Goal: Task Accomplishment & Management: Manage account settings

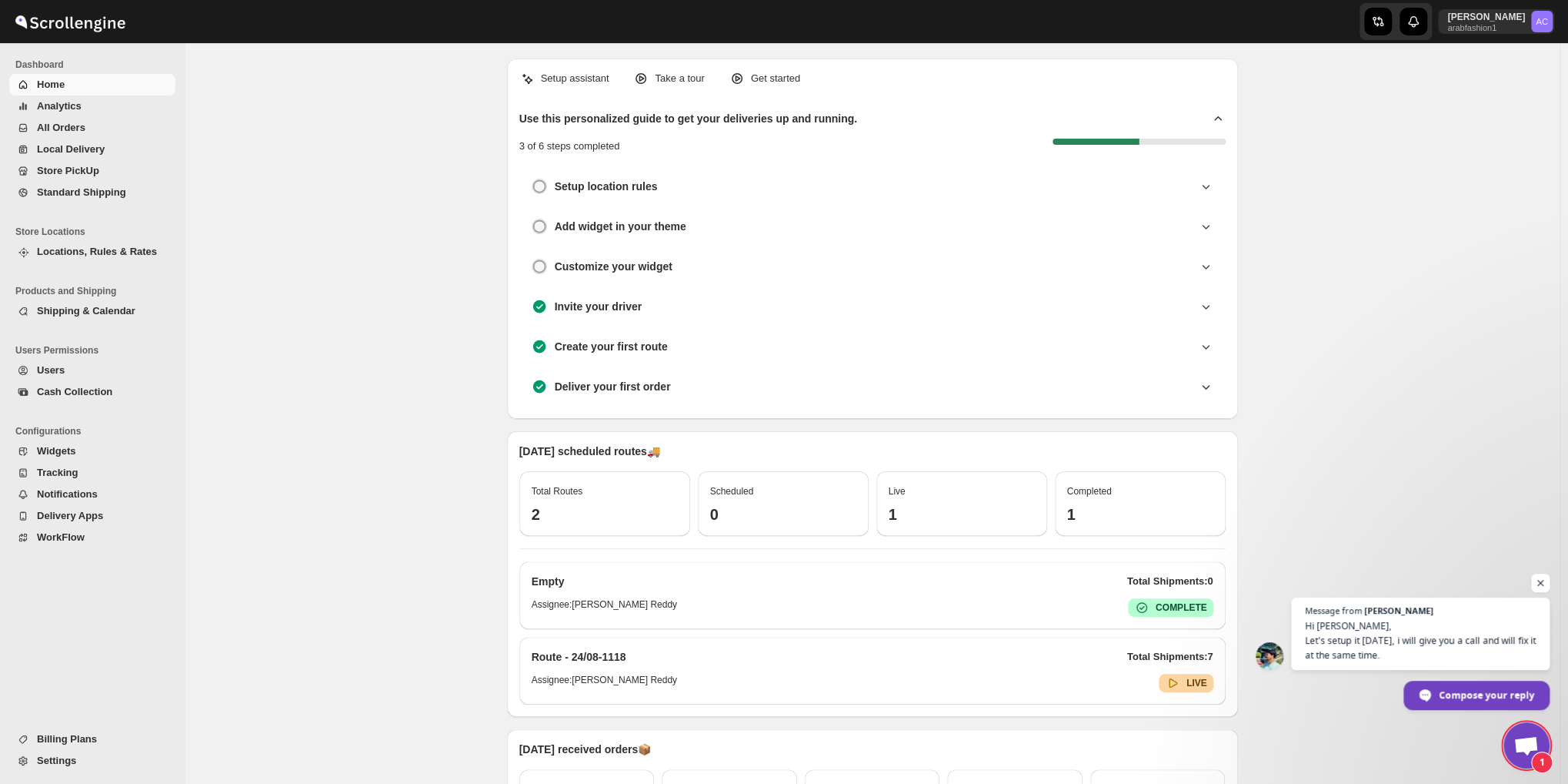
scroll to position [1771, 0]
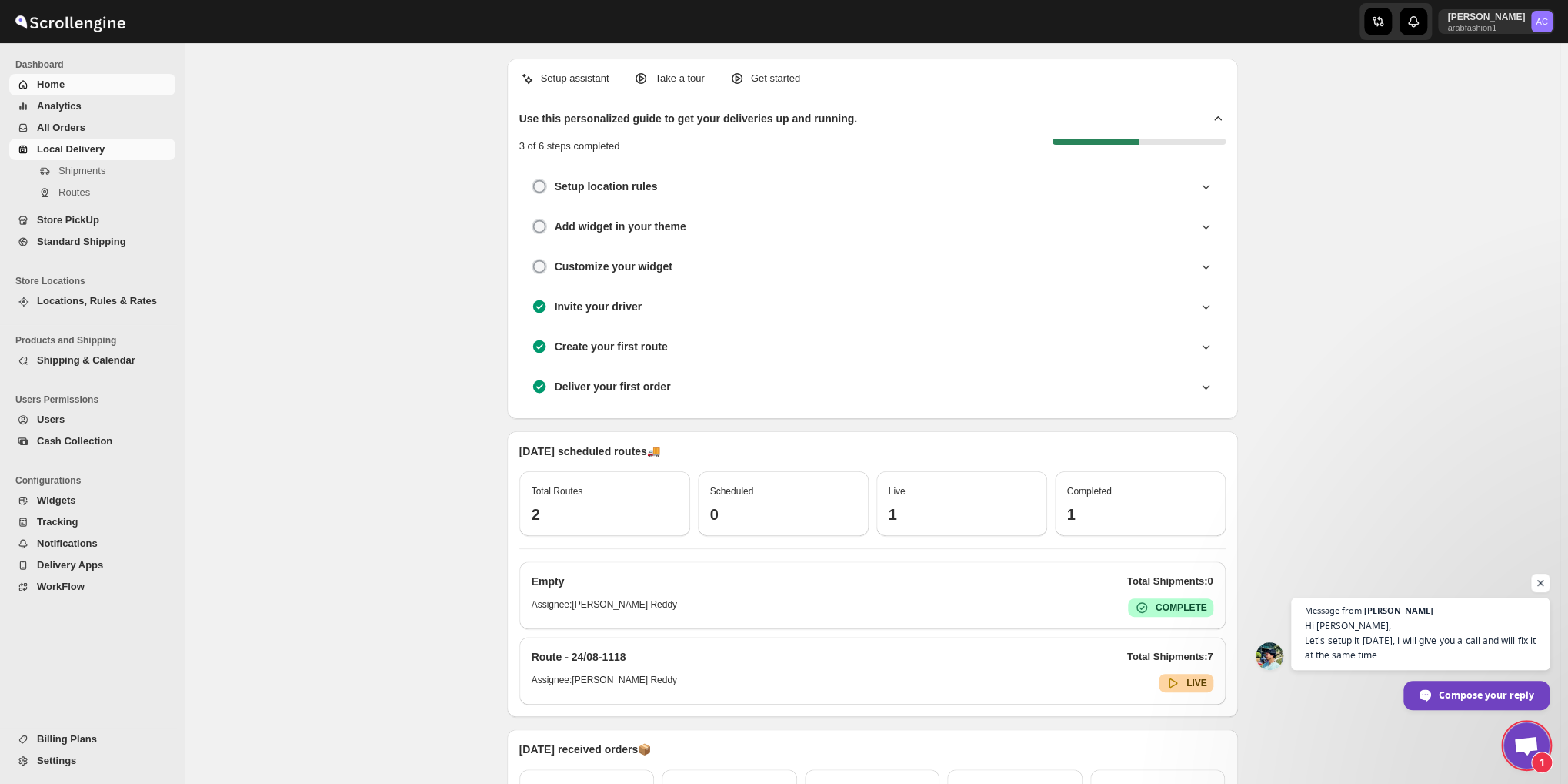
click at [49, 147] on span "Local Delivery" at bounding box center [71, 149] width 68 height 11
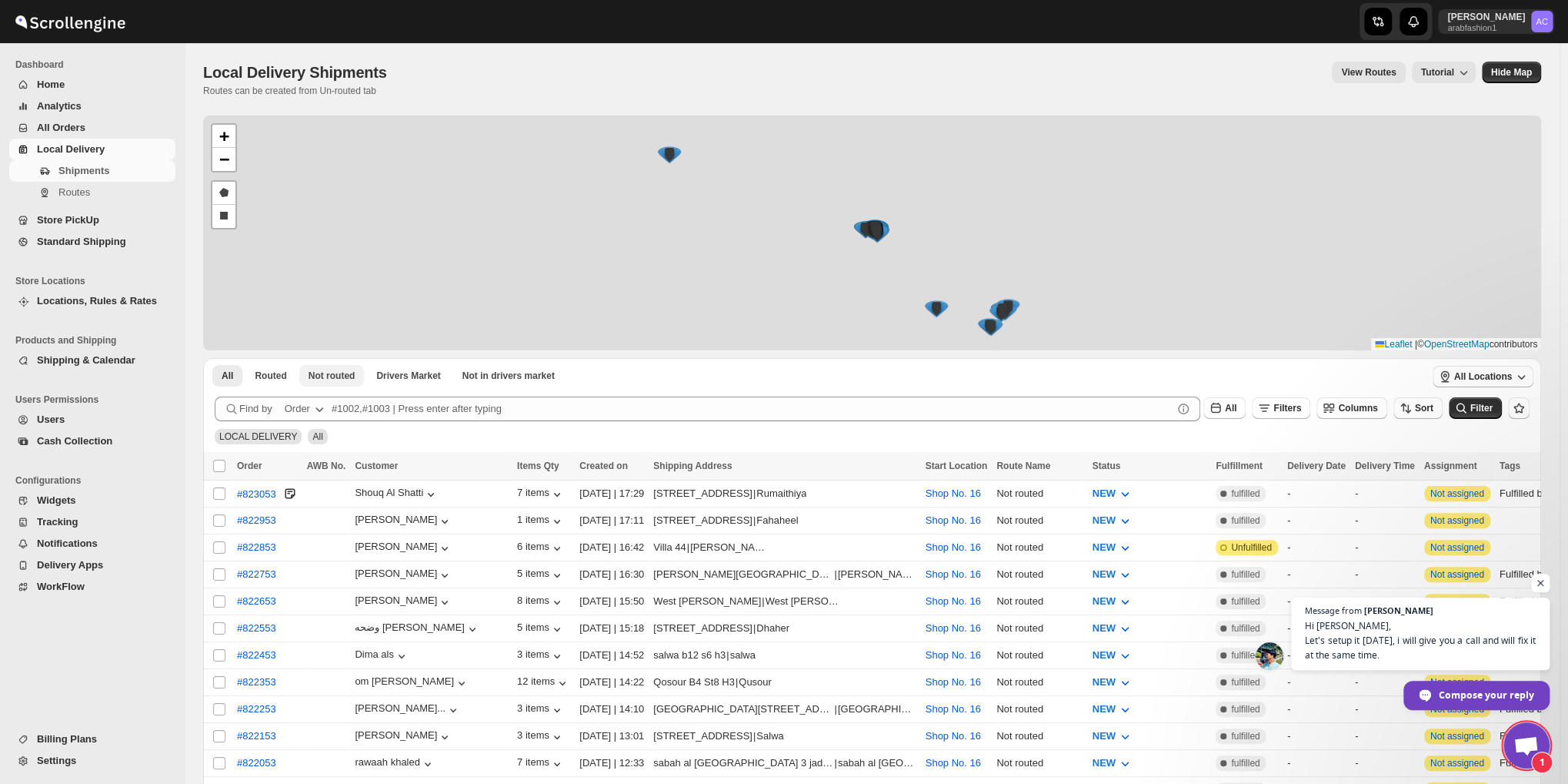
click at [318, 146] on div "+ − Draw a polygon Draw a rectangle Leaflet | © OpenStreetMap contributors" at bounding box center [872, 233] width 1338 height 235
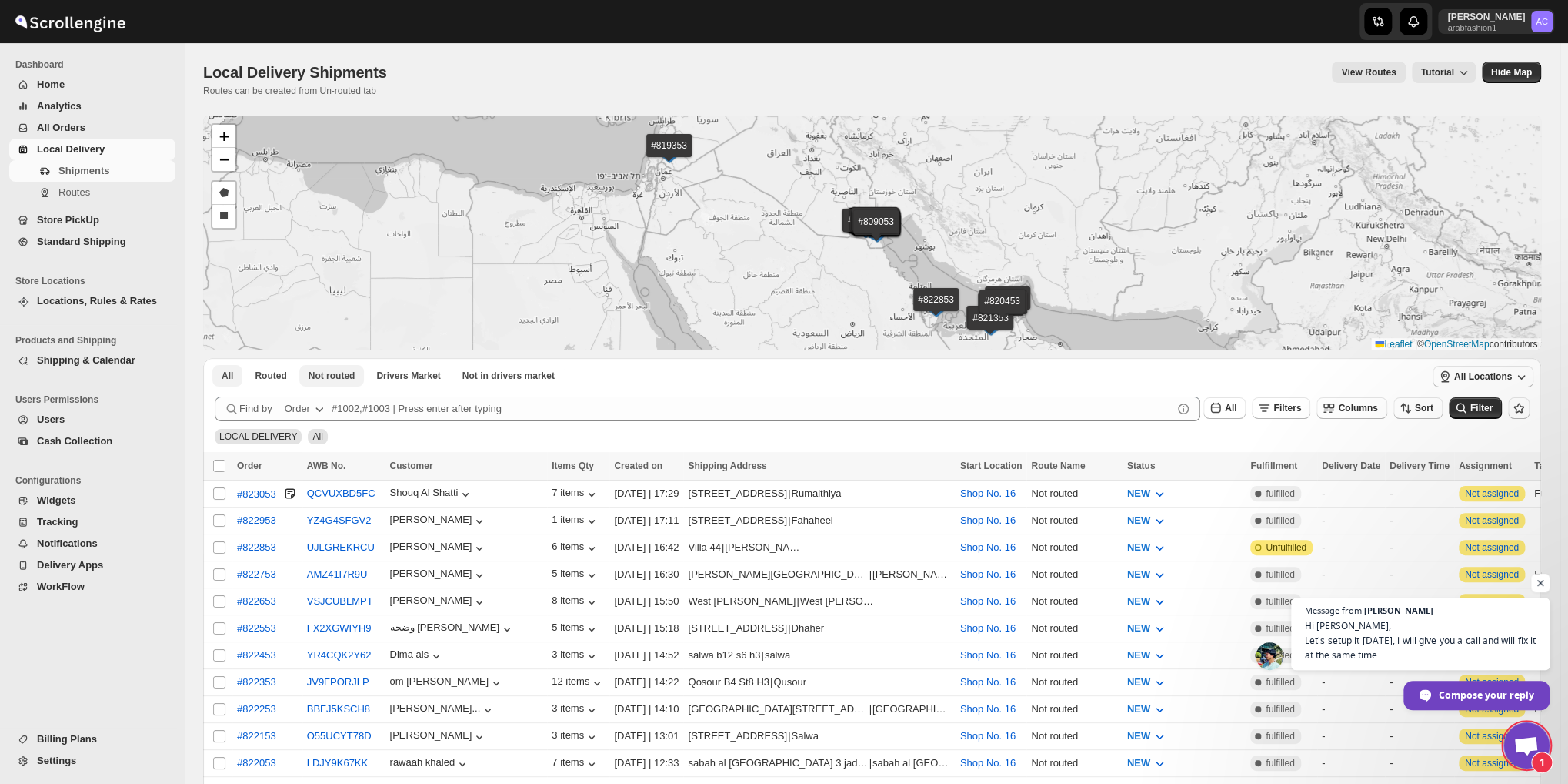
click at [327, 374] on span "Not routed" at bounding box center [331, 375] width 47 height 12
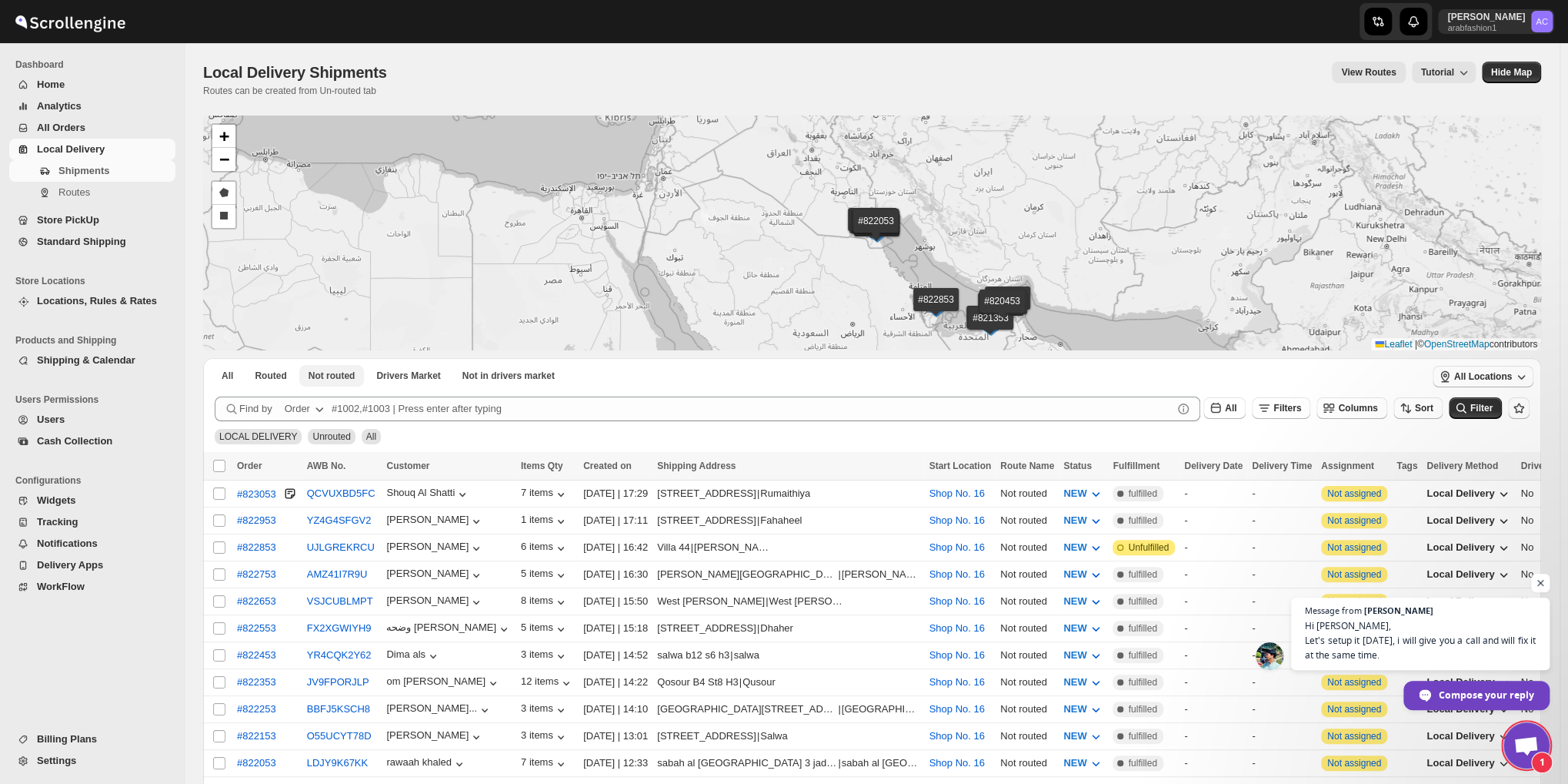
click at [337, 374] on span "Not routed" at bounding box center [331, 375] width 47 height 12
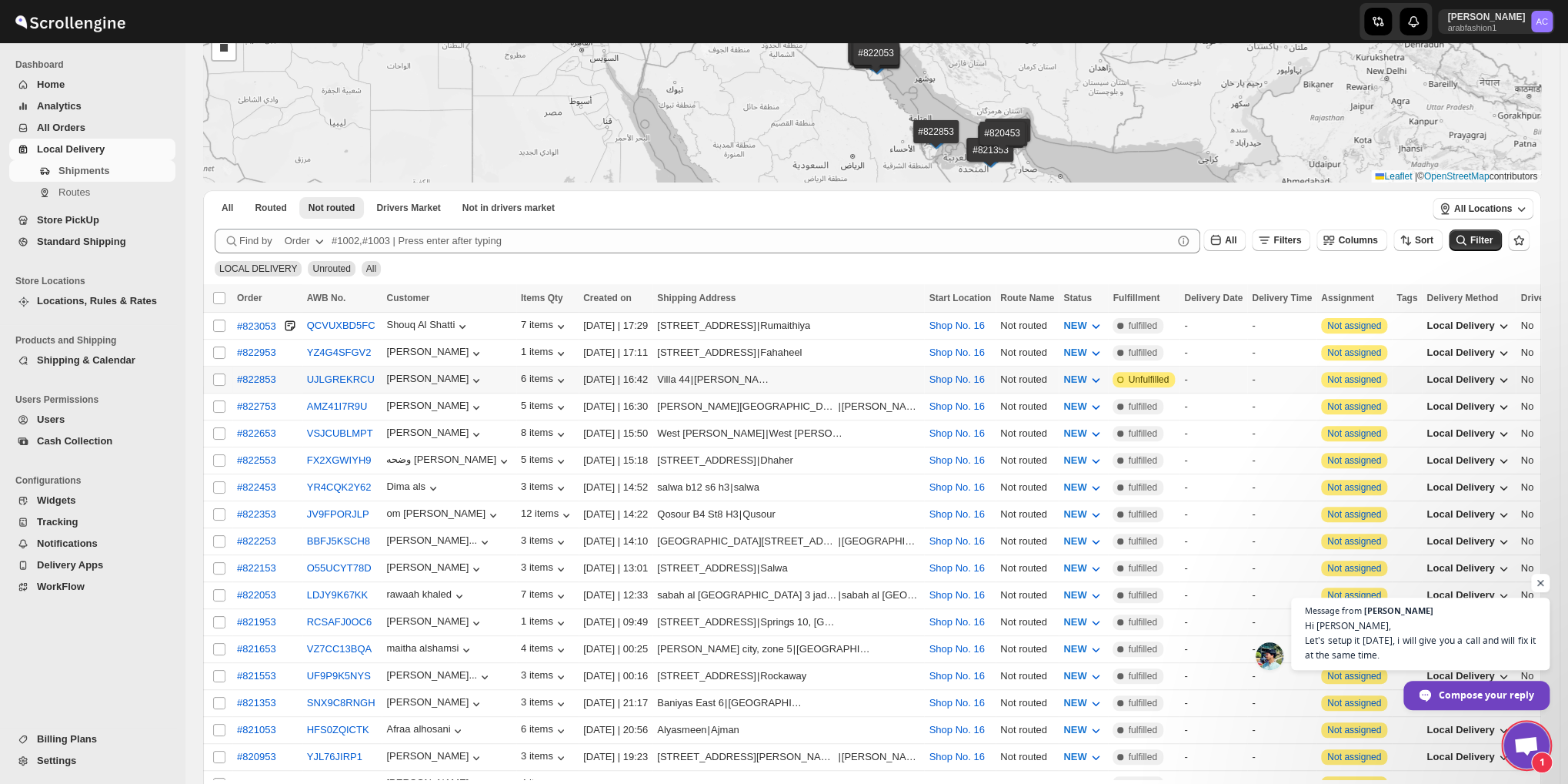
scroll to position [256, 0]
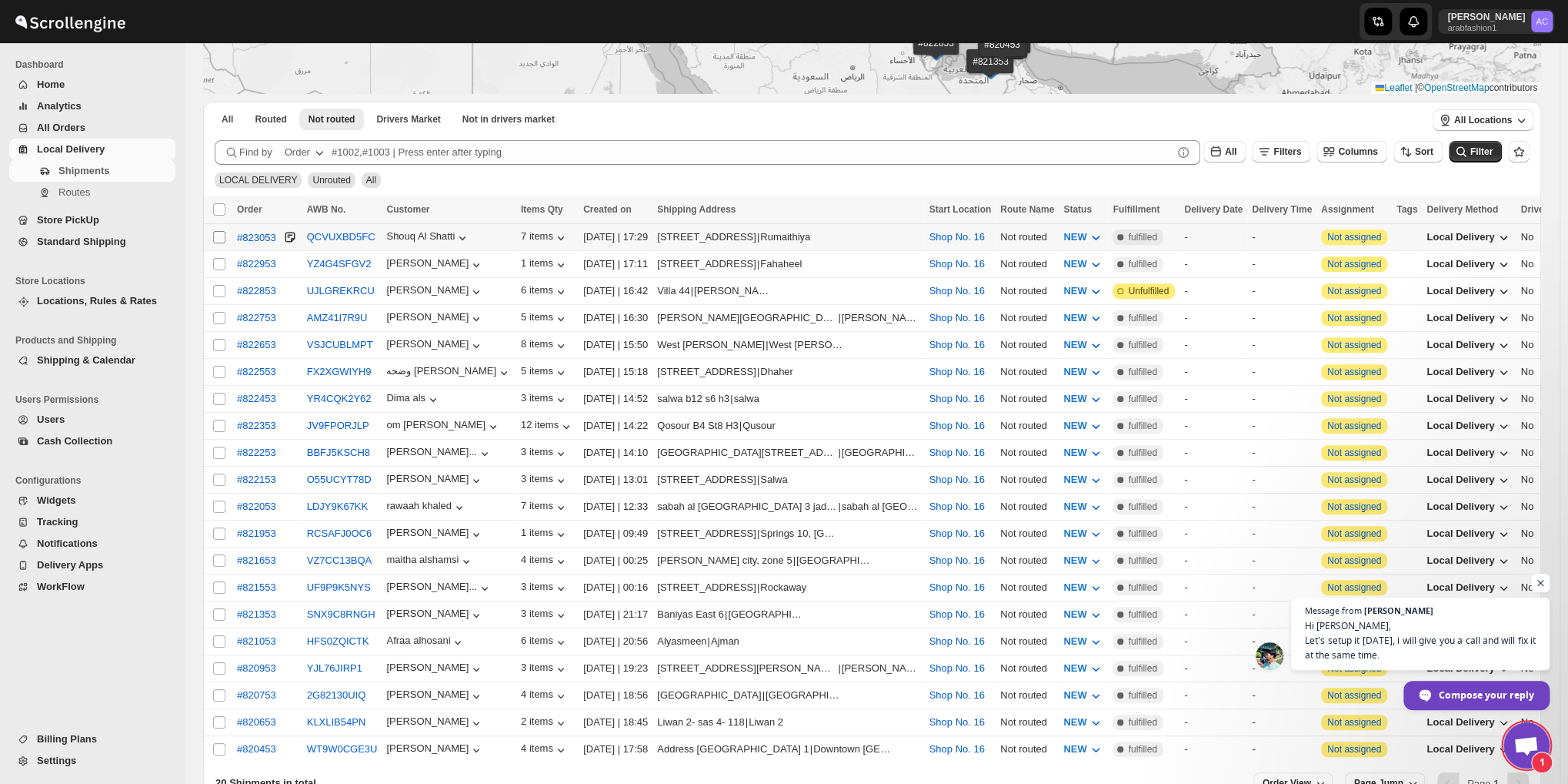
click at [221, 237] on input "Select shipment" at bounding box center [219, 237] width 12 height 12
checkbox input "true"
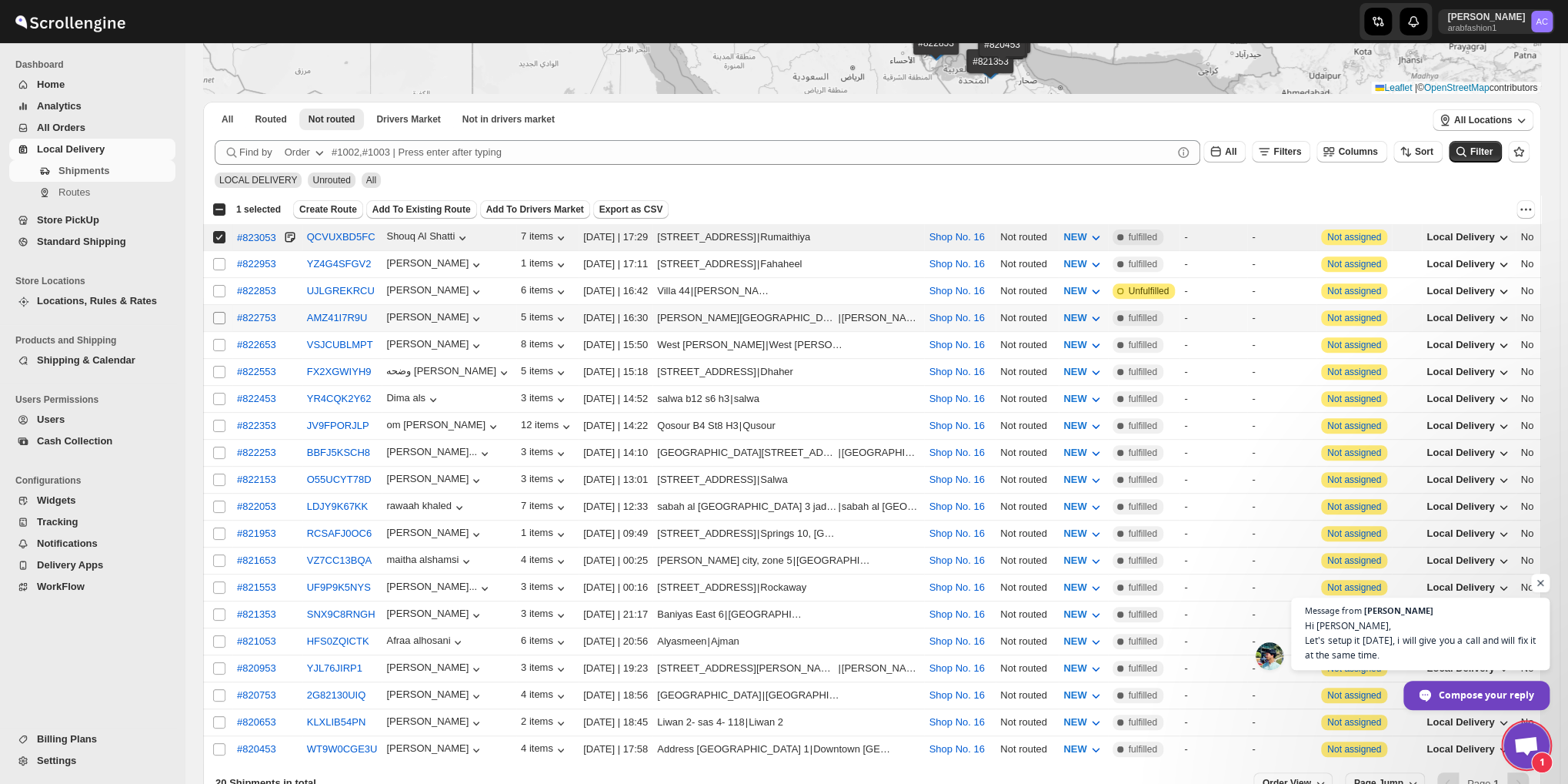
click at [223, 315] on input "Select shipment" at bounding box center [219, 318] width 12 height 12
checkbox input "true"
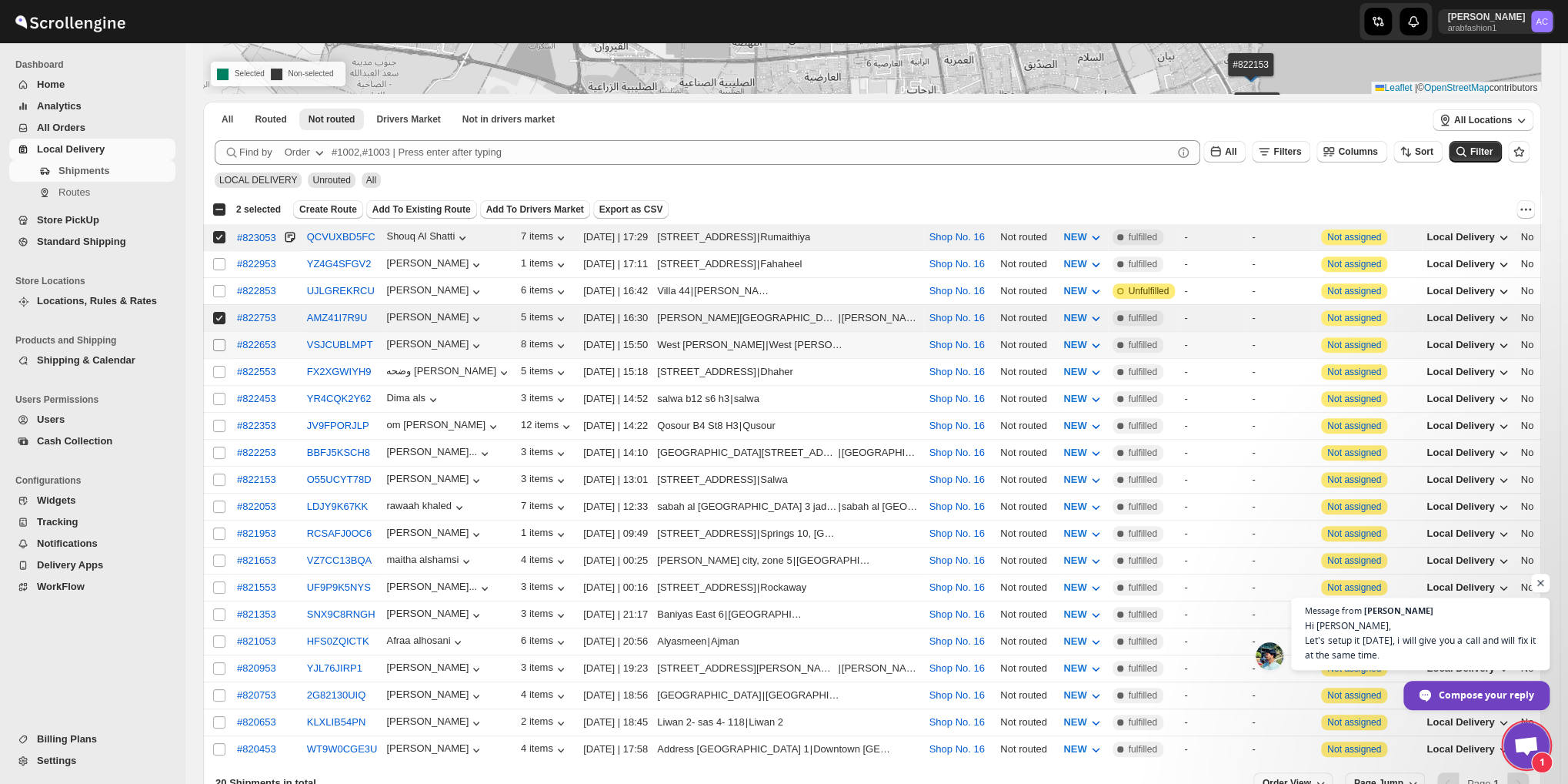
click at [221, 340] on input "Select shipment" at bounding box center [219, 345] width 12 height 12
checkbox input "true"
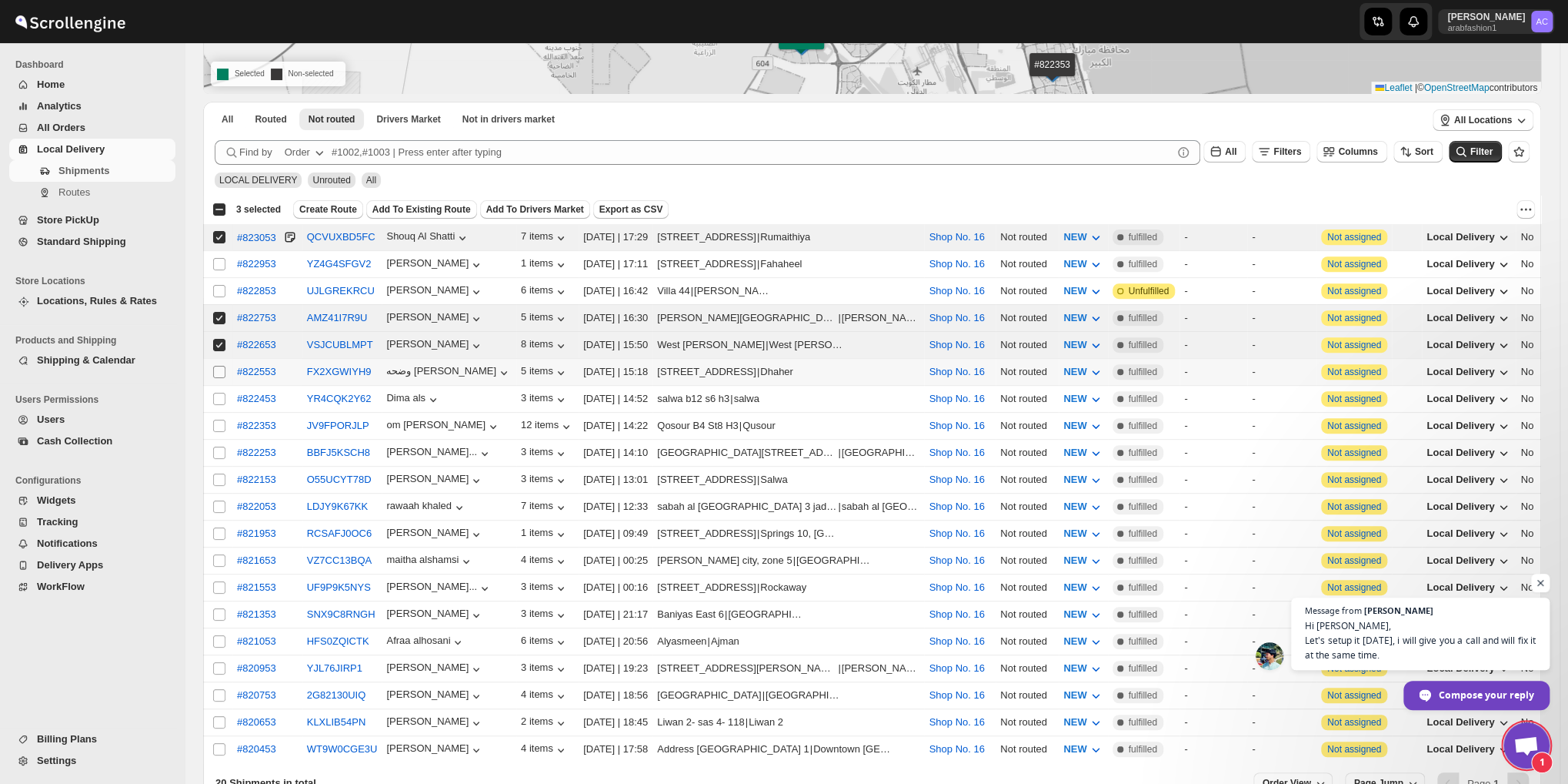
click at [218, 371] on input "Select shipment" at bounding box center [219, 372] width 12 height 12
checkbox input "true"
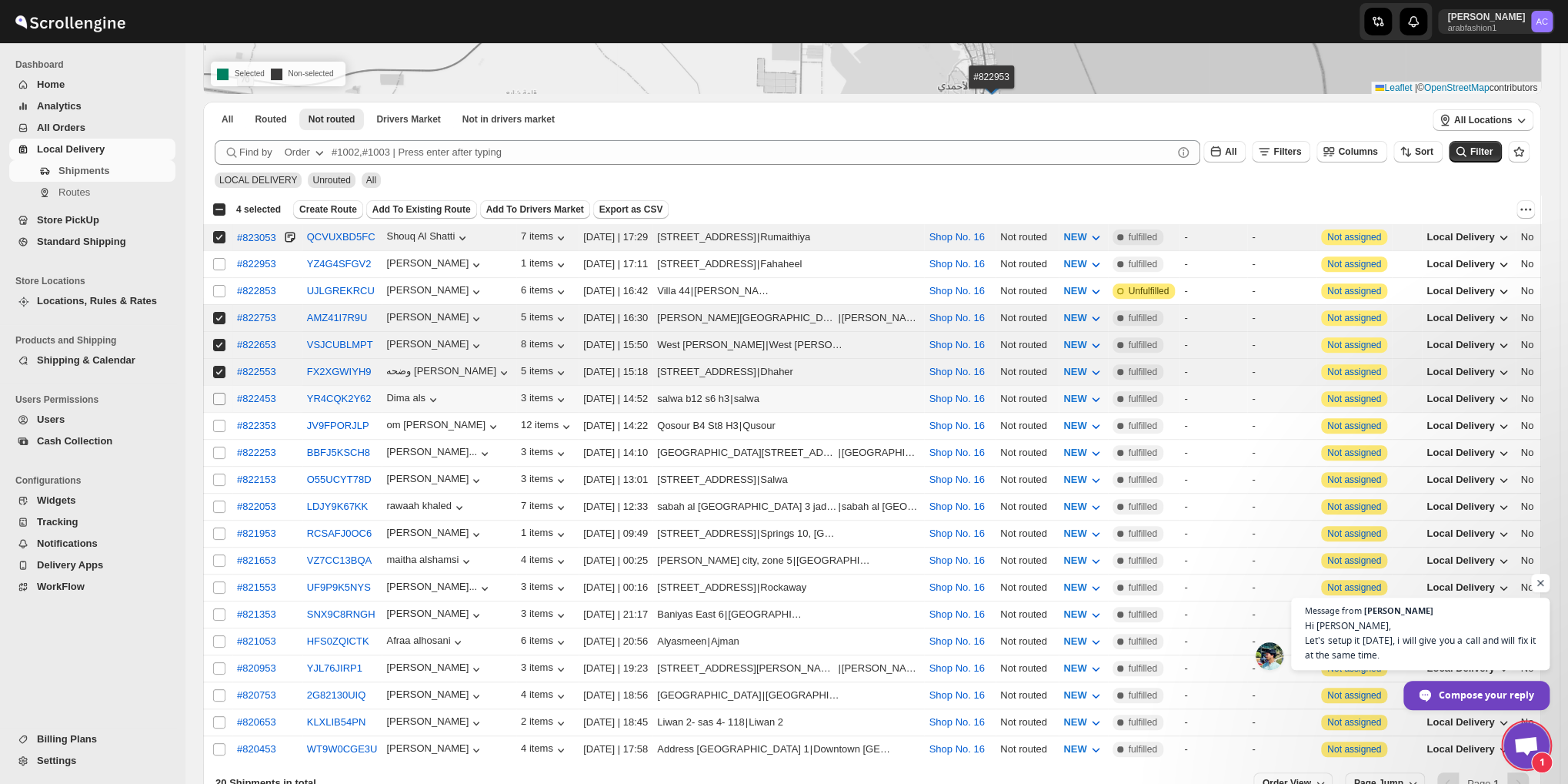
click at [219, 393] on input "Select shipment" at bounding box center [219, 399] width 12 height 12
checkbox input "true"
click at [221, 420] on input "Select shipment" at bounding box center [219, 426] width 12 height 12
checkbox input "true"
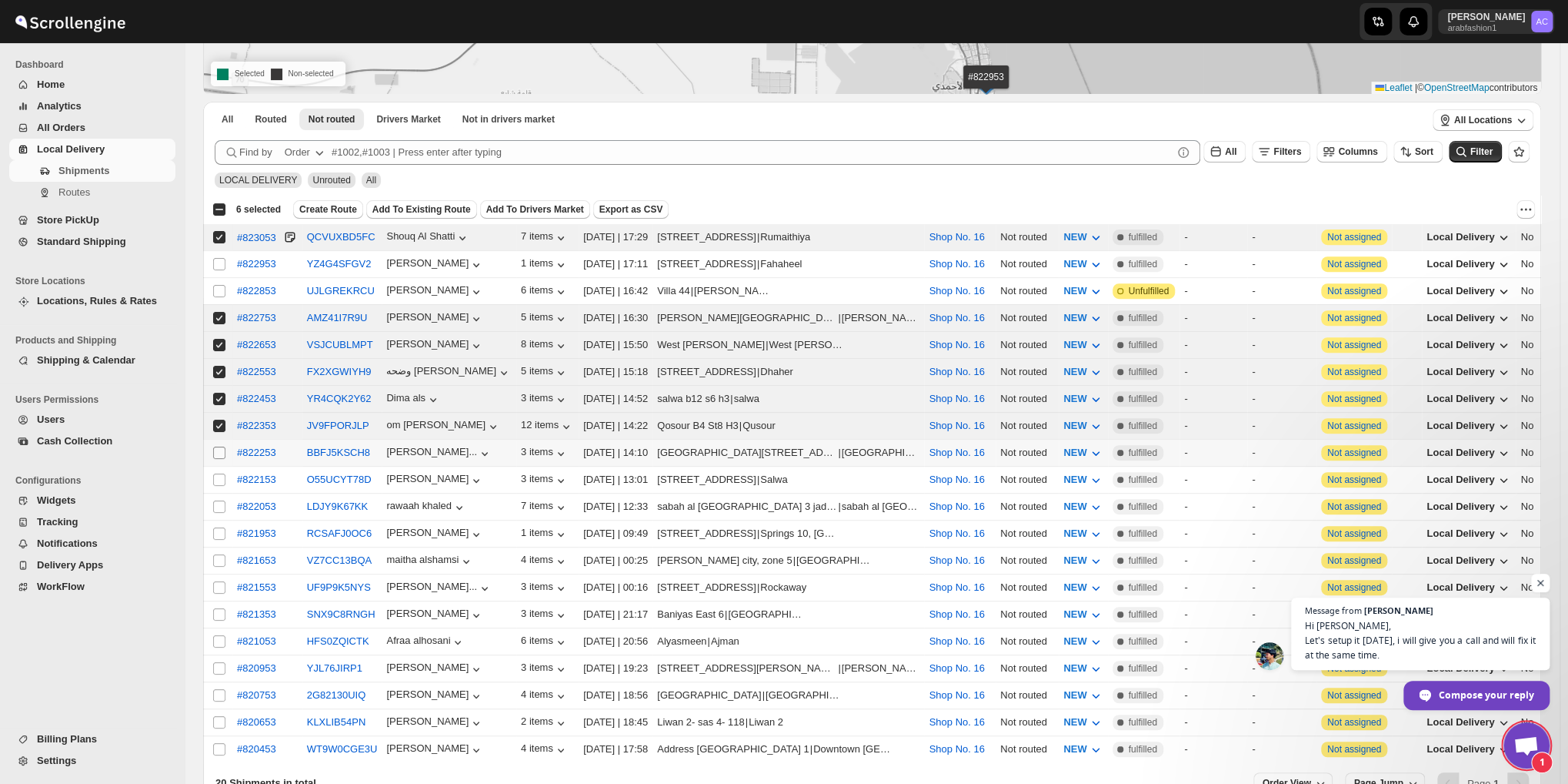
click at [217, 446] on input "Select shipment" at bounding box center [219, 452] width 12 height 12
checkbox input "true"
click at [217, 473] on input "Select shipment" at bounding box center [219, 479] width 12 height 12
checkbox input "true"
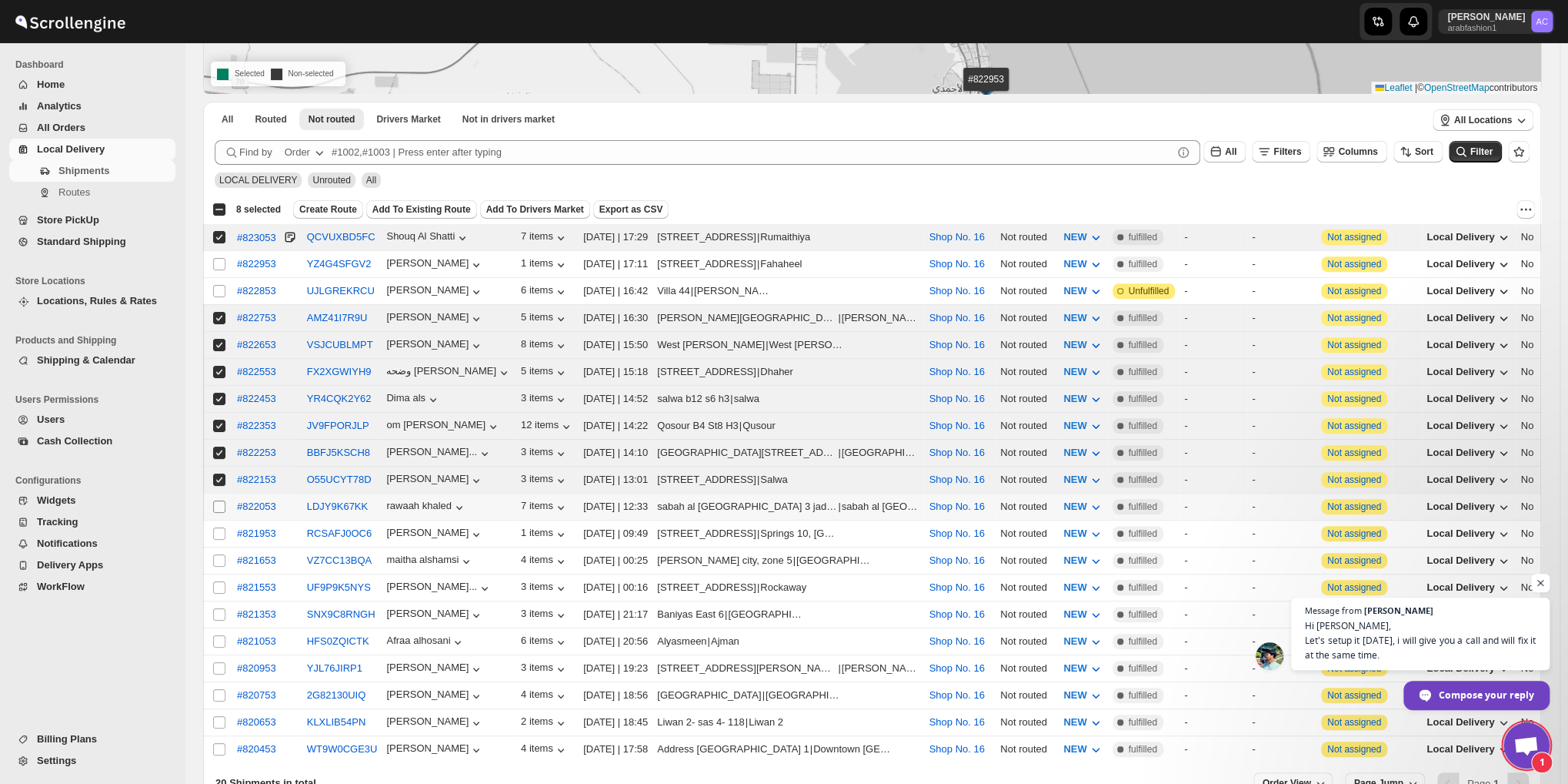
click at [215, 500] on input "Select shipment" at bounding box center [219, 506] width 12 height 12
checkbox input "true"
click at [317, 215] on button "Create Route" at bounding box center [328, 210] width 70 height 19
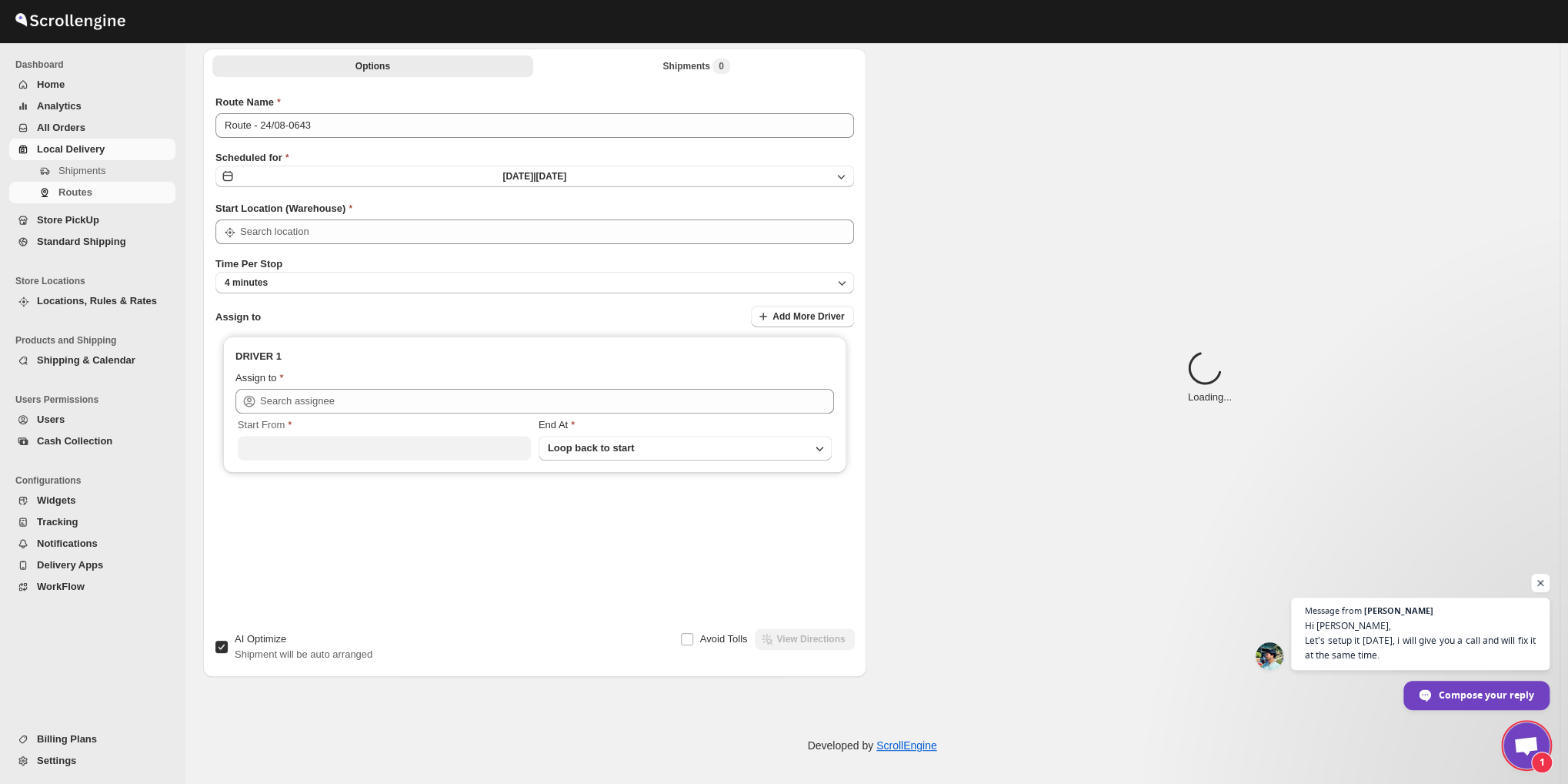
type input "Route - 24/08-0643"
type input "Shop No. 16"
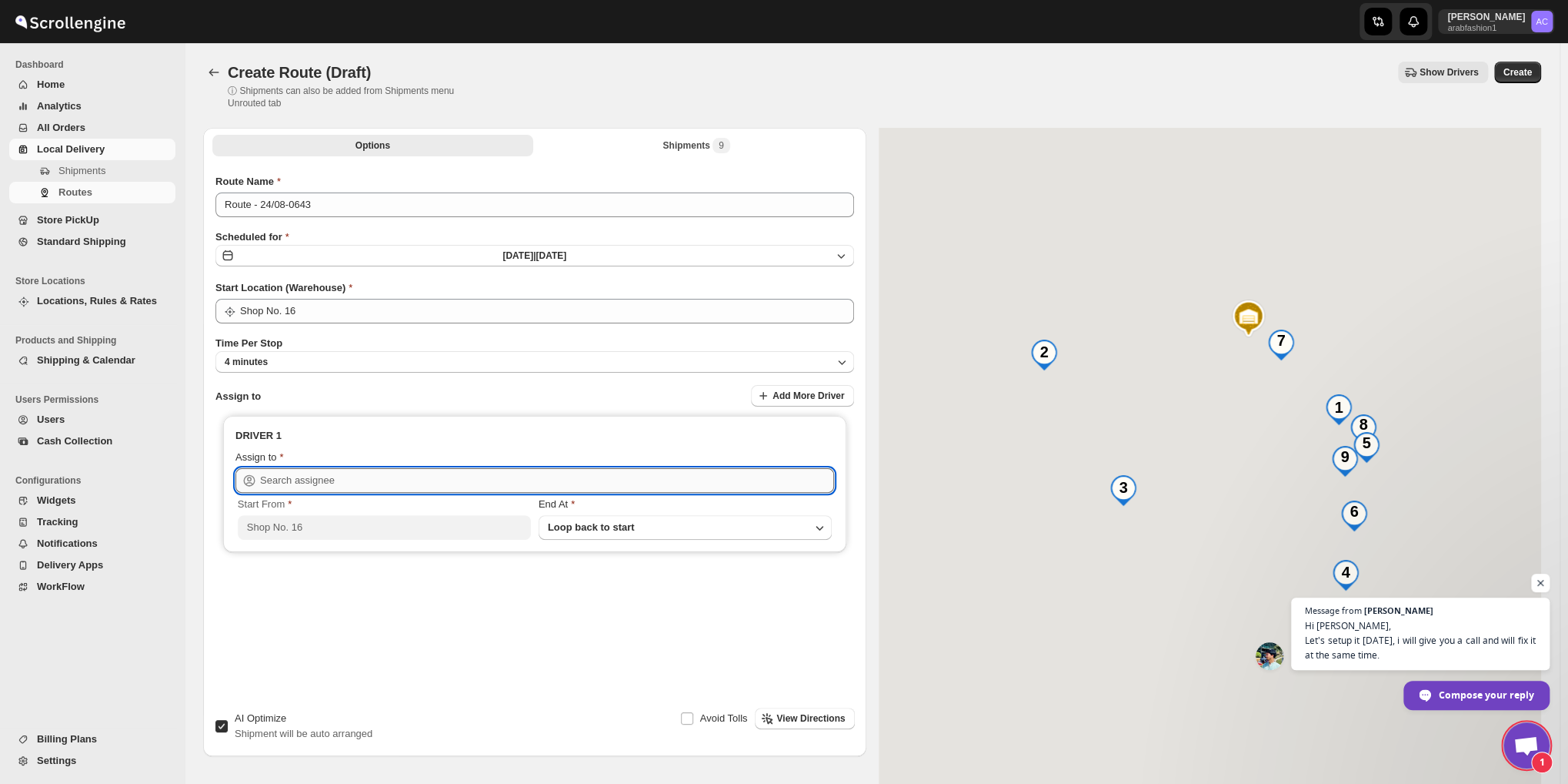
click at [434, 468] on input "text" at bounding box center [546, 480] width 574 height 24
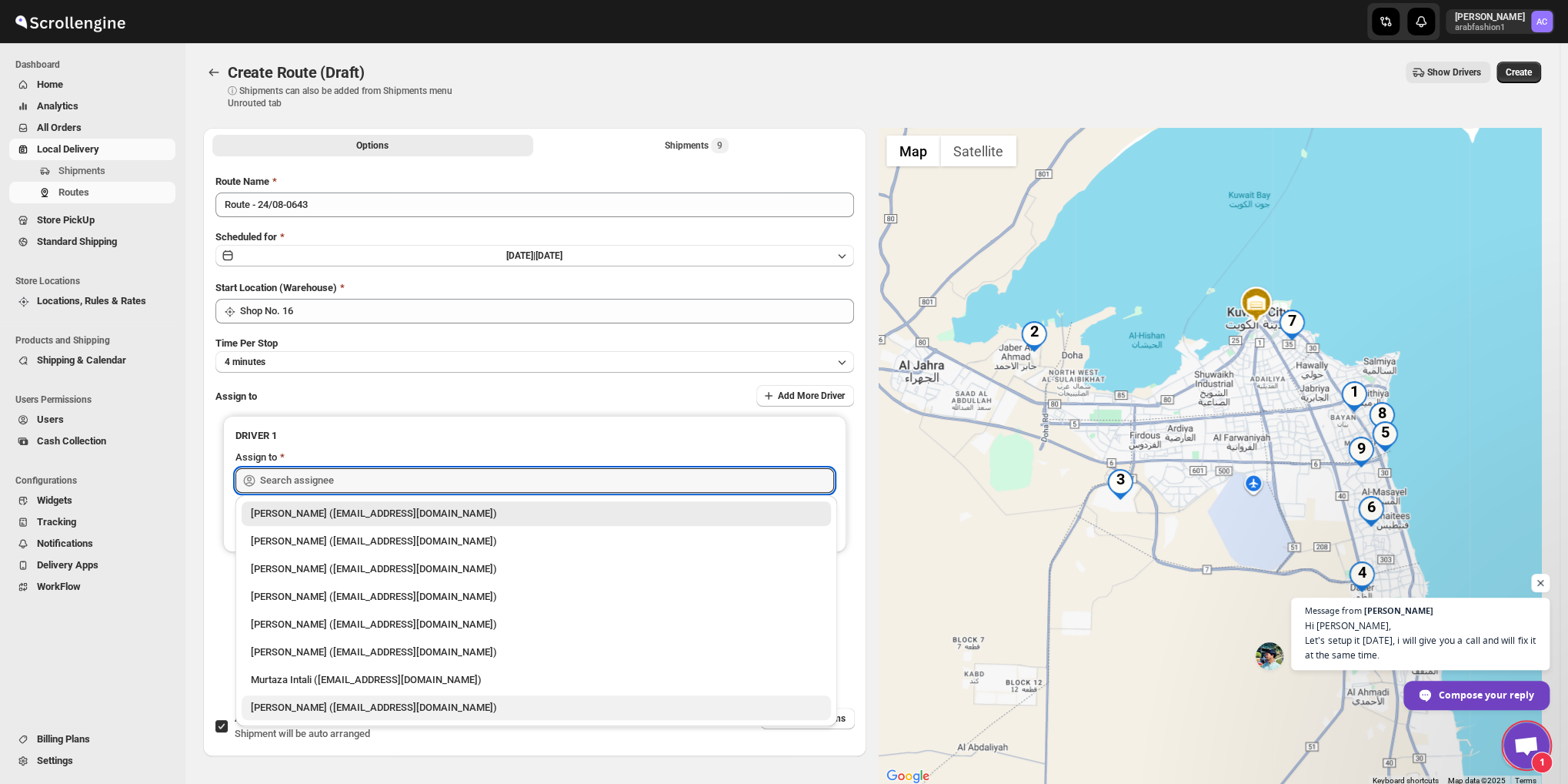
click at [315, 696] on div "[PERSON_NAME] ([EMAIL_ADDRESS][DOMAIN_NAME])" at bounding box center [536, 707] width 589 height 24
type input "[PERSON_NAME] ([EMAIL_ADDRESS][DOMAIN_NAME])"
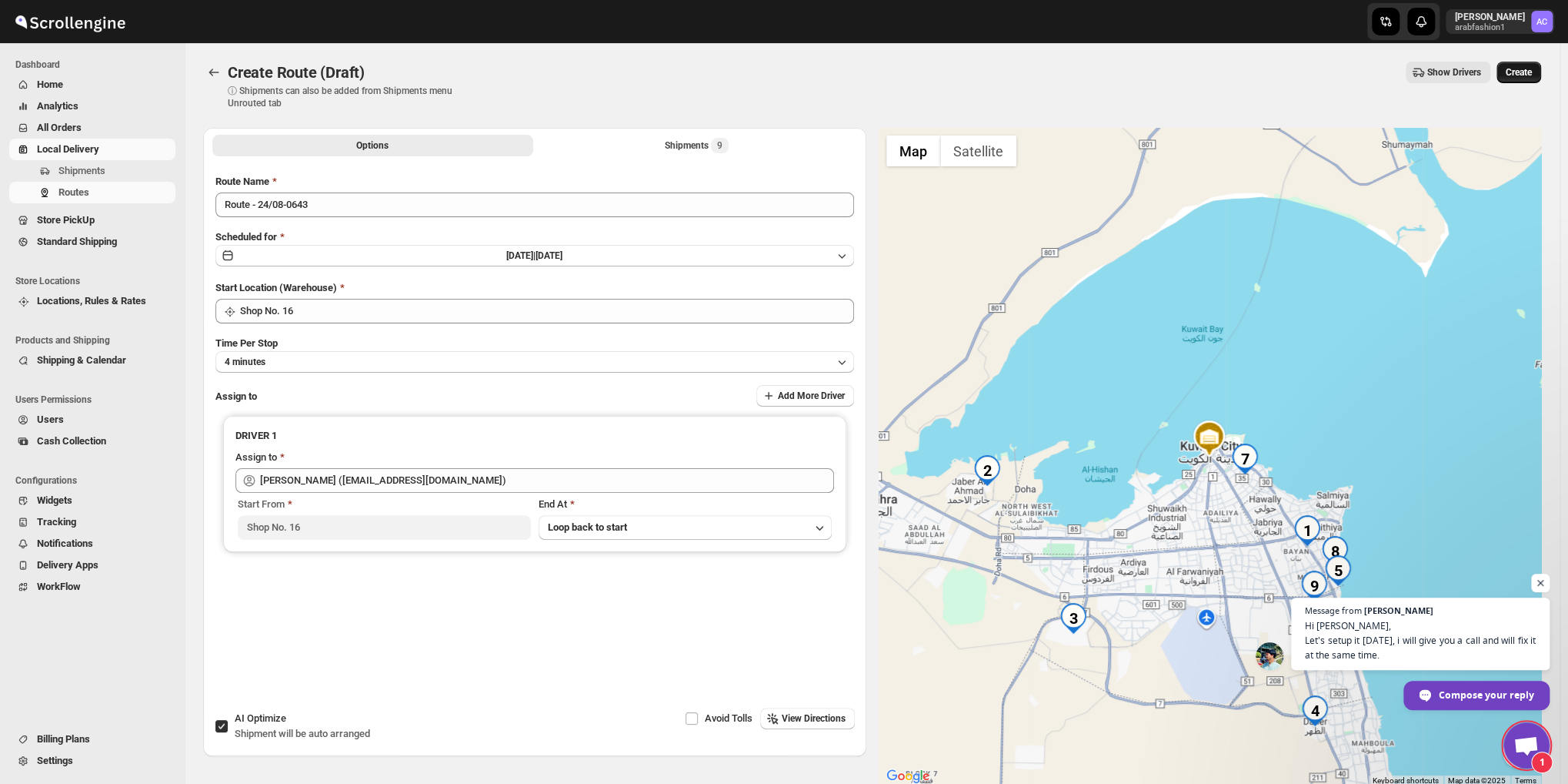
click at [1526, 74] on span "Create" at bounding box center [1519, 72] width 26 height 12
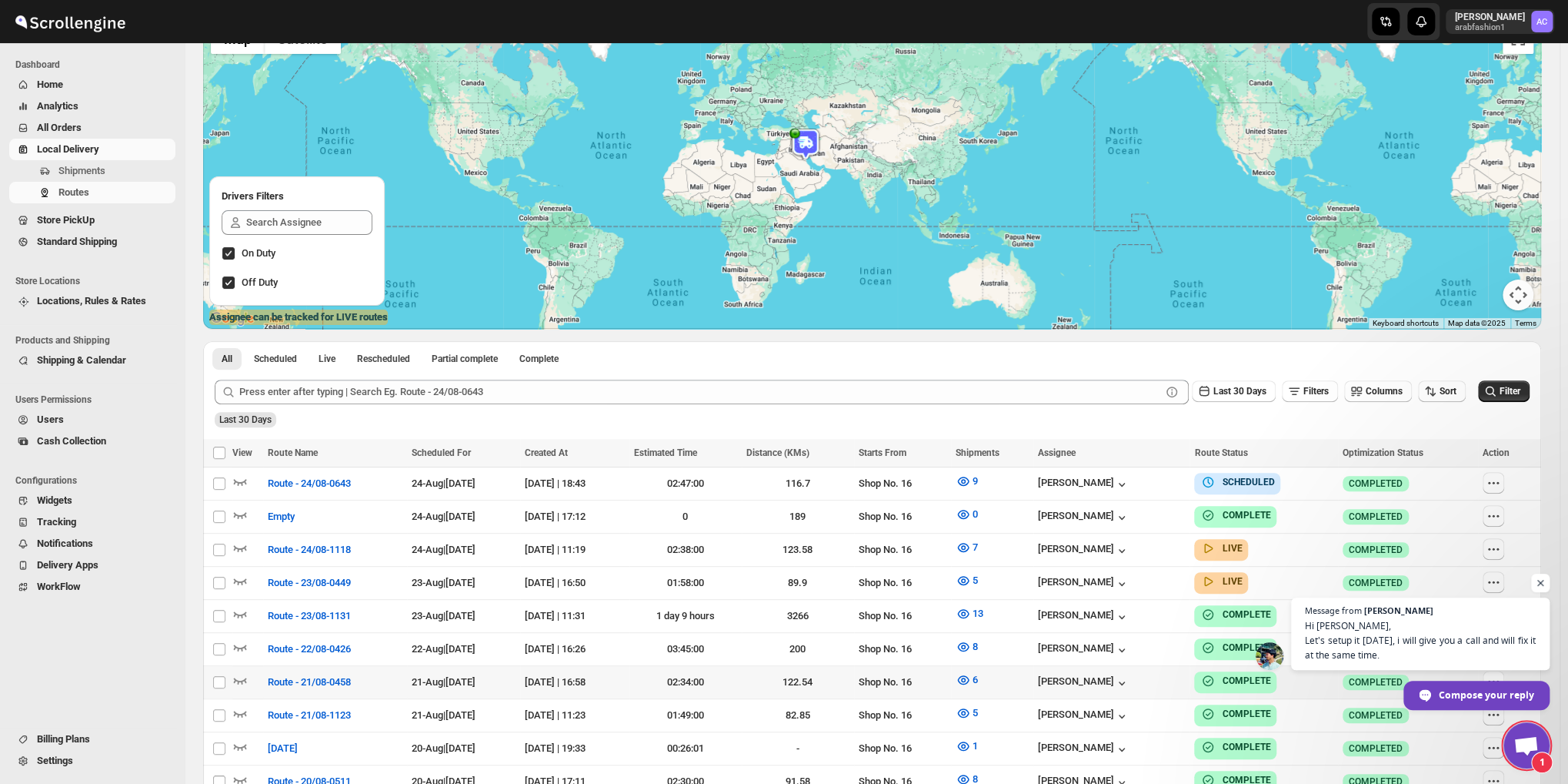
scroll to position [256, 0]
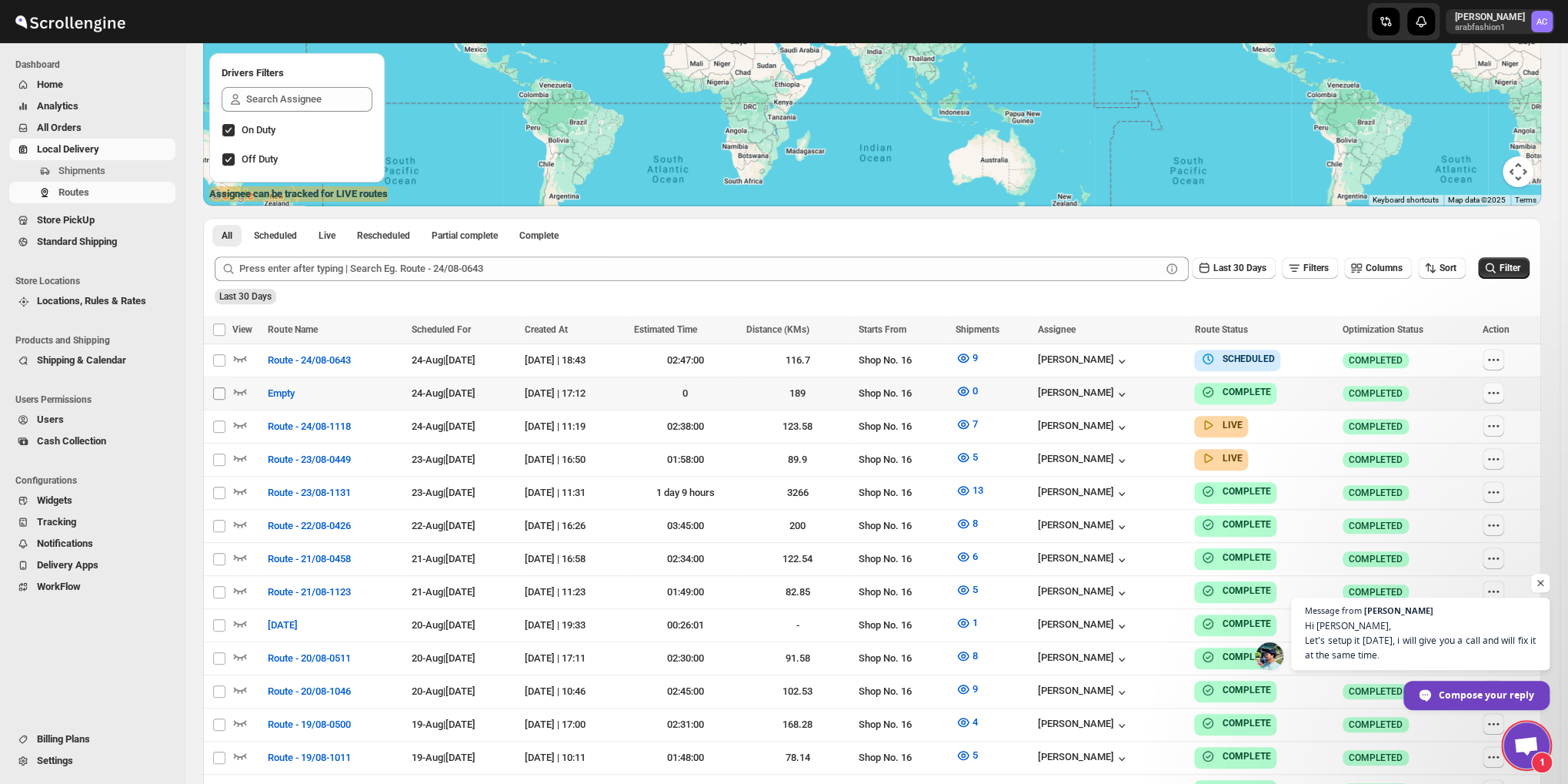
click at [215, 387] on input "Select route" at bounding box center [219, 393] width 12 height 12
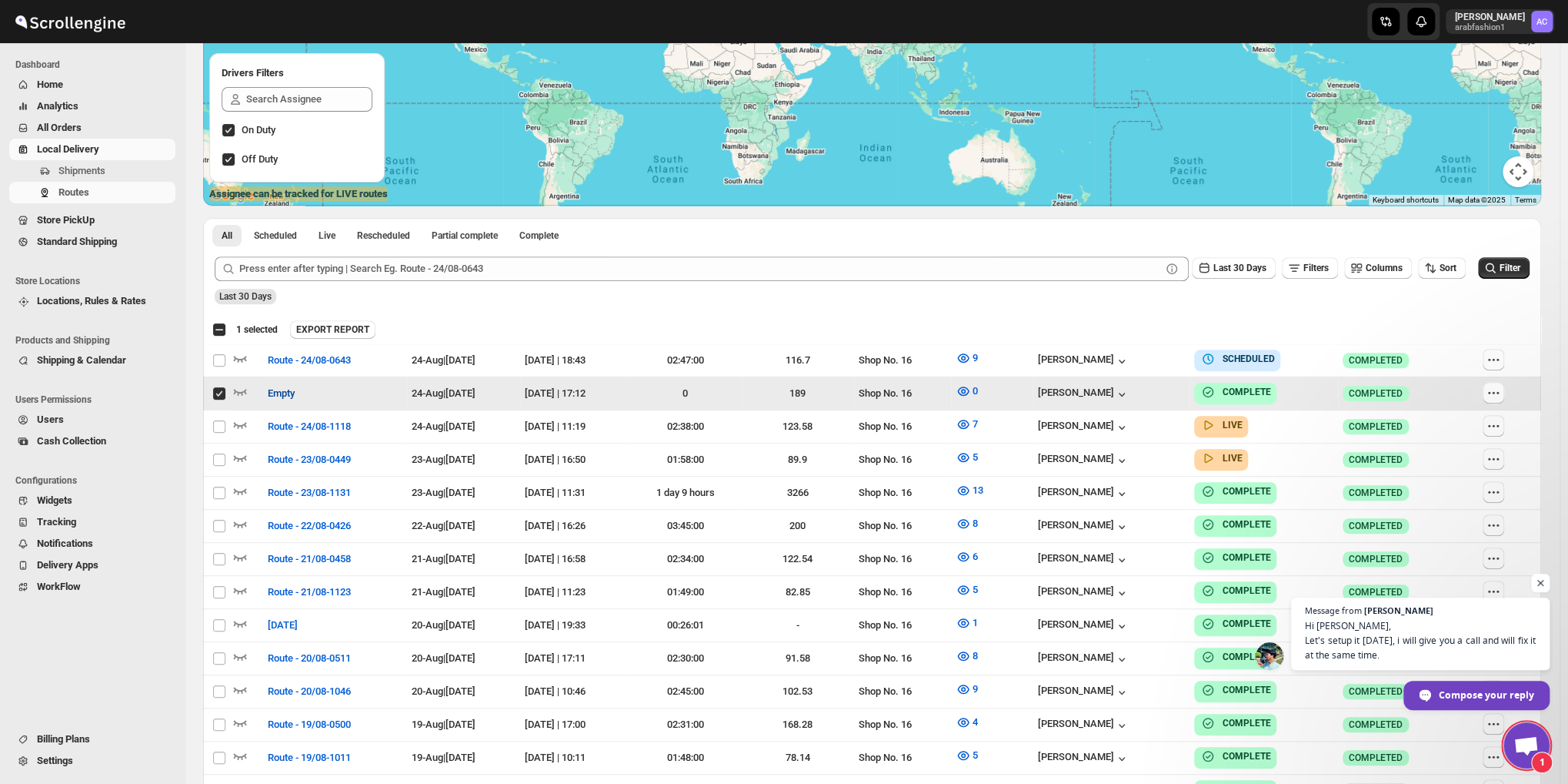
click at [274, 388] on span "Empty" at bounding box center [281, 393] width 27 height 16
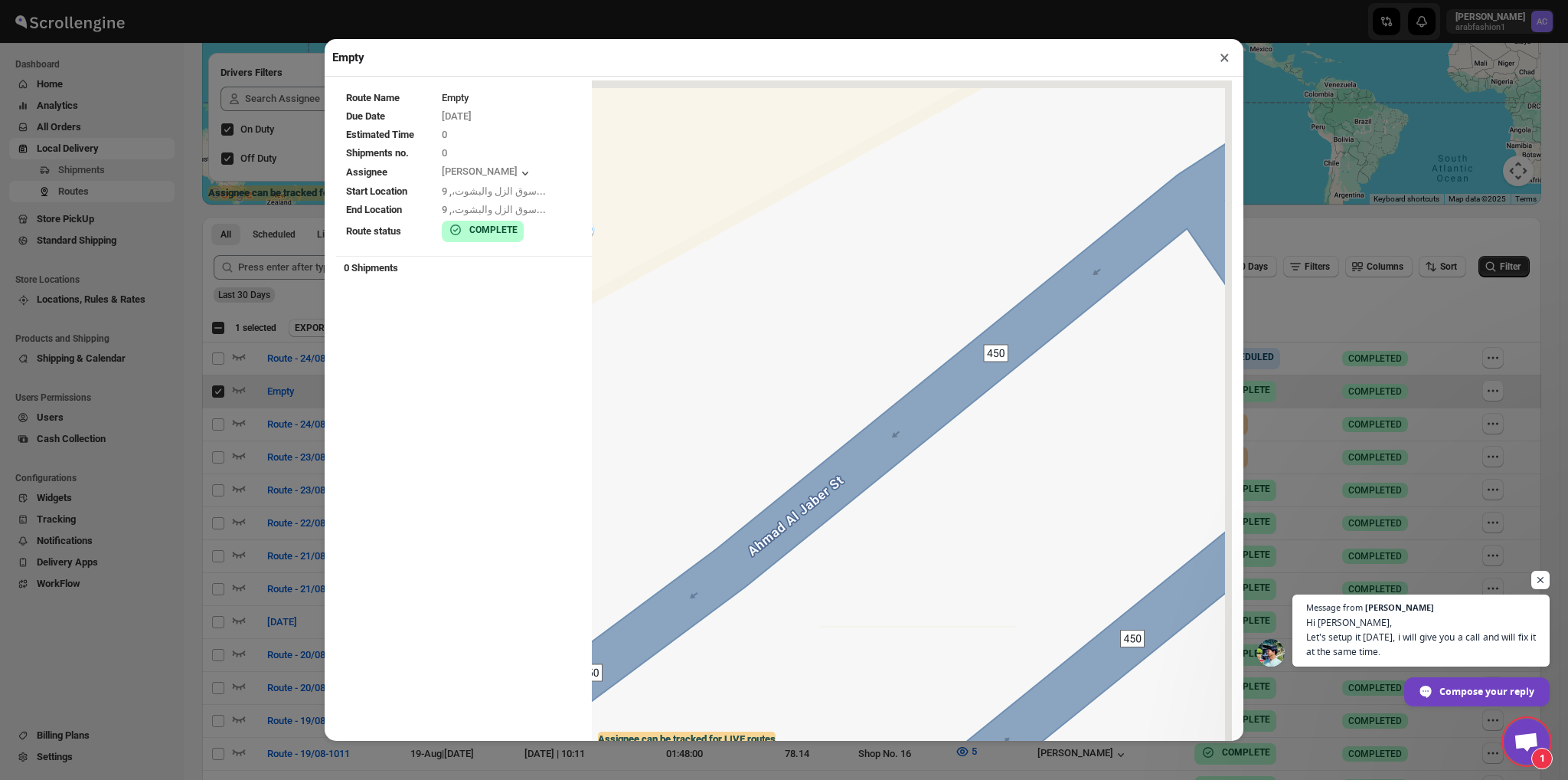
click at [1217, 56] on button "×" at bounding box center [1224, 57] width 22 height 21
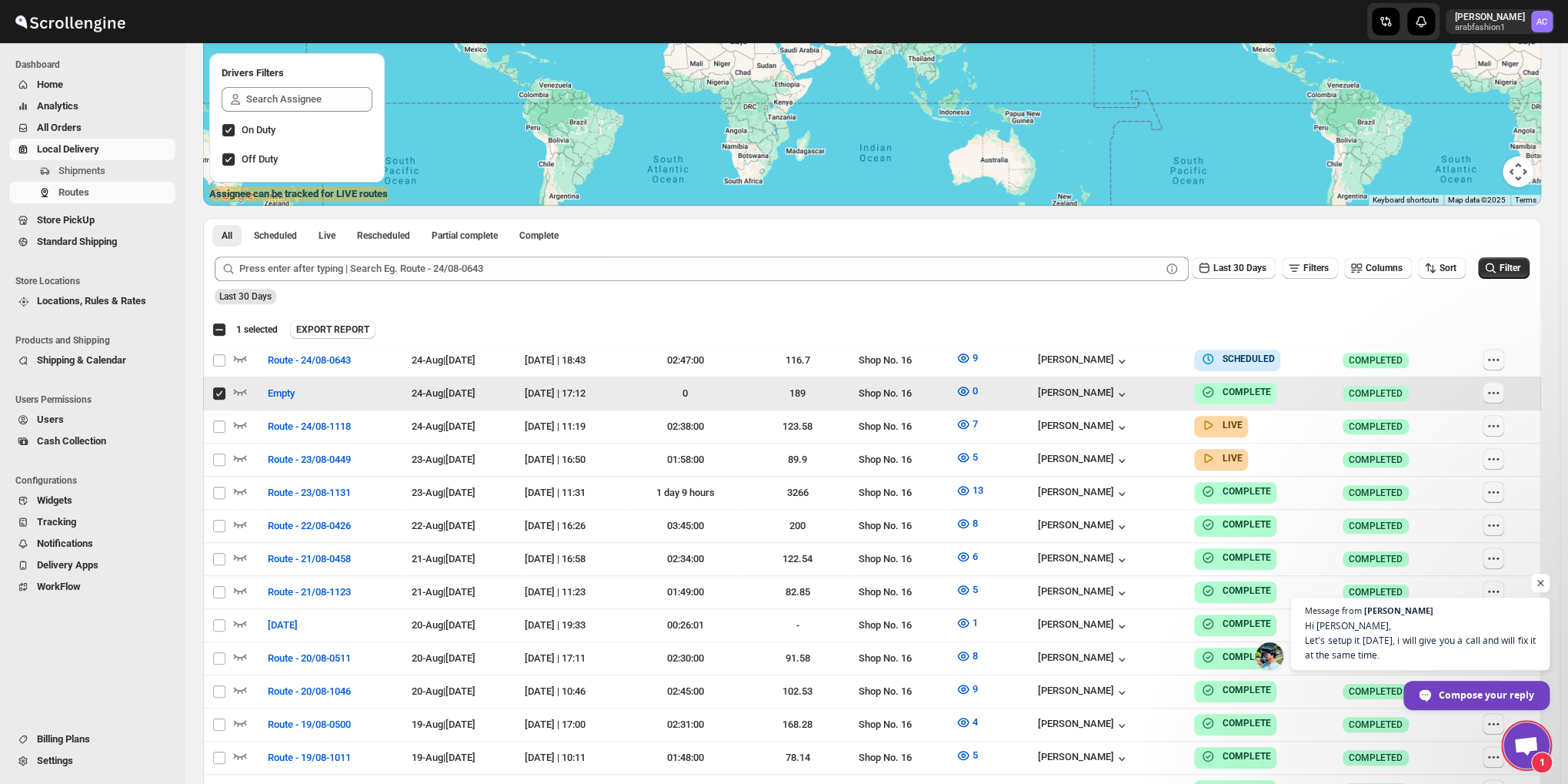
click at [1501, 393] on icon "button" at bounding box center [1493, 392] width 16 height 16
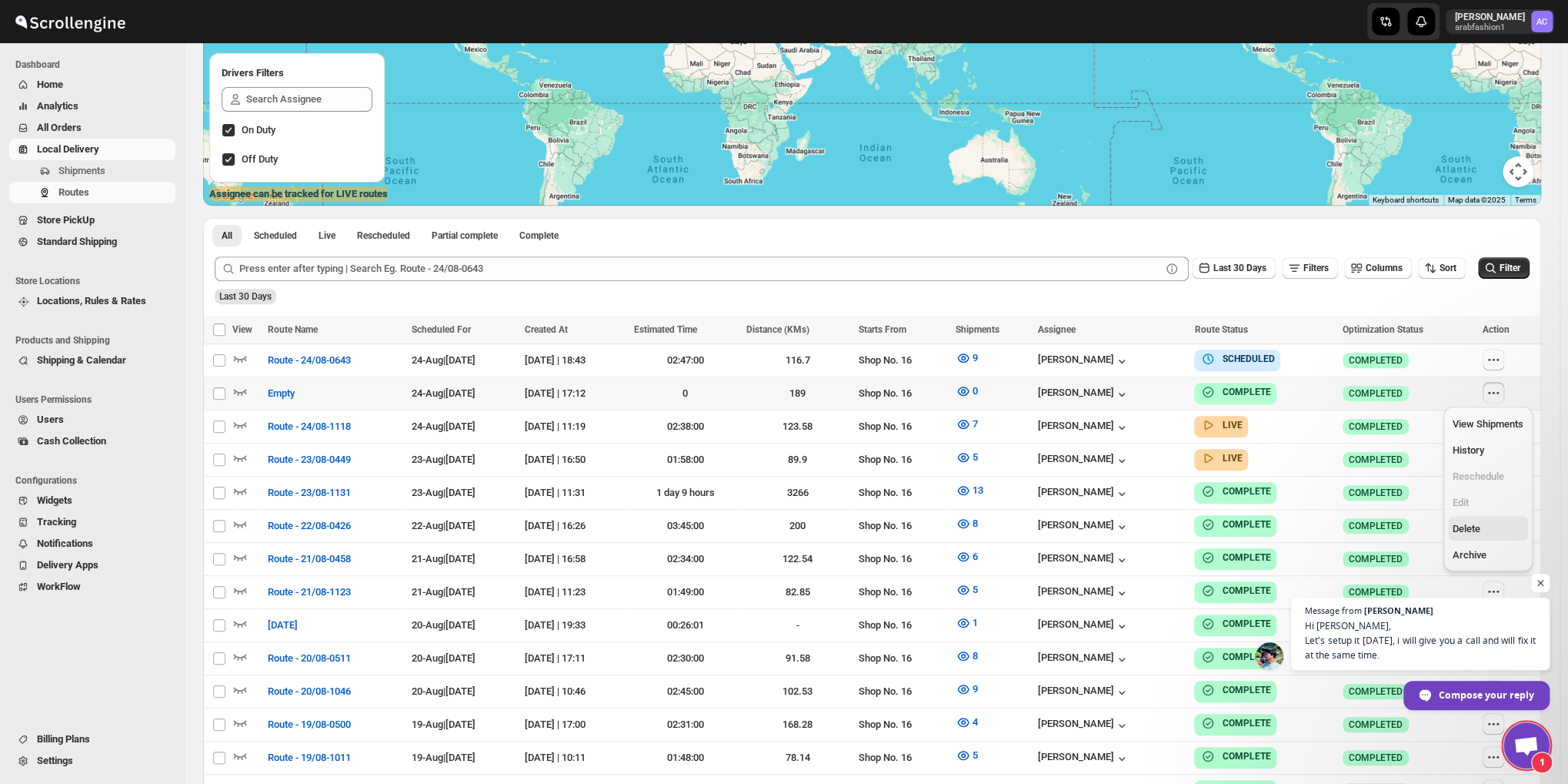
click at [1458, 531] on span "Delete" at bounding box center [1467, 528] width 28 height 11
checkbox input "true"
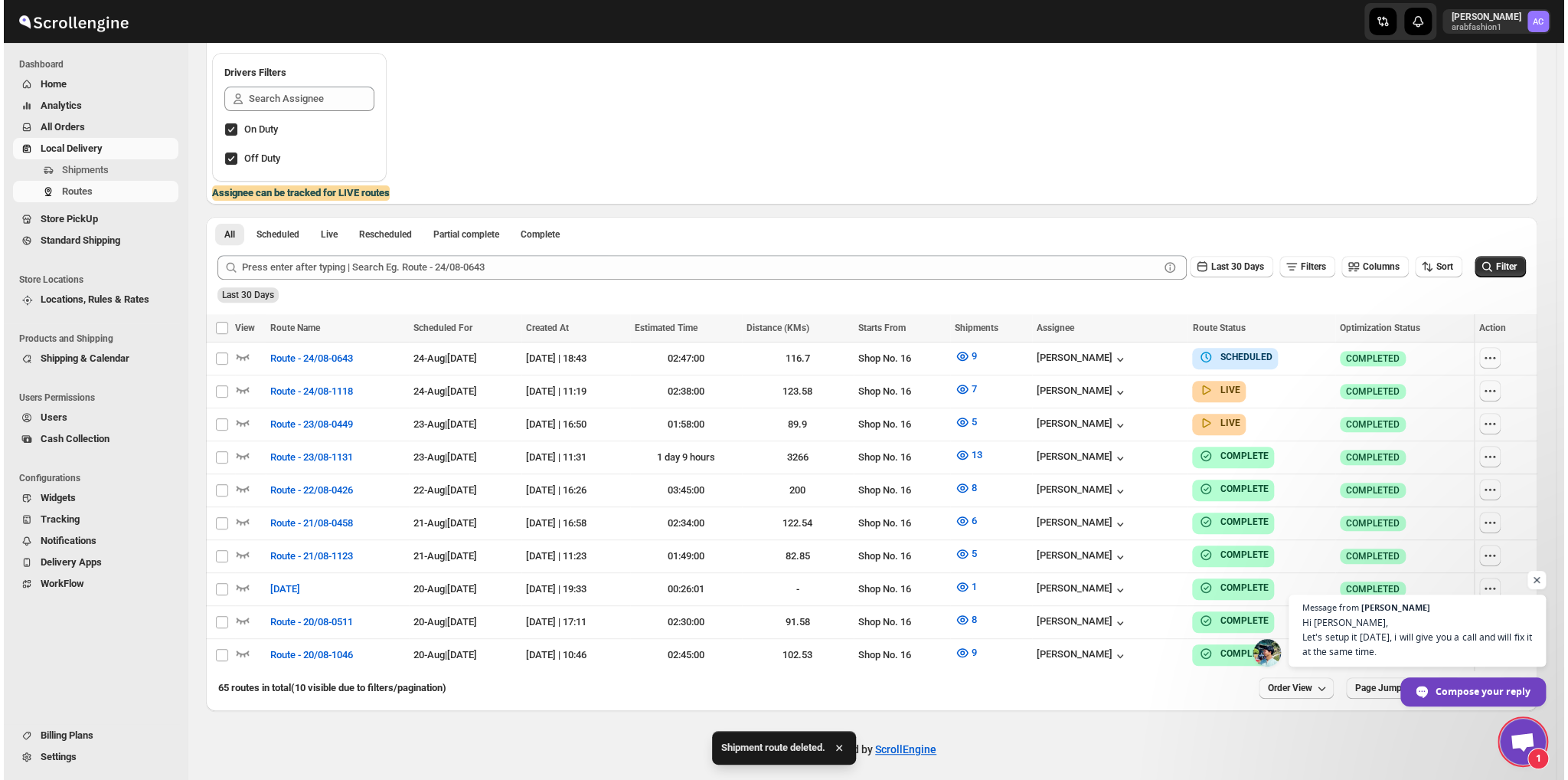
scroll to position [253, 0]
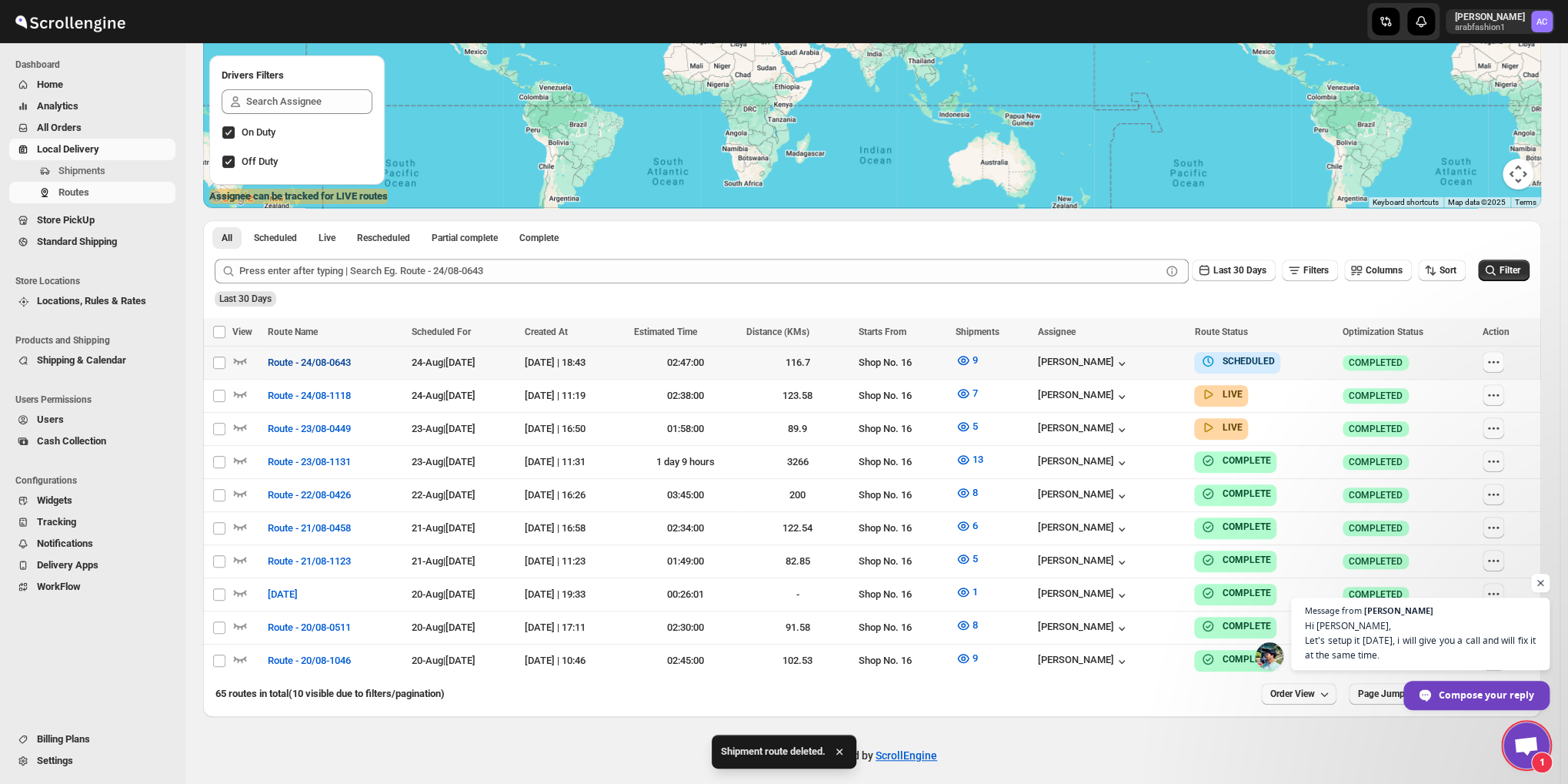
click at [295, 362] on span "Route - 24/08-0643" at bounding box center [309, 362] width 83 height 16
click at [287, 367] on span "Route - 24/08-0643" at bounding box center [309, 362] width 83 height 16
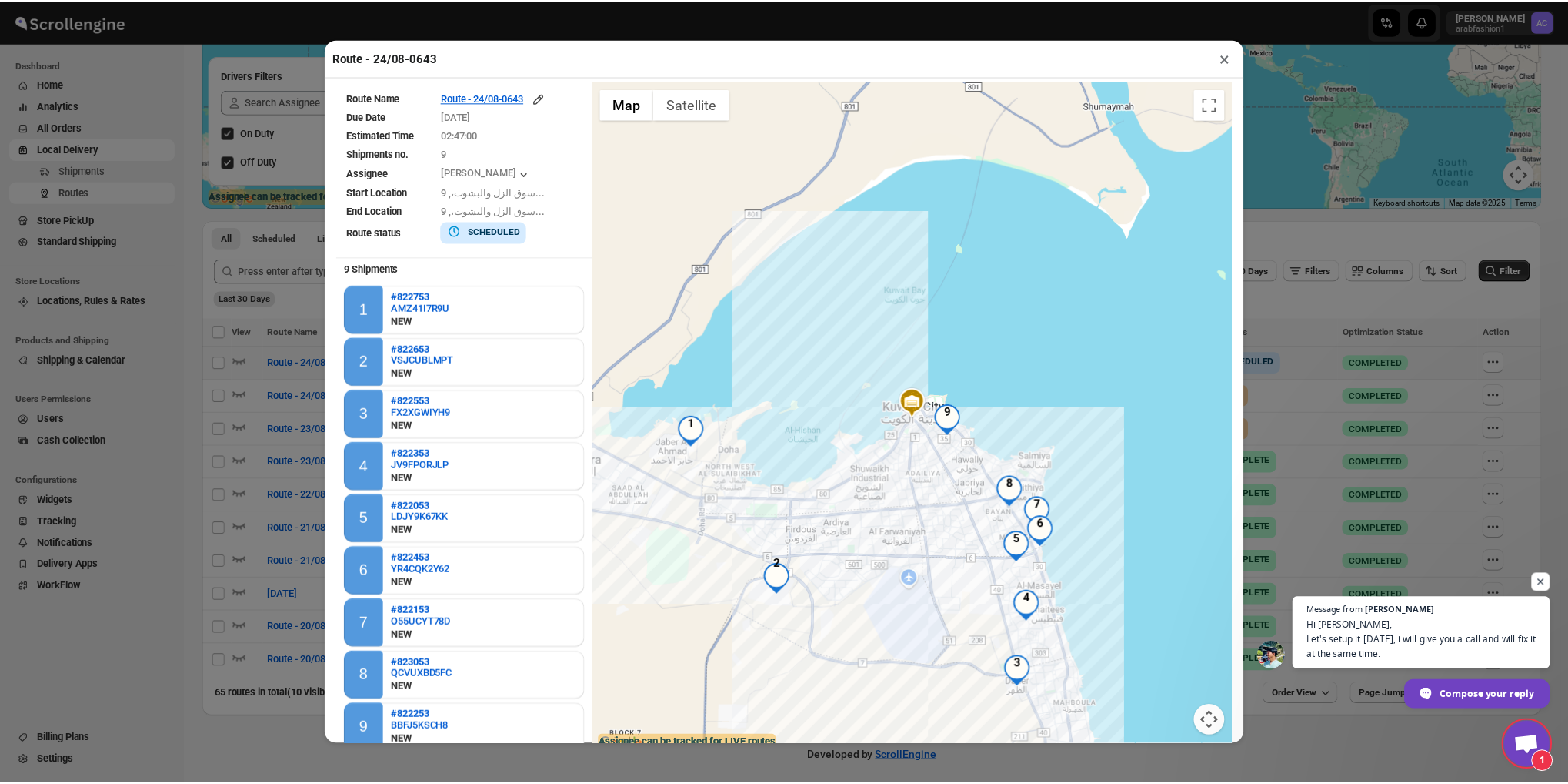
scroll to position [2, 0]
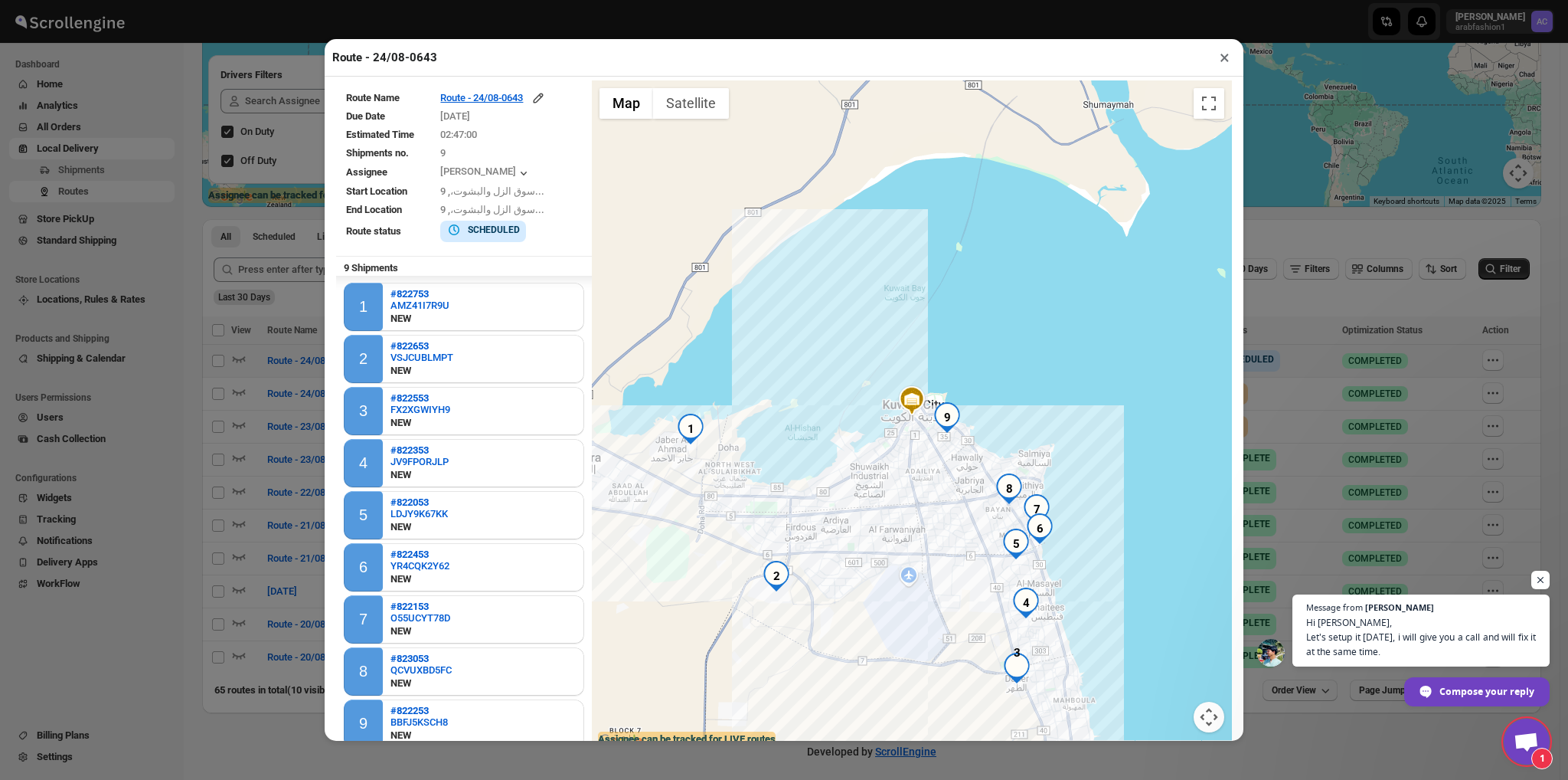
click at [1222, 56] on button "×" at bounding box center [1224, 57] width 22 height 21
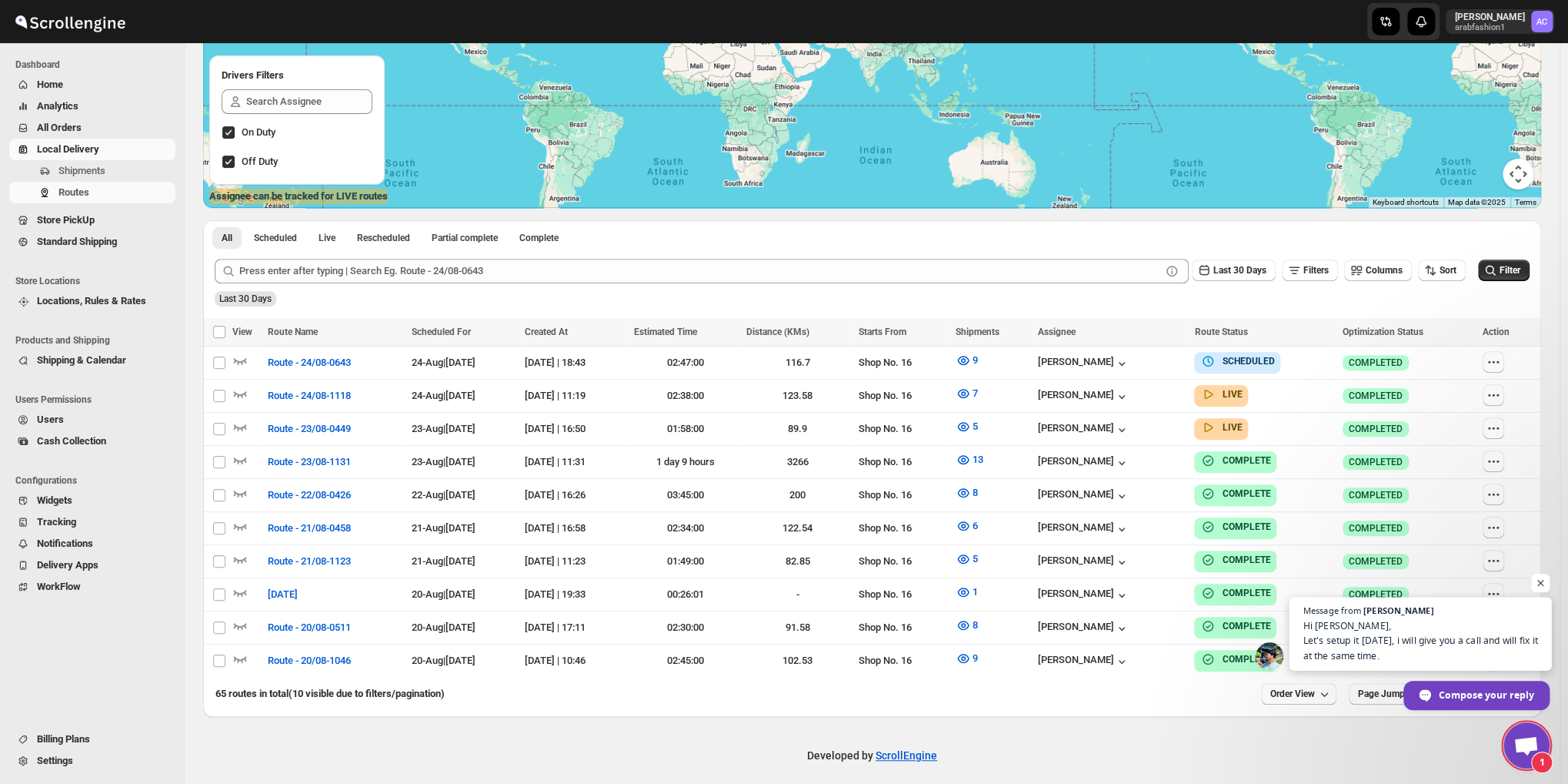
click at [1437, 631] on span "Hi [PERSON_NAME], Let's setup it [DATE], i will give you a call and will fix it…" at bounding box center [1420, 641] width 235 height 45
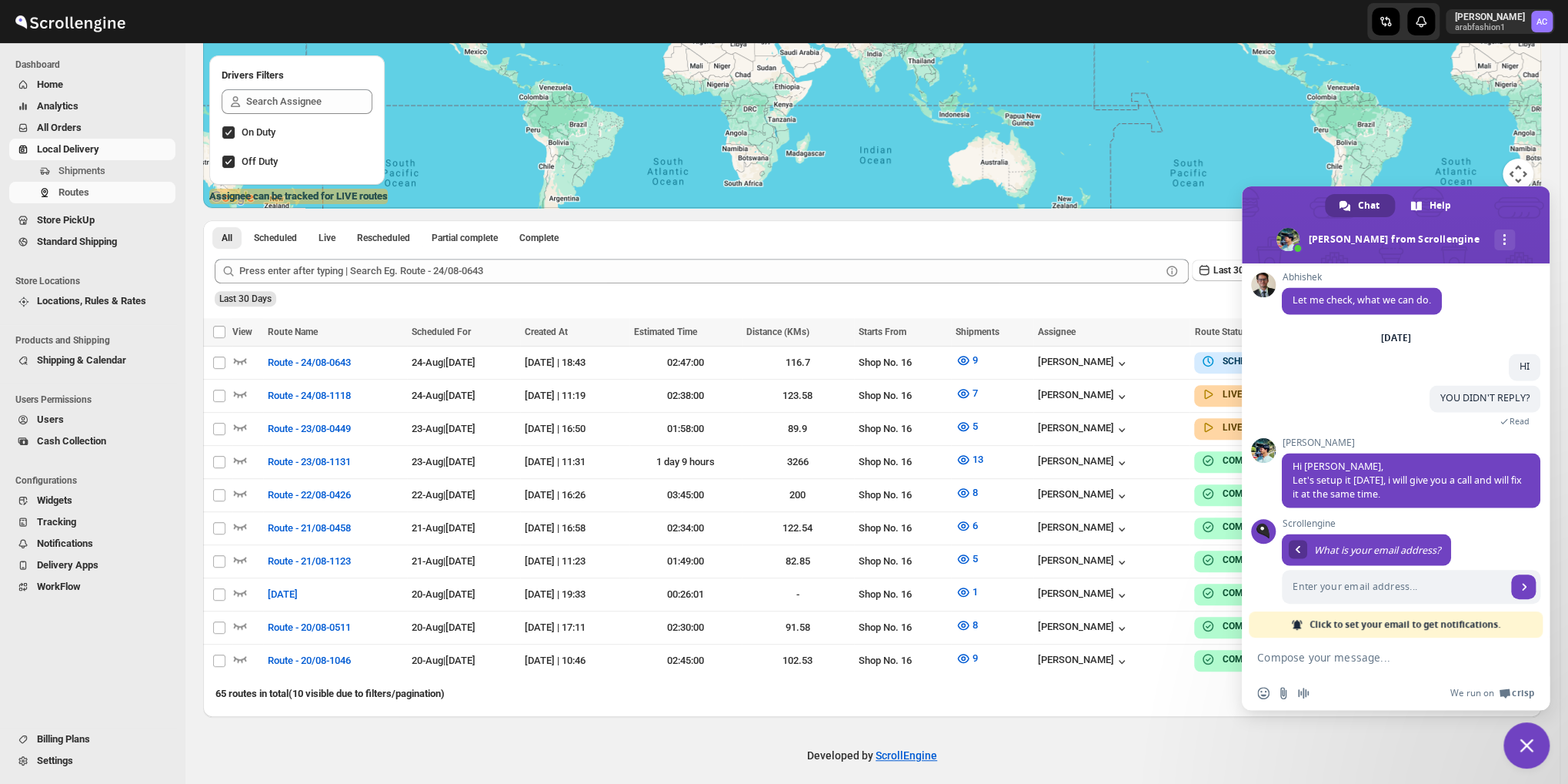
scroll to position [1830, 0]
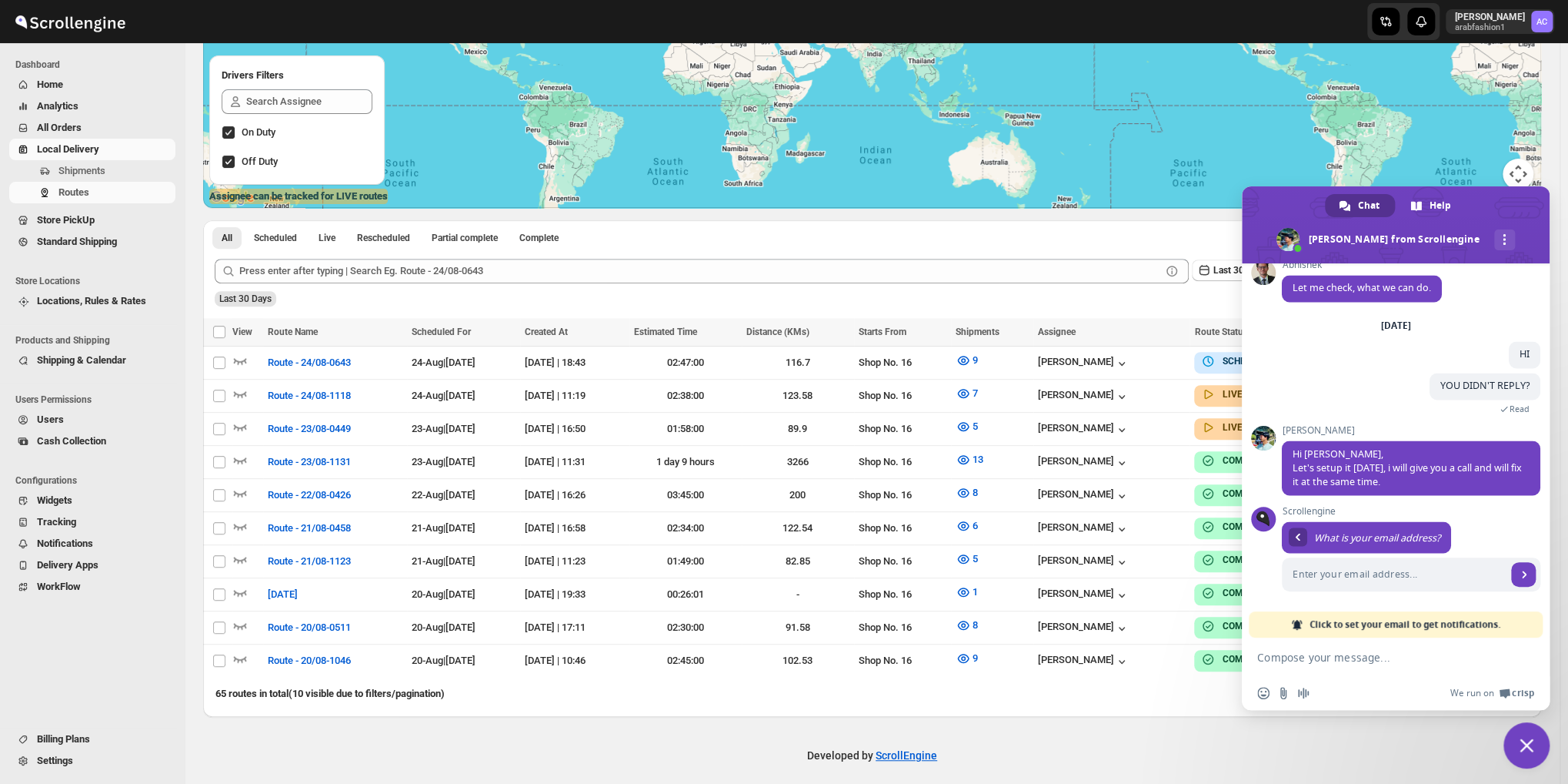
click at [1537, 744] on span "Close chat" at bounding box center [1526, 745] width 47 height 47
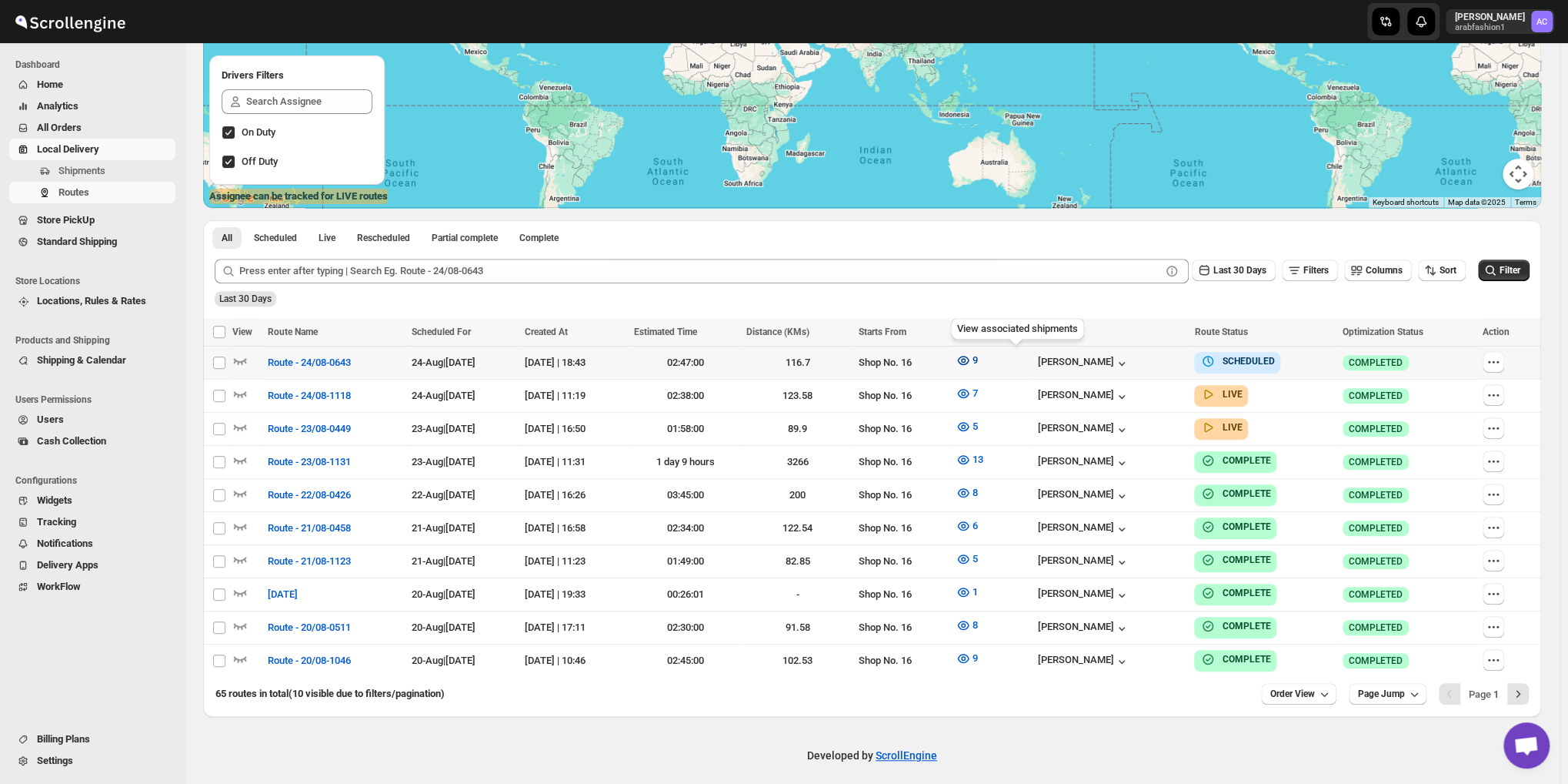
click at [965, 362] on icon "button" at bounding box center [962, 359] width 5 height 5
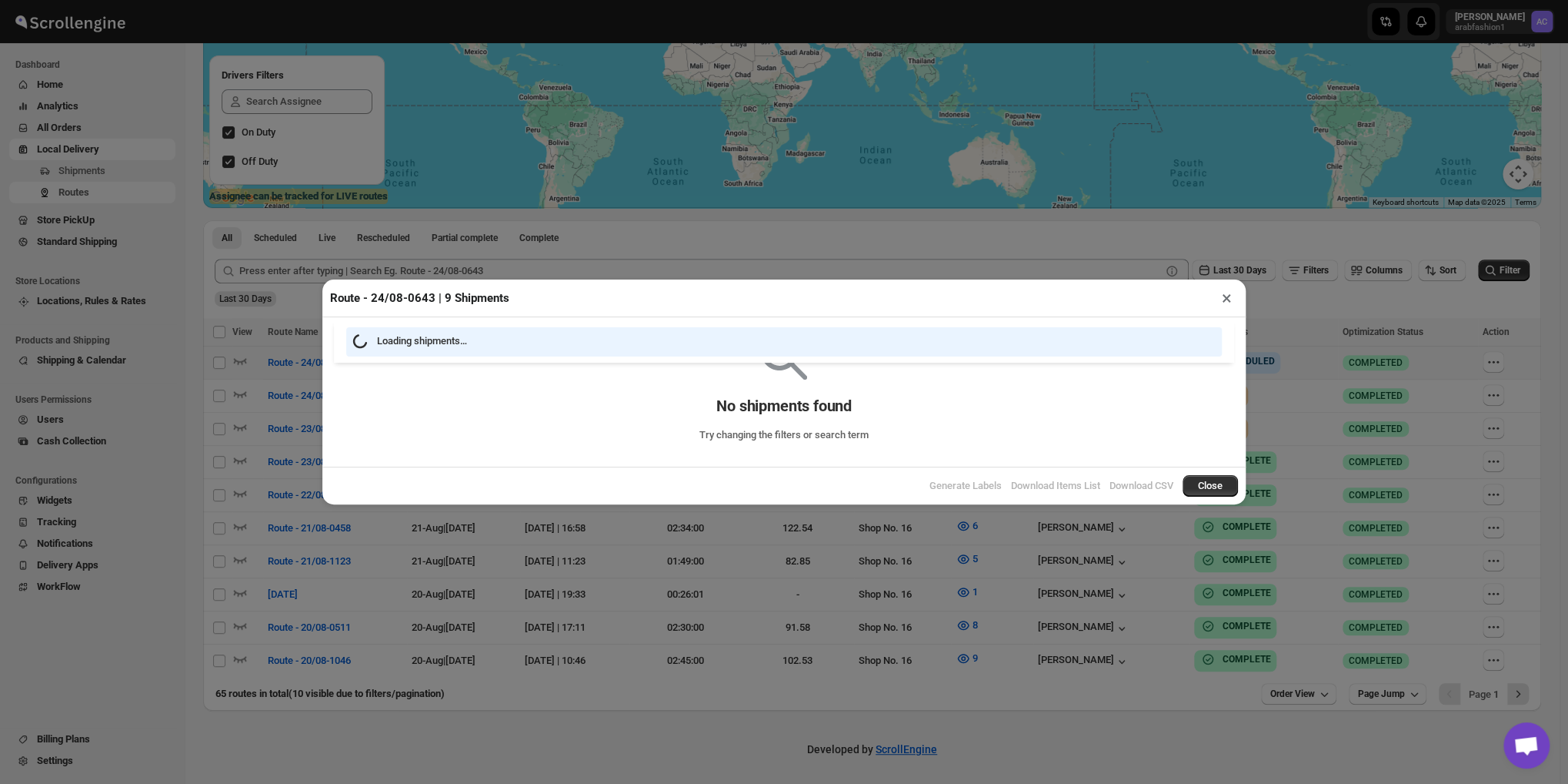
scroll to position [248, 0]
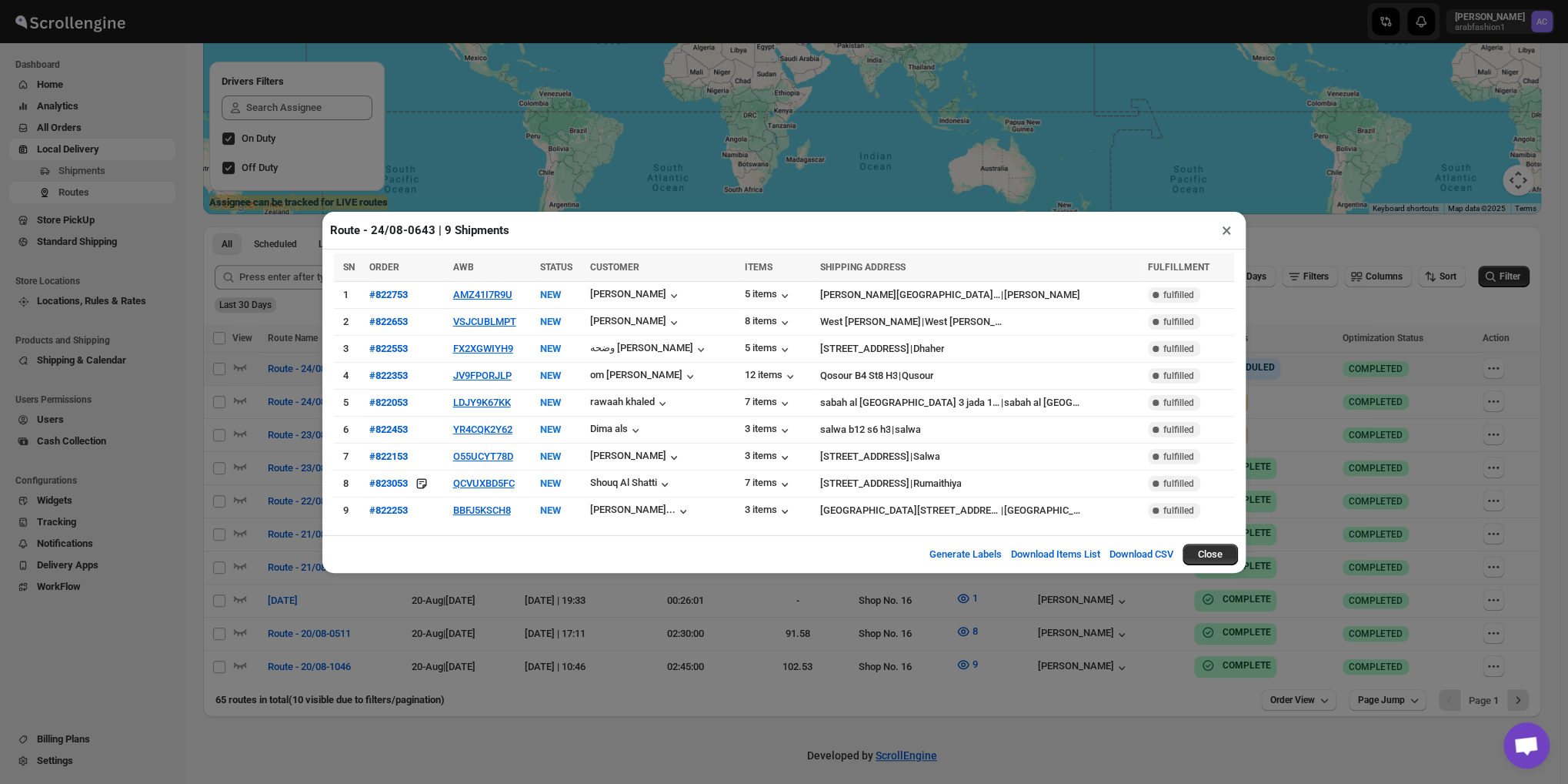
click at [1223, 229] on button "×" at bounding box center [1226, 230] width 22 height 21
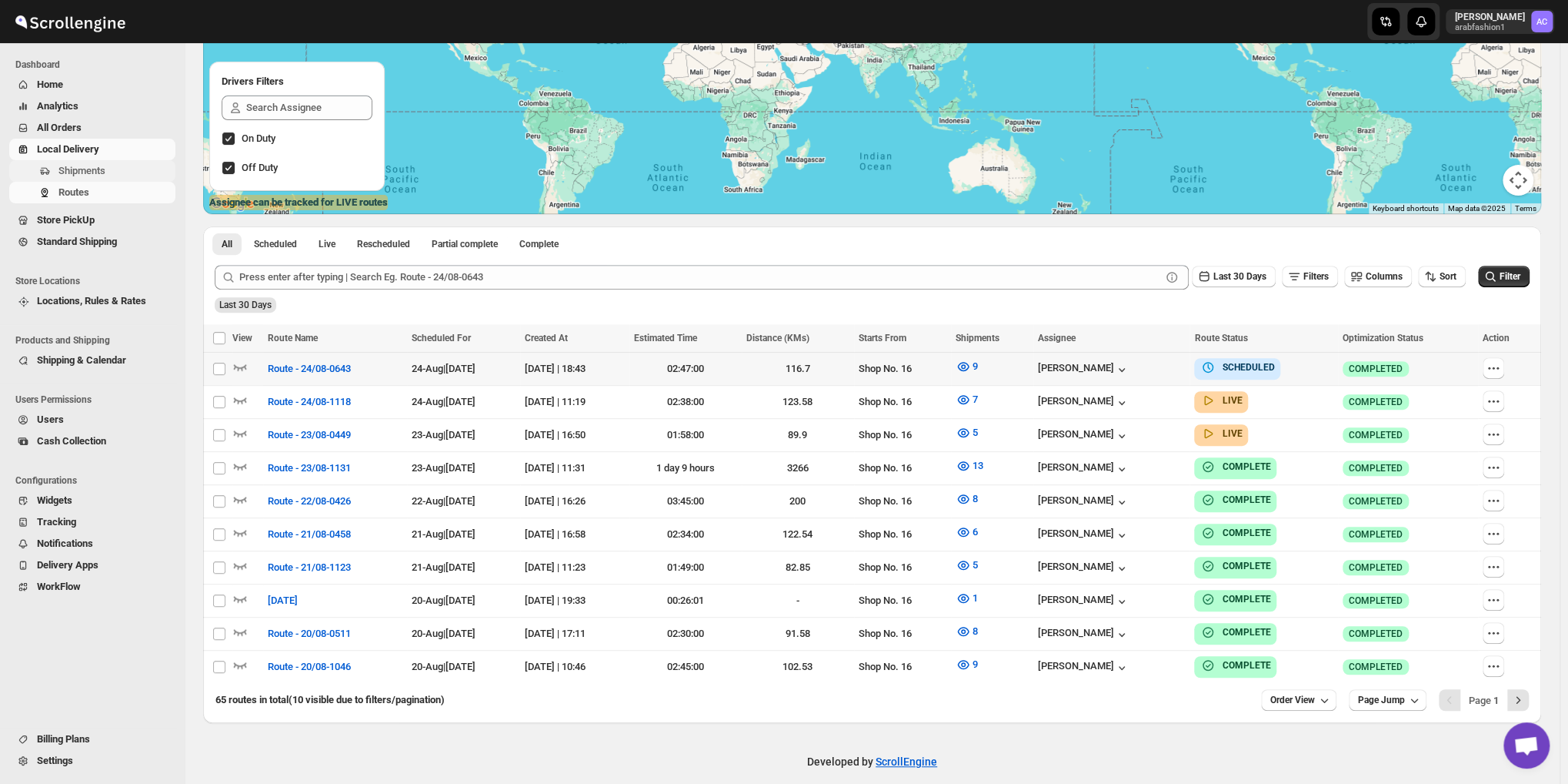
click at [77, 169] on span "Shipments" at bounding box center [82, 170] width 47 height 11
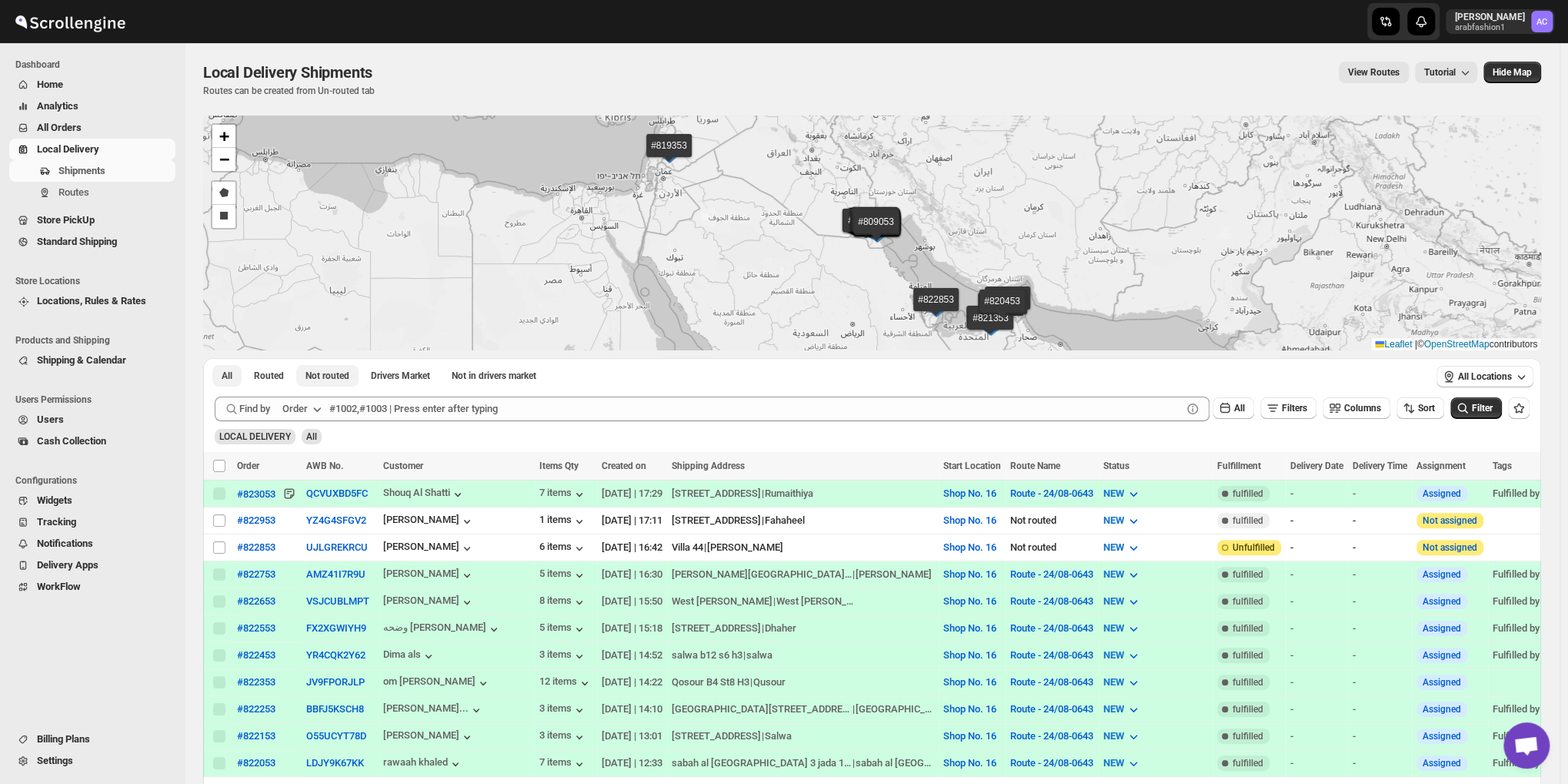
click at [335, 371] on span "Not routed" at bounding box center [327, 375] width 44 height 12
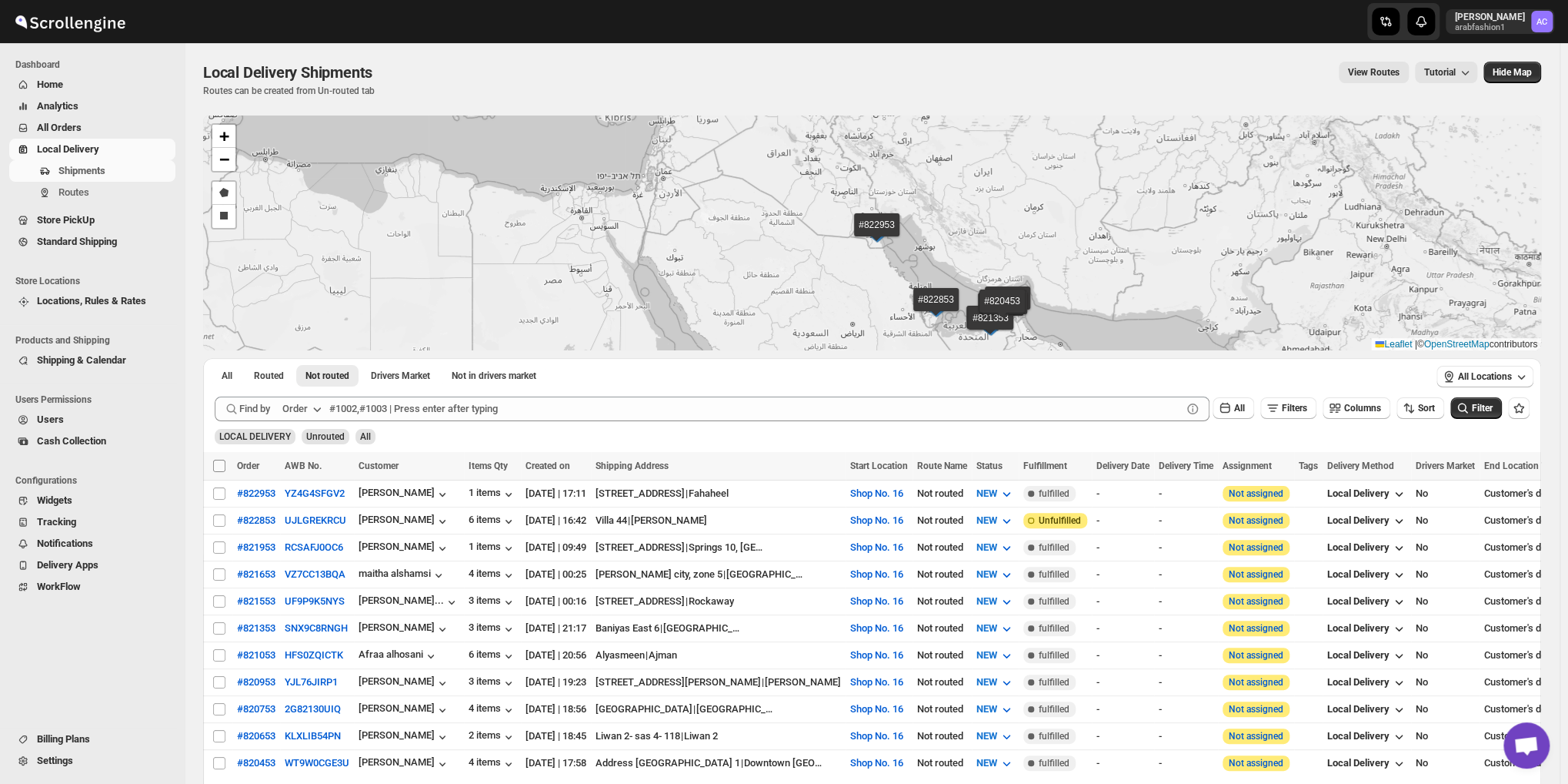
click at [220, 466] on input "Select all shipments" at bounding box center [219, 466] width 12 height 12
checkbox input "true"
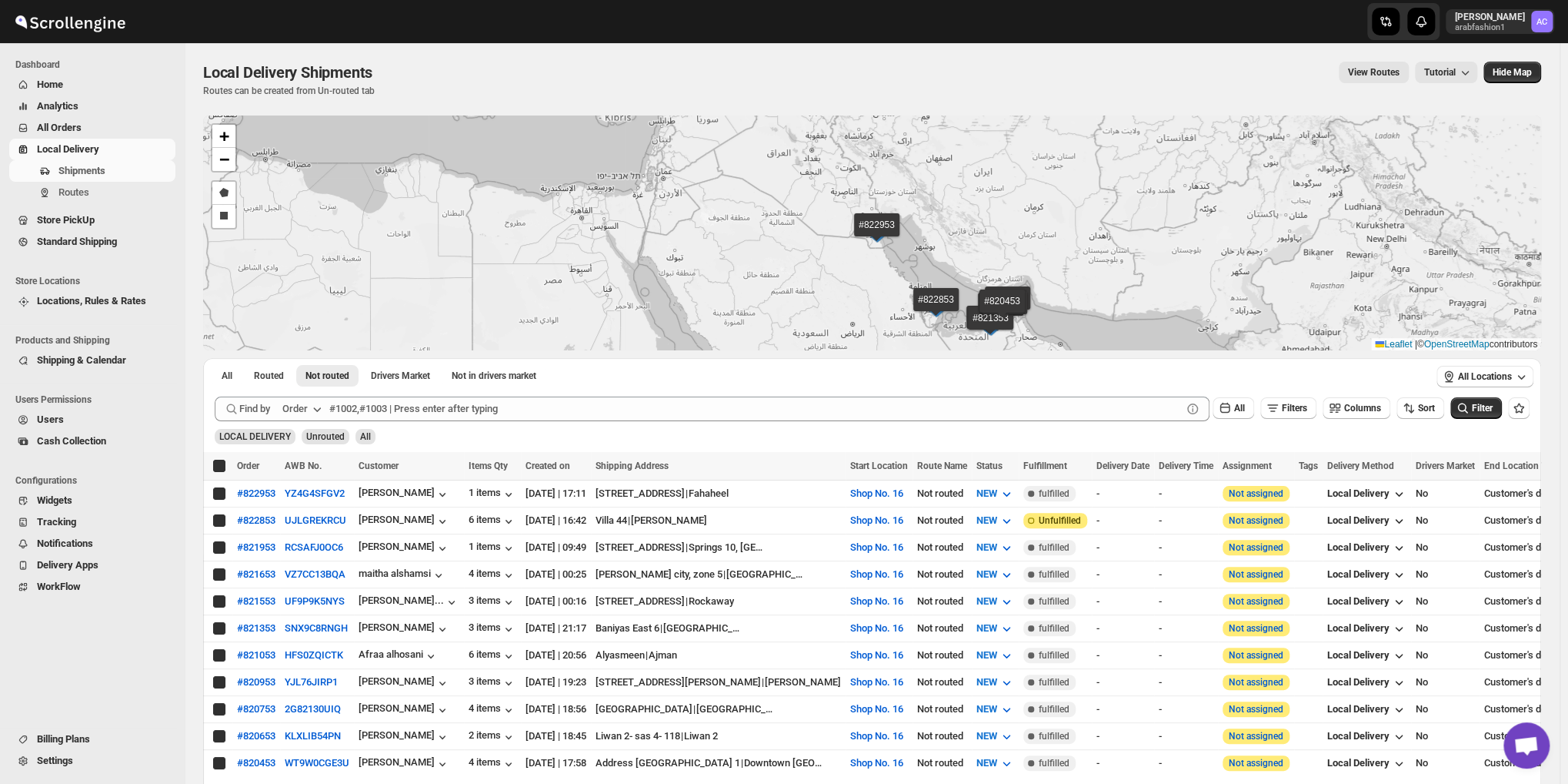
checkbox input "true"
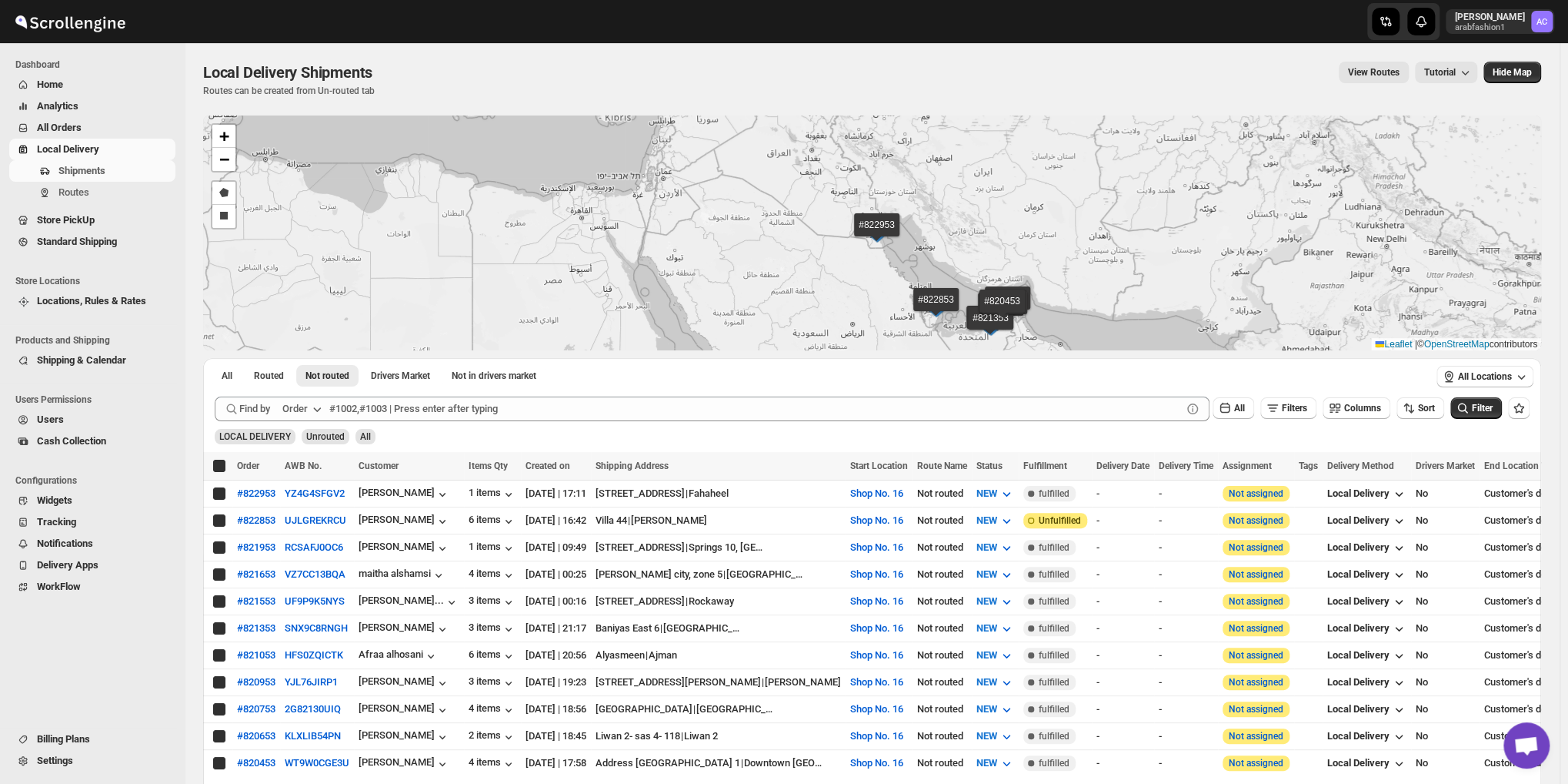
checkbox input "true"
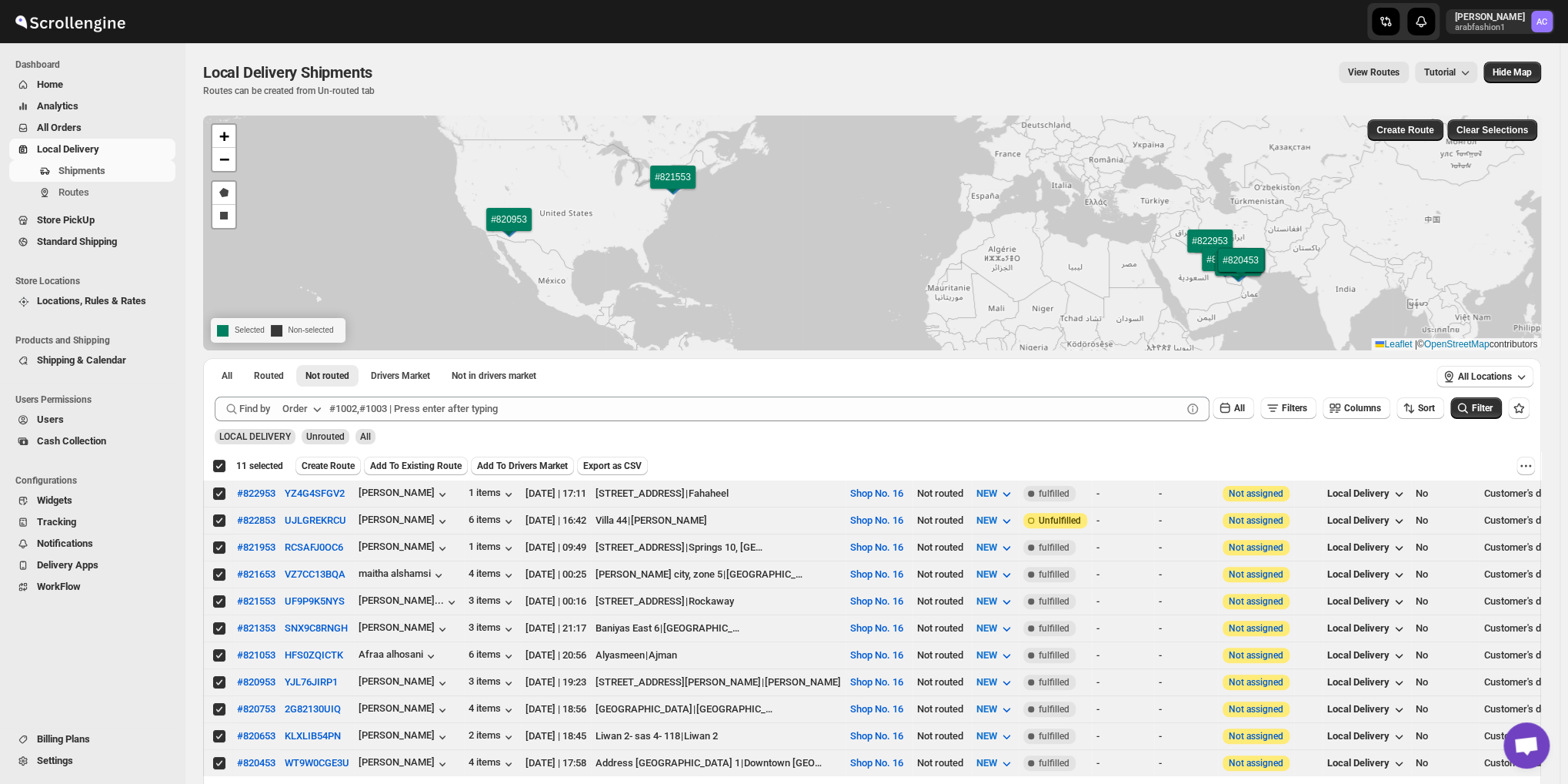
click at [1541, 467] on div "Deselect all 11 shipments 11 selected Create Route Add To Existing Route Add To…" at bounding box center [872, 466] width 1338 height 28
click at [224, 460] on div "Deselect all 11 shipments 11 selected" at bounding box center [248, 466] width 71 height 14
checkbox input "false"
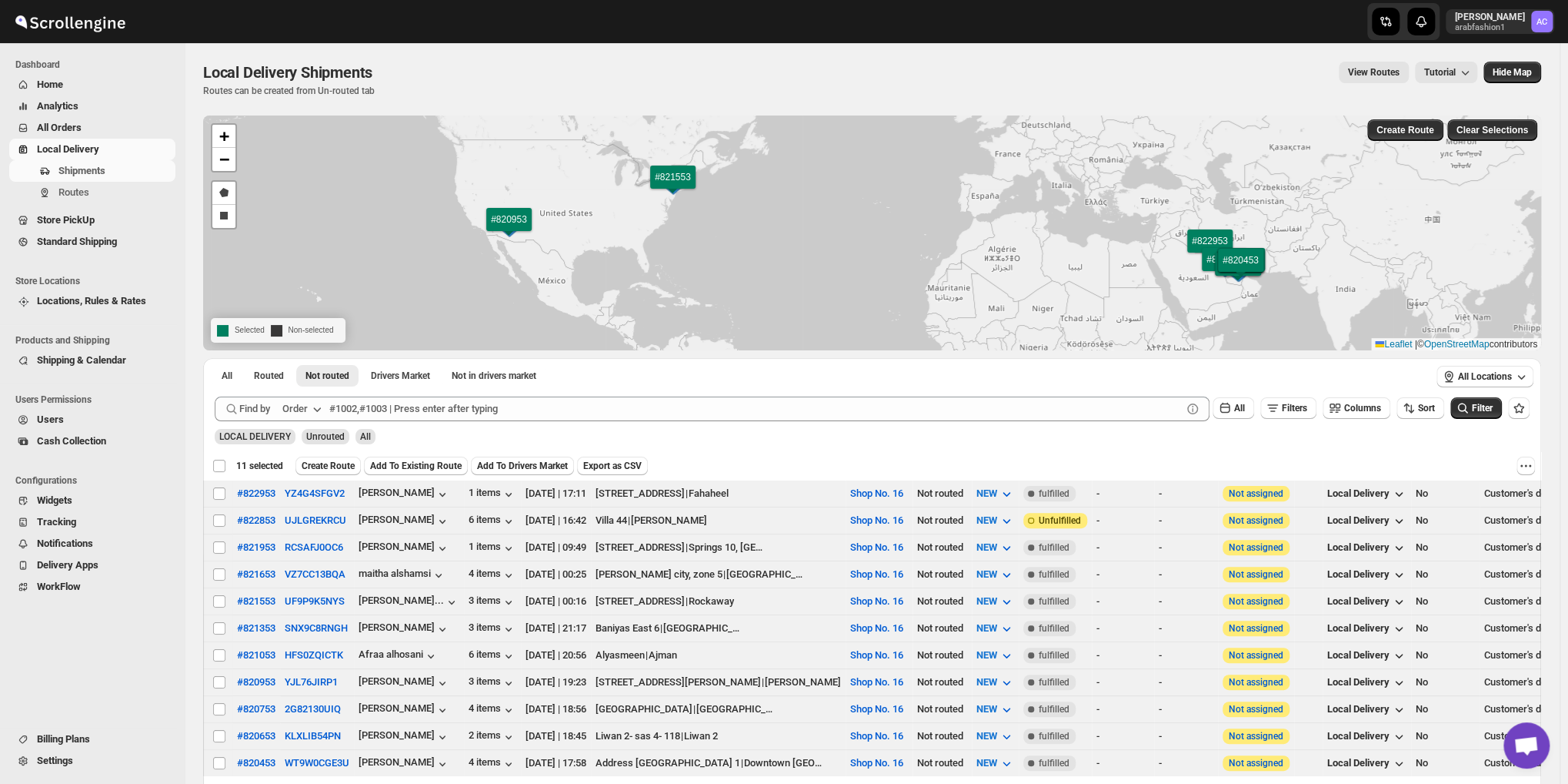
checkbox input "false"
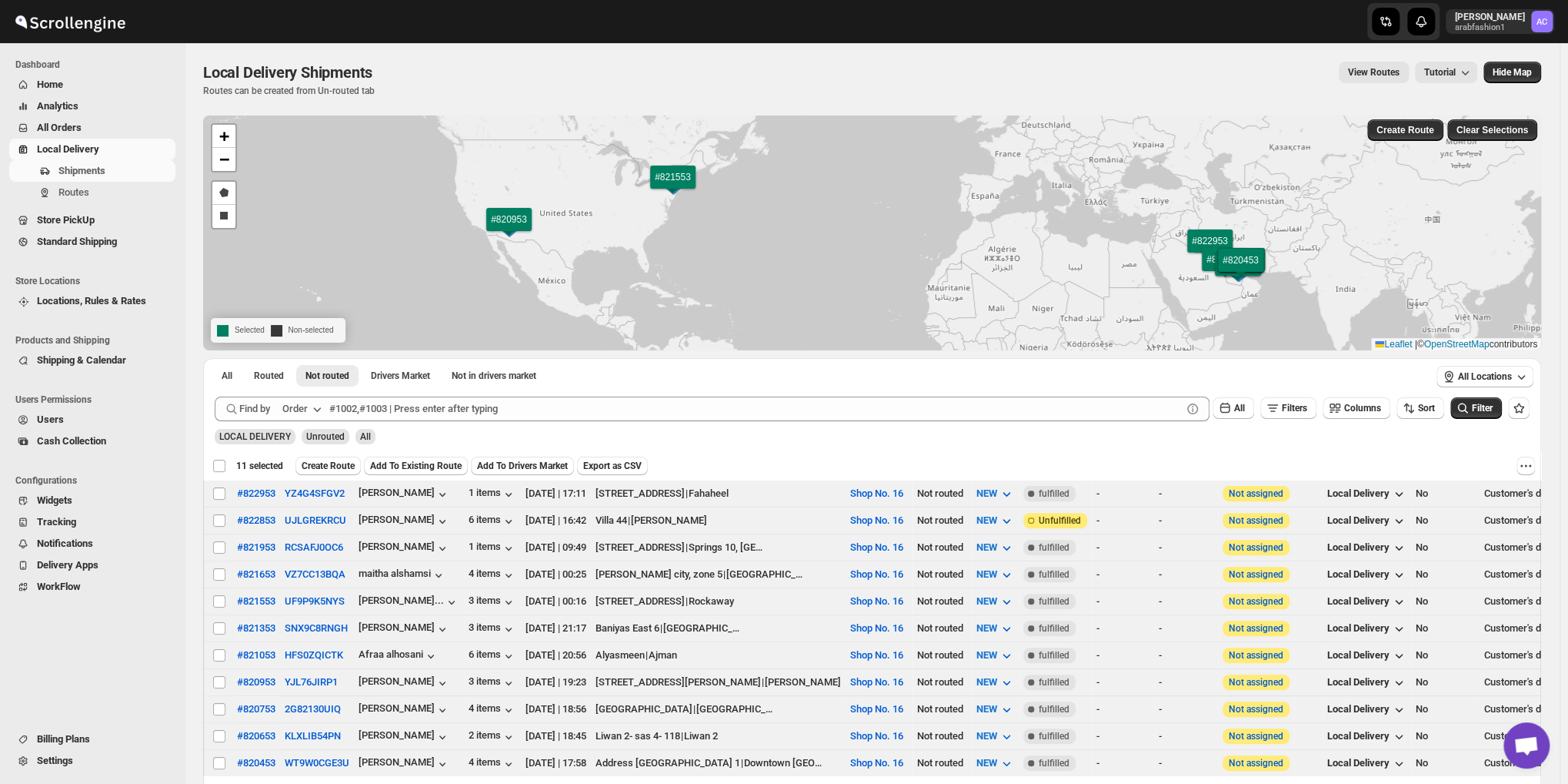
checkbox input "false"
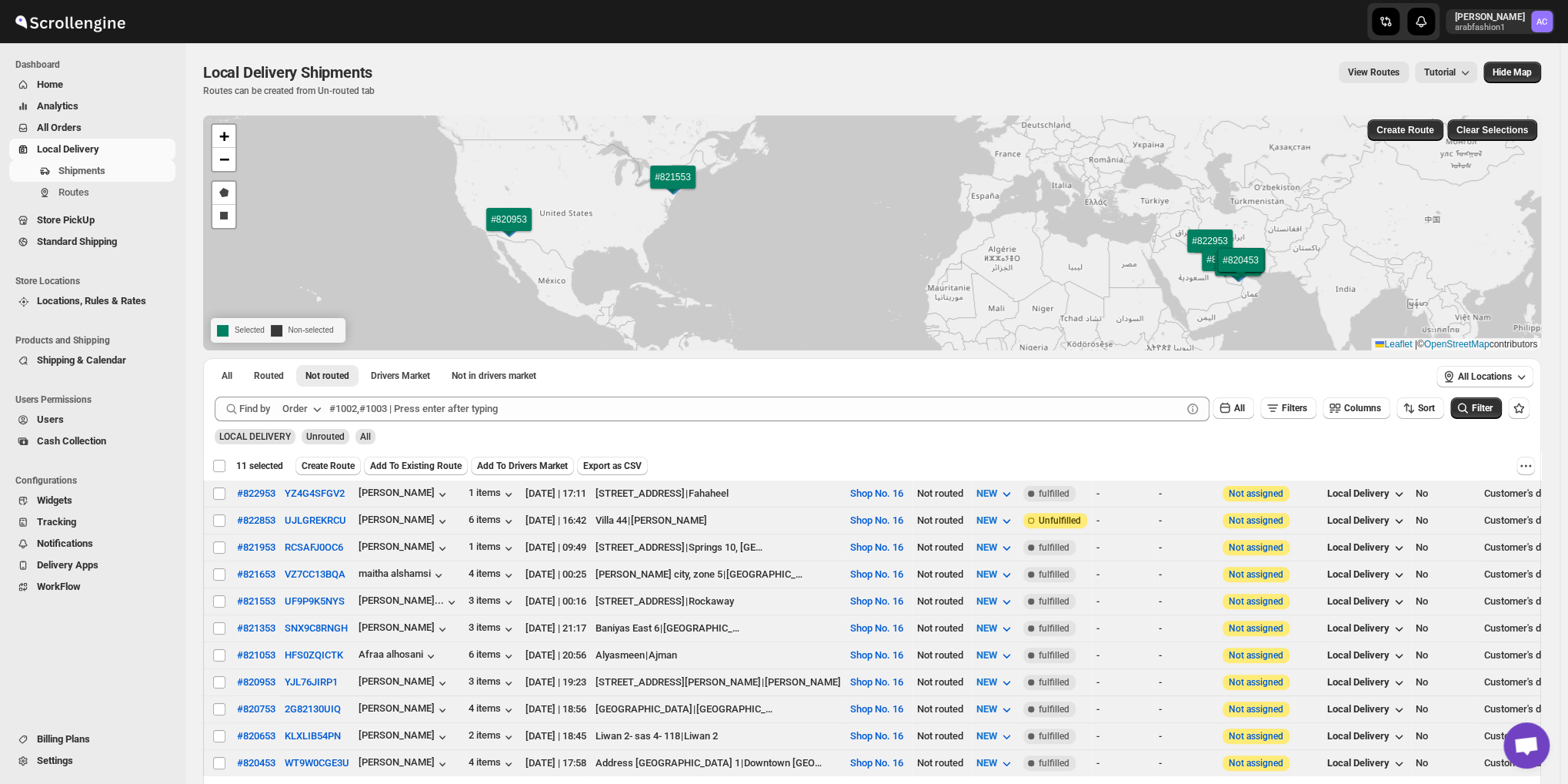
checkbox input "false"
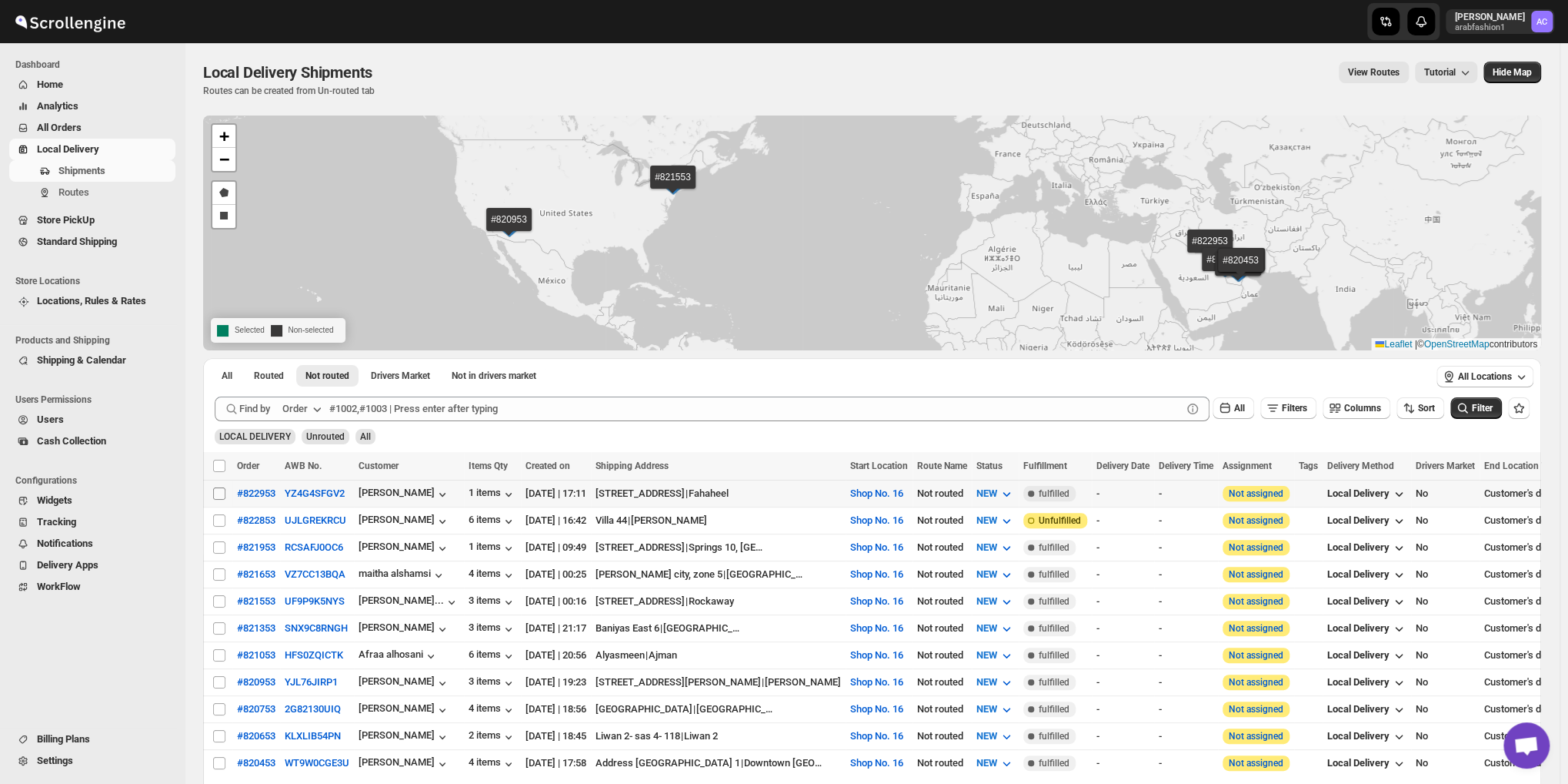
click at [215, 490] on input "Select shipment" at bounding box center [219, 493] width 12 height 12
checkbox input "true"
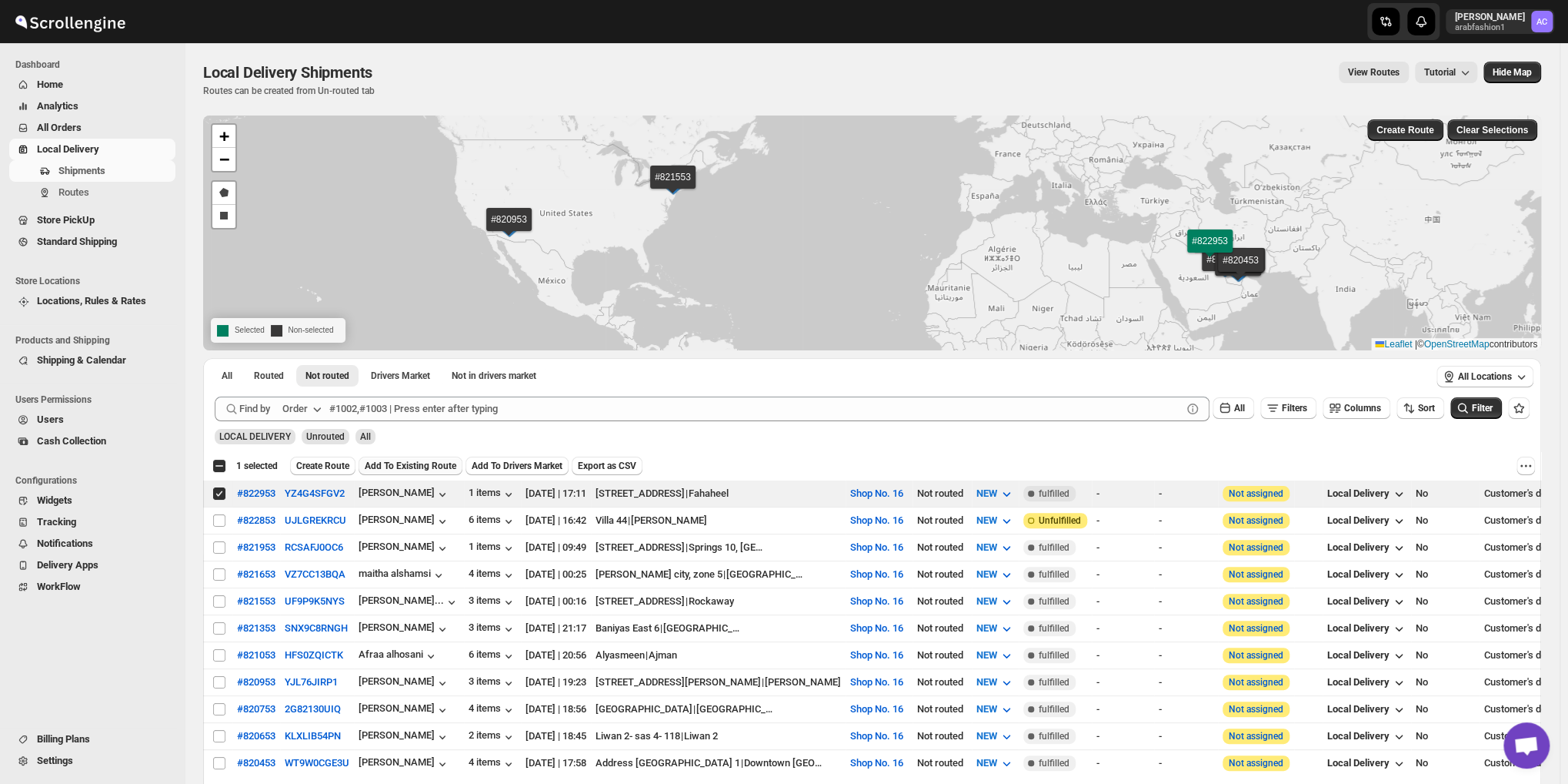
click at [395, 463] on span "Add To Existing Route" at bounding box center [410, 466] width 91 height 12
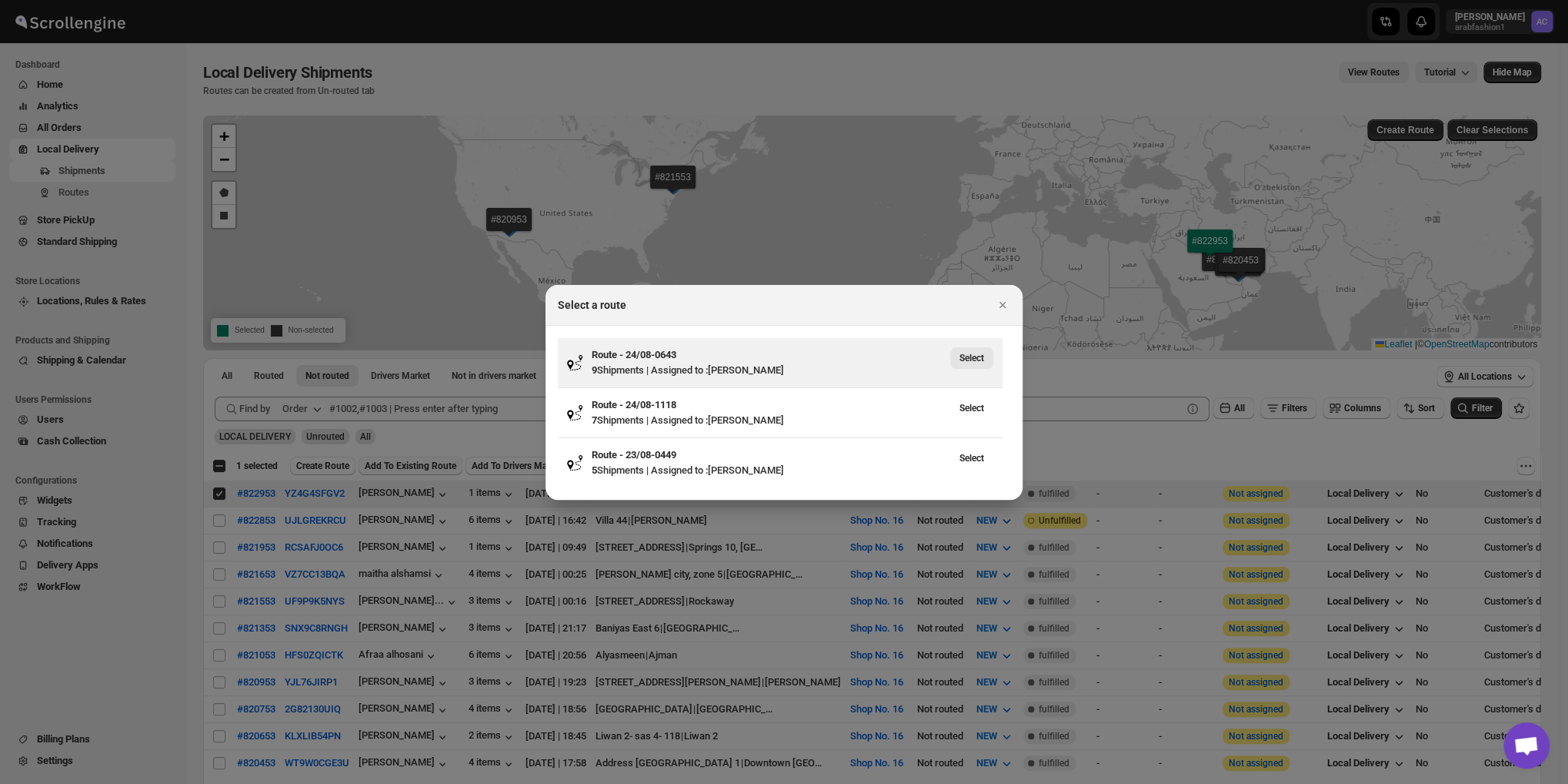
click at [983, 353] on button "Select" at bounding box center [972, 358] width 43 height 21
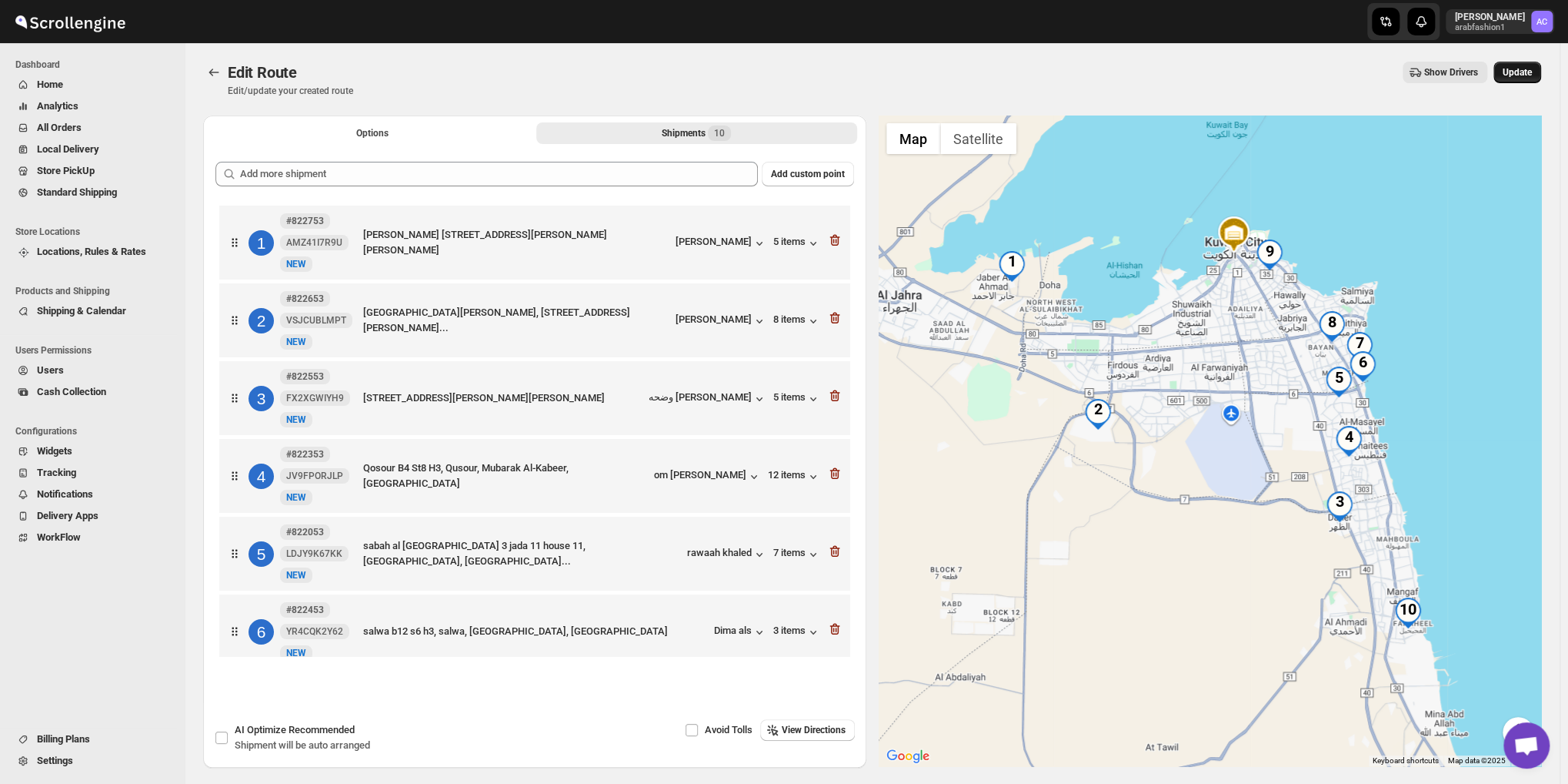
click at [1527, 74] on span "Update" at bounding box center [1516, 72] width 29 height 12
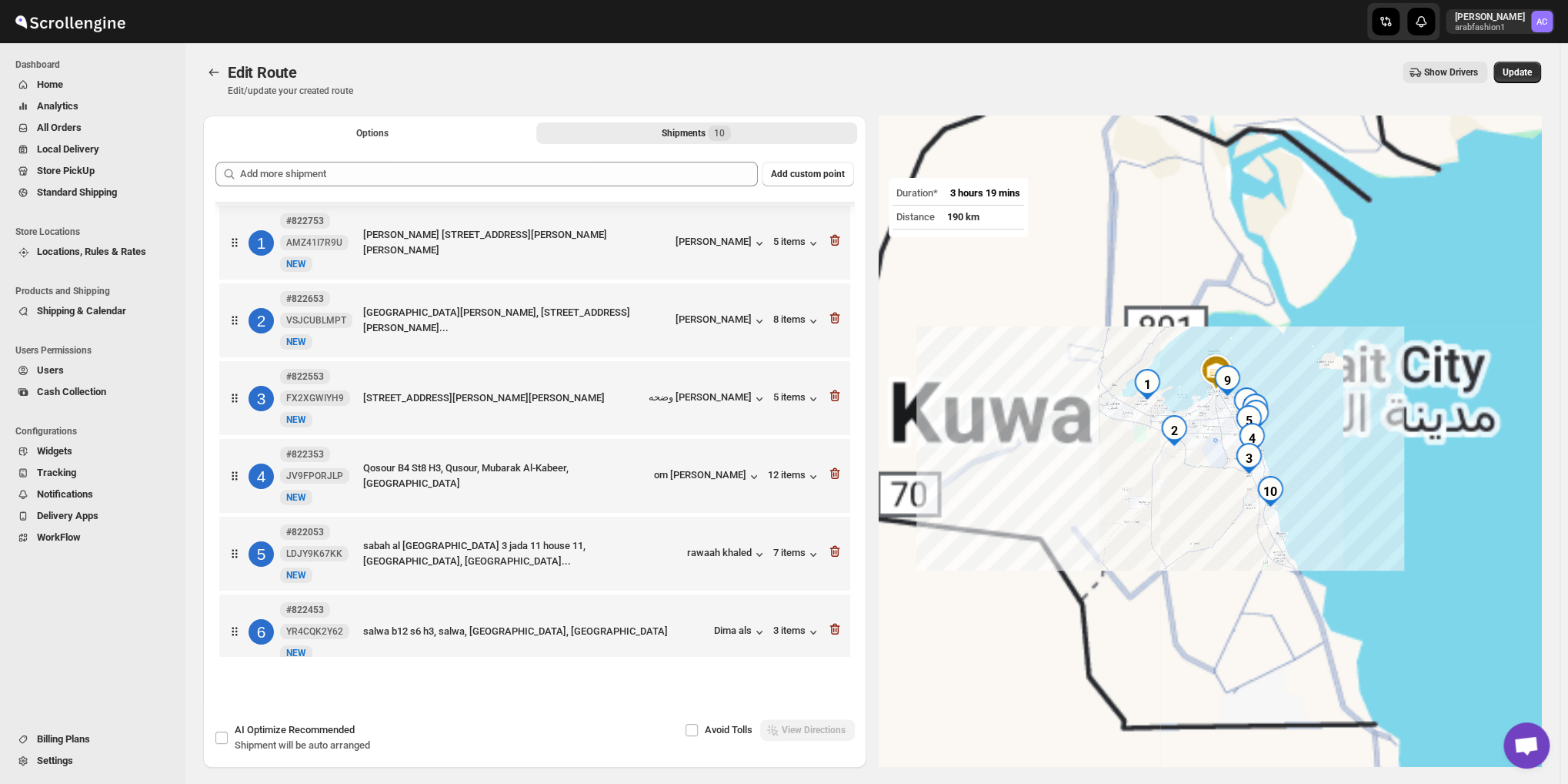
scroll to position [359, 0]
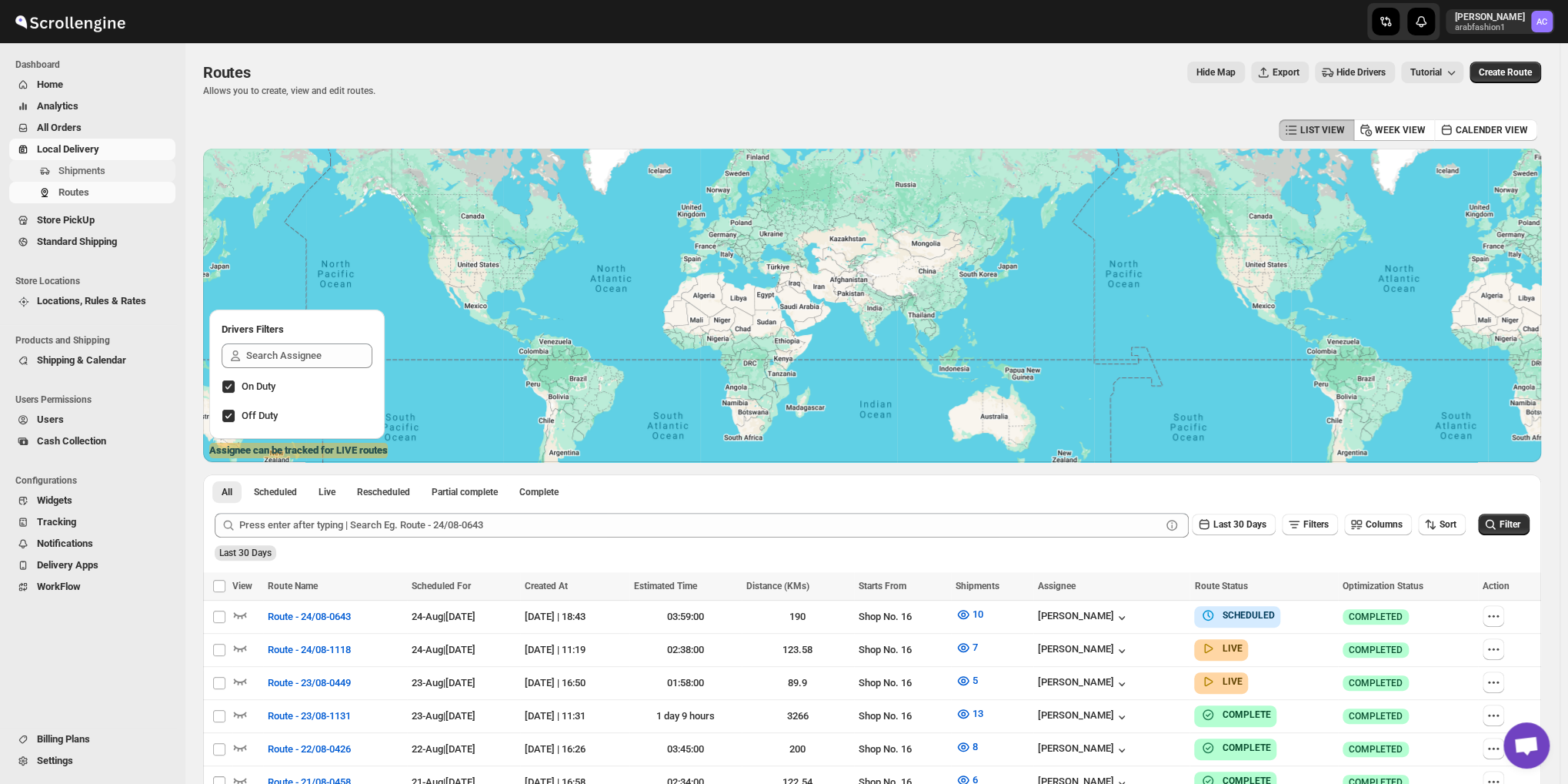
click at [62, 167] on span "Shipments" at bounding box center [82, 170] width 47 height 11
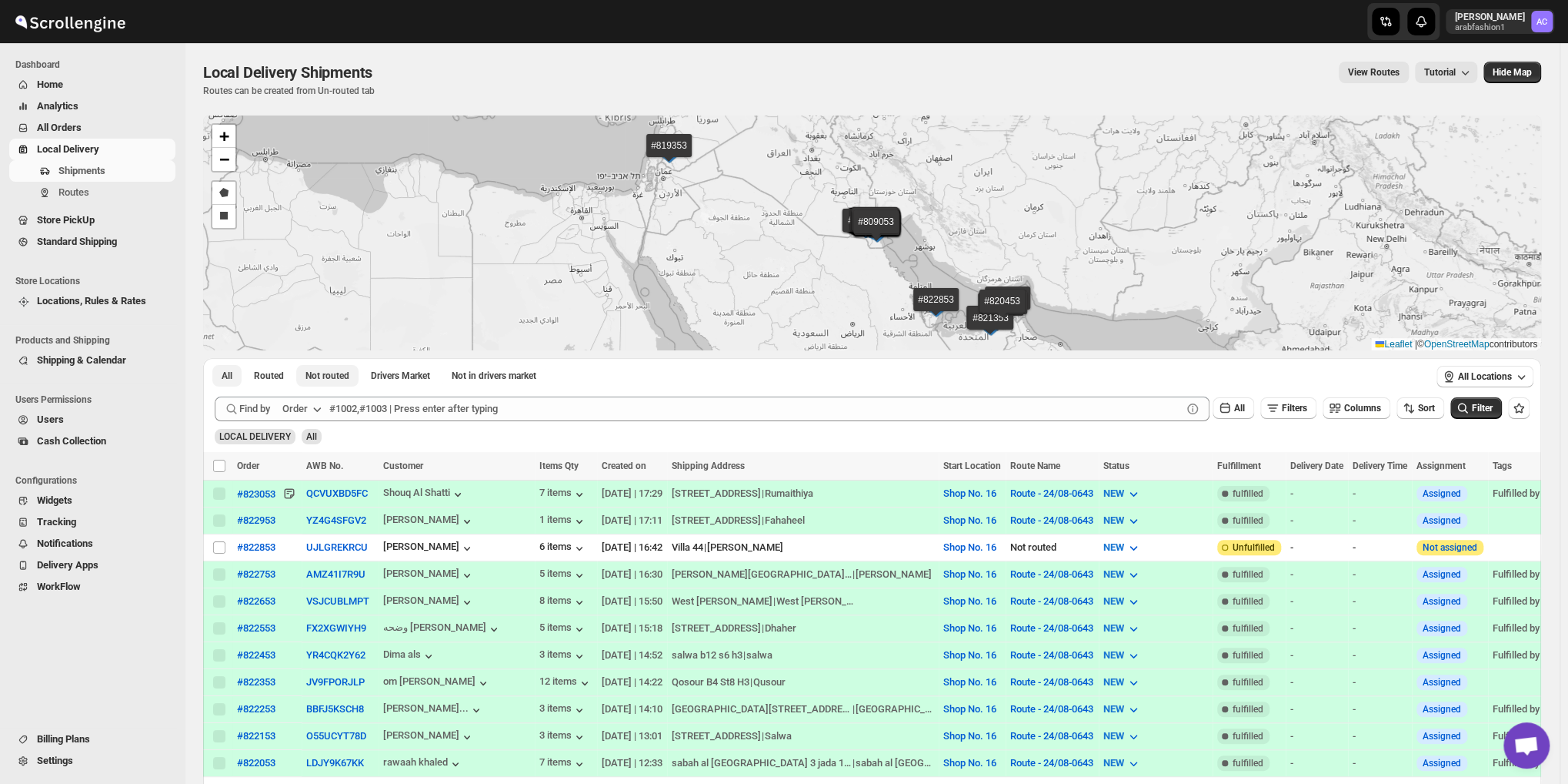
click at [337, 383] on button "Not routed" at bounding box center [327, 375] width 62 height 21
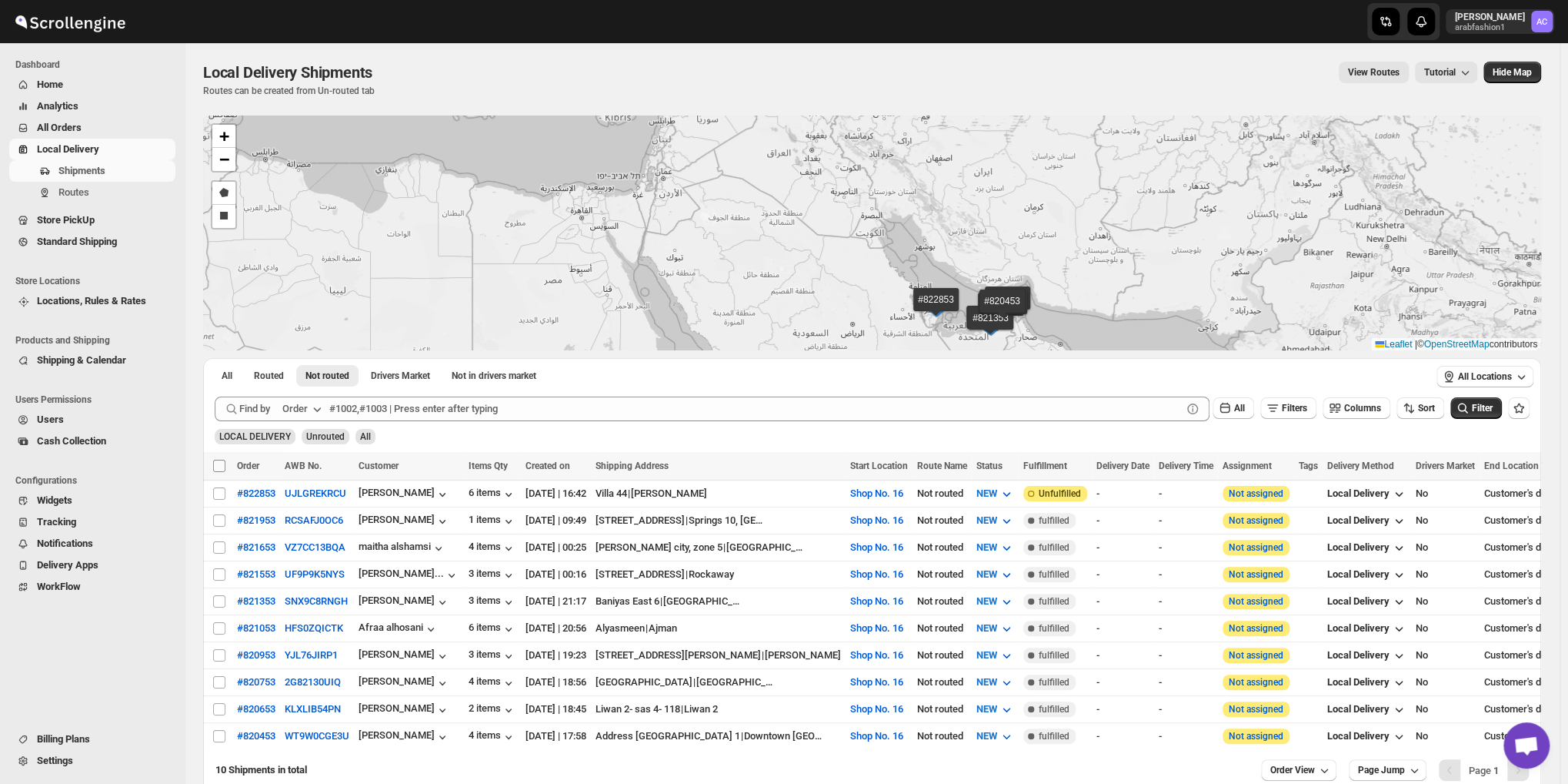
click at [215, 468] on input "Select all shipments" at bounding box center [219, 466] width 12 height 12
checkbox input "true"
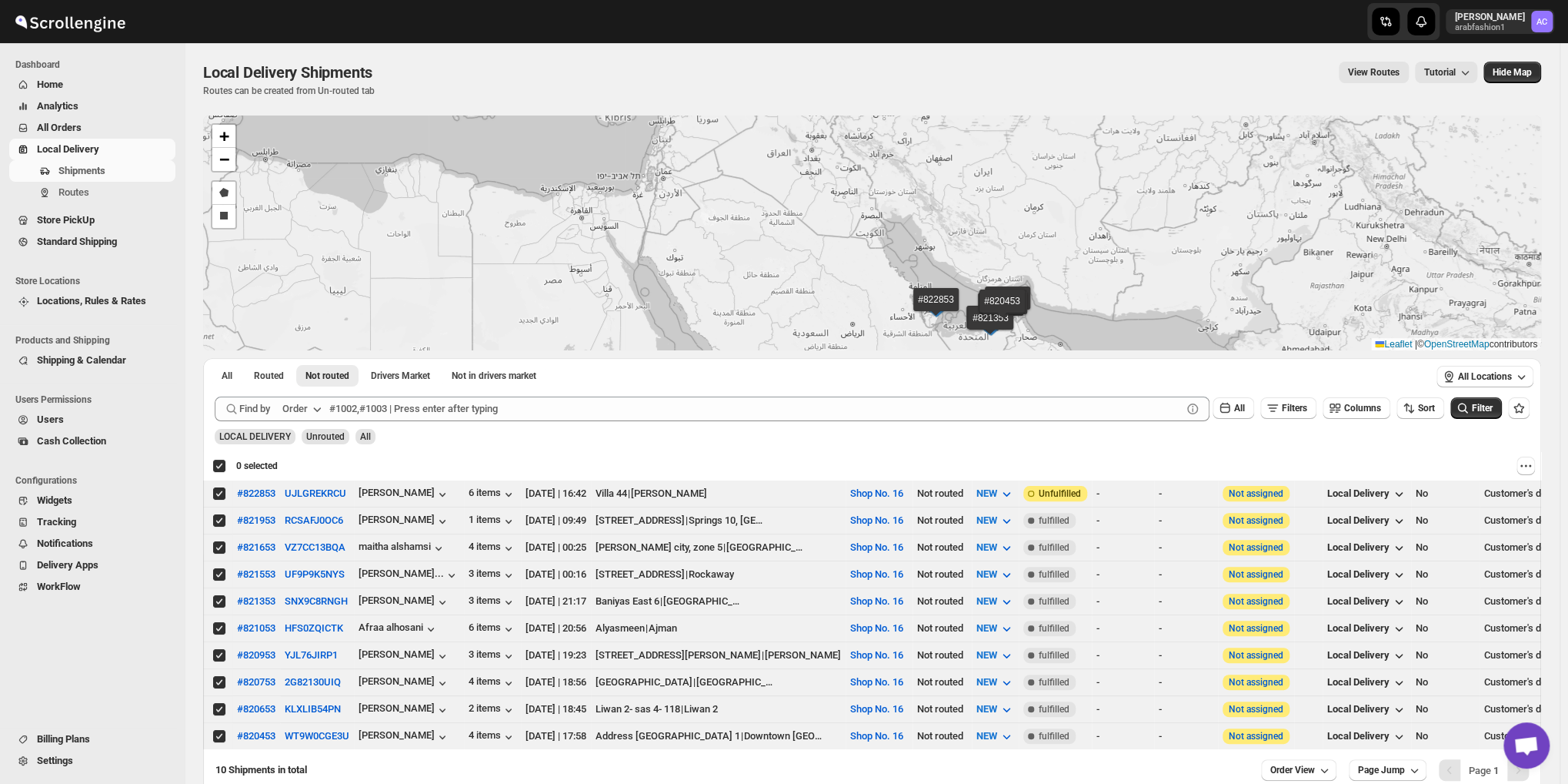
checkbox input "true"
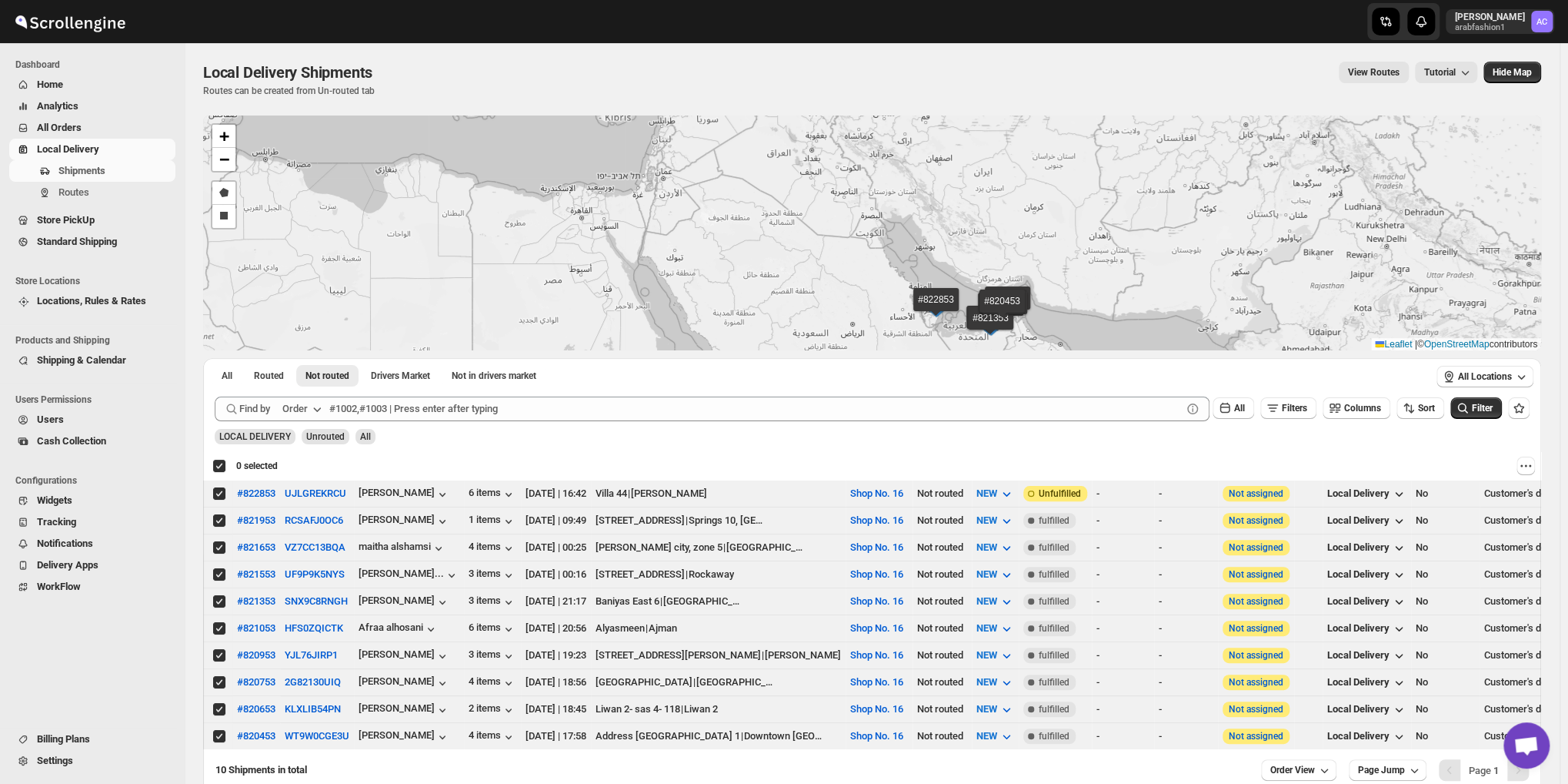
checkbox input "true"
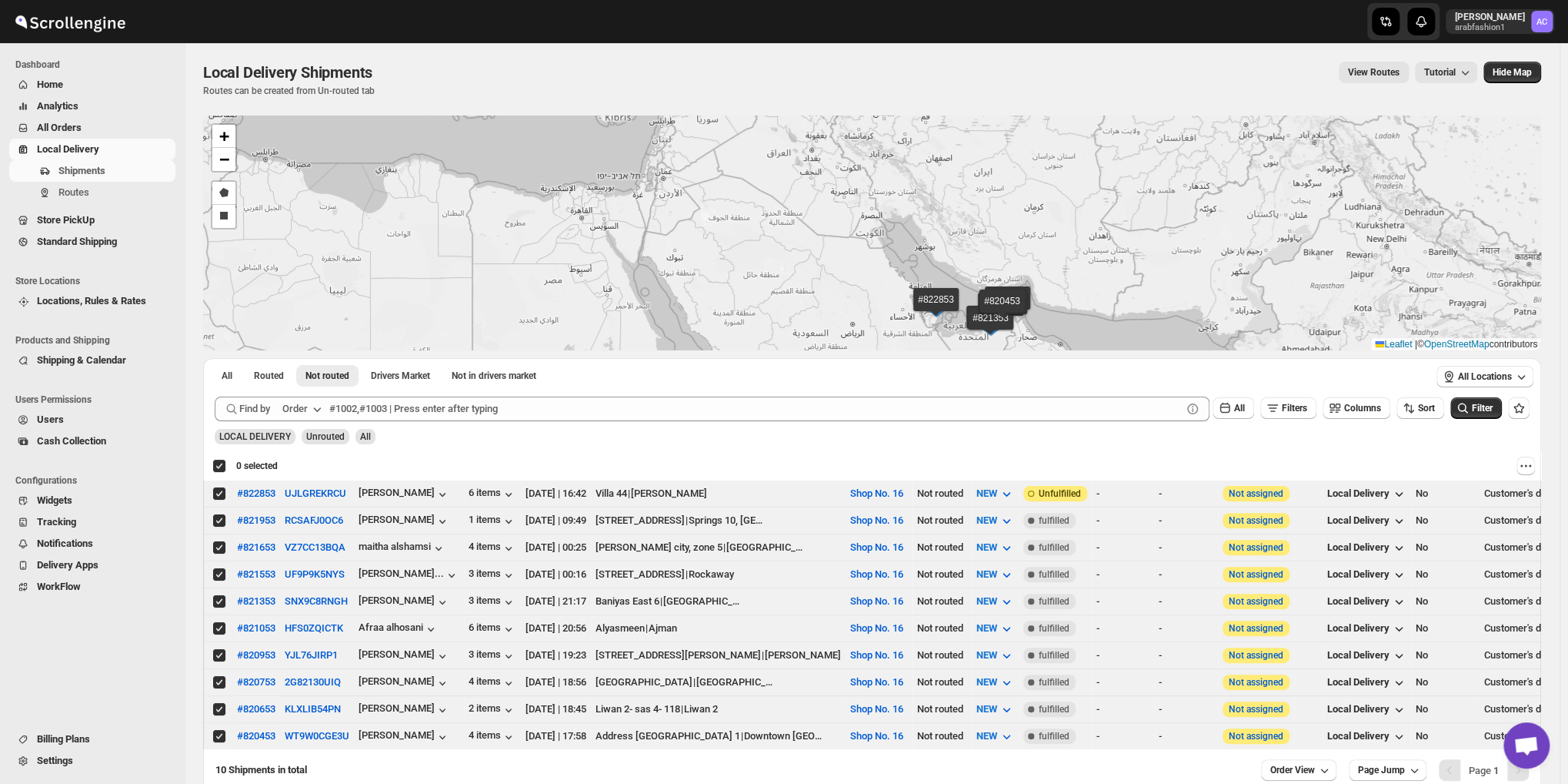
checkbox input "true"
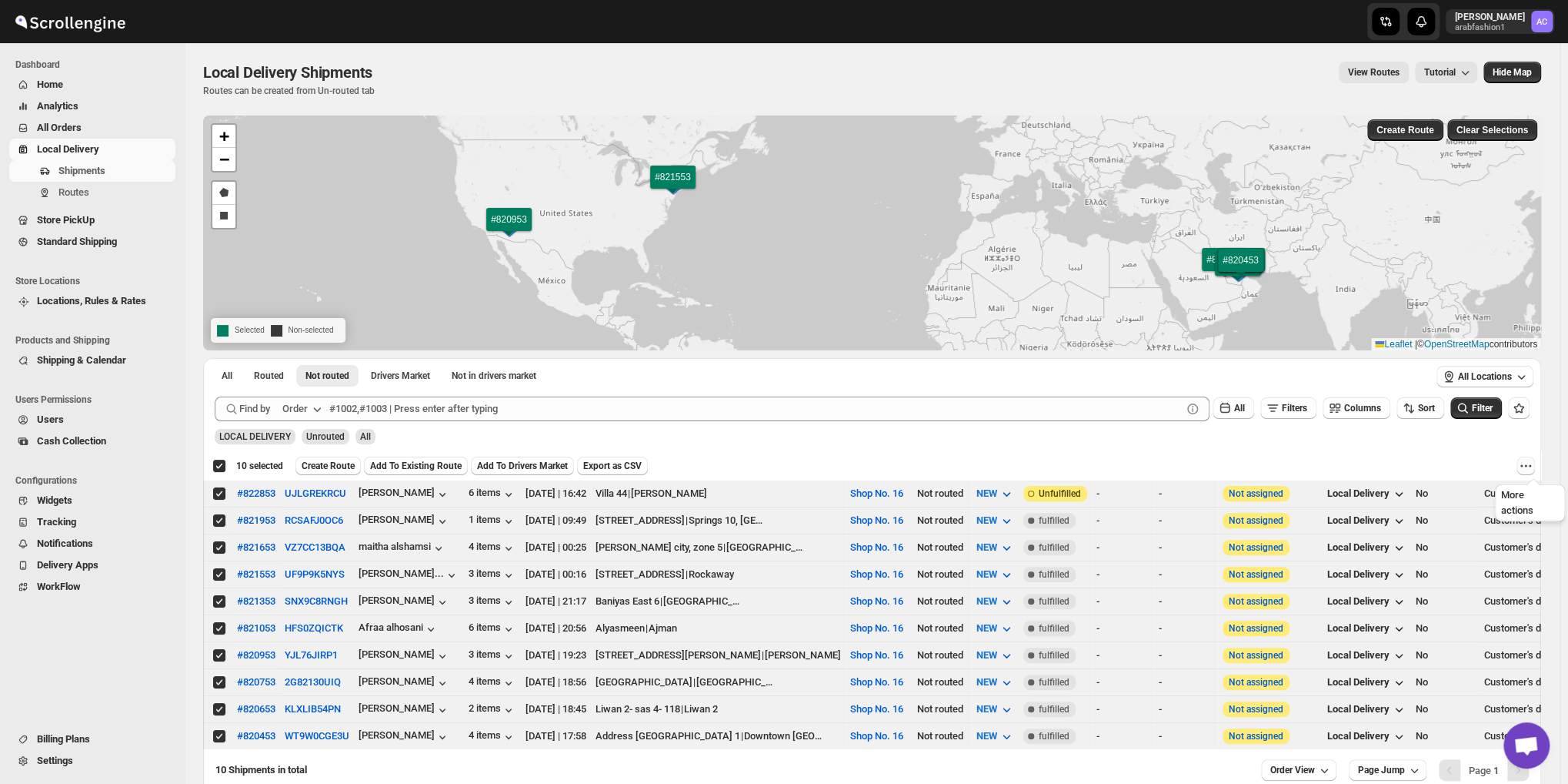
click at [1525, 465] on icon "More actions" at bounding box center [1525, 466] width 16 height 16
click at [1477, 529] on span "MOVE TO STANDARD SHIPPING" at bounding box center [1462, 521] width 143 height 16
checkbox input "false"
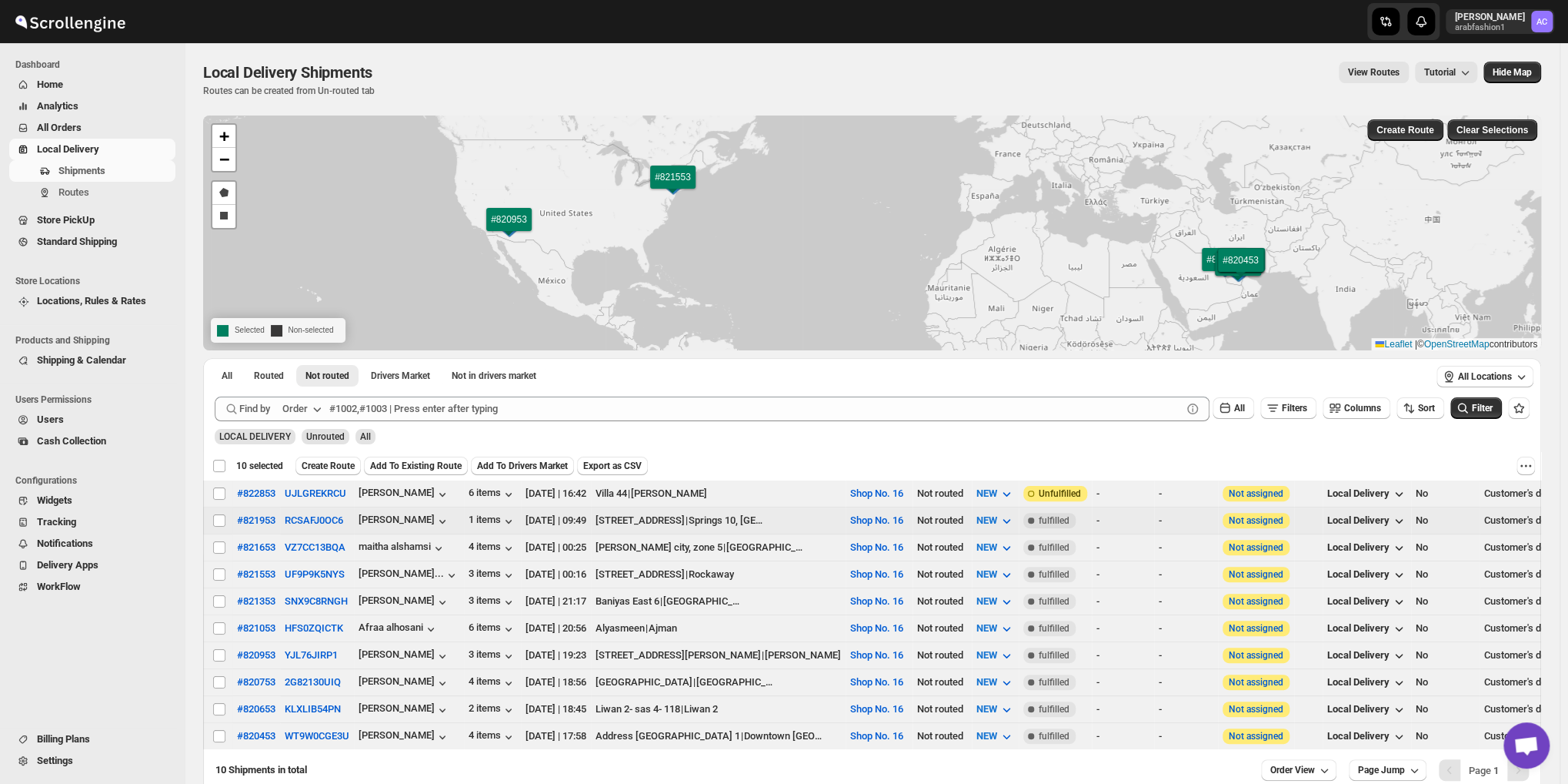
checkbox input "false"
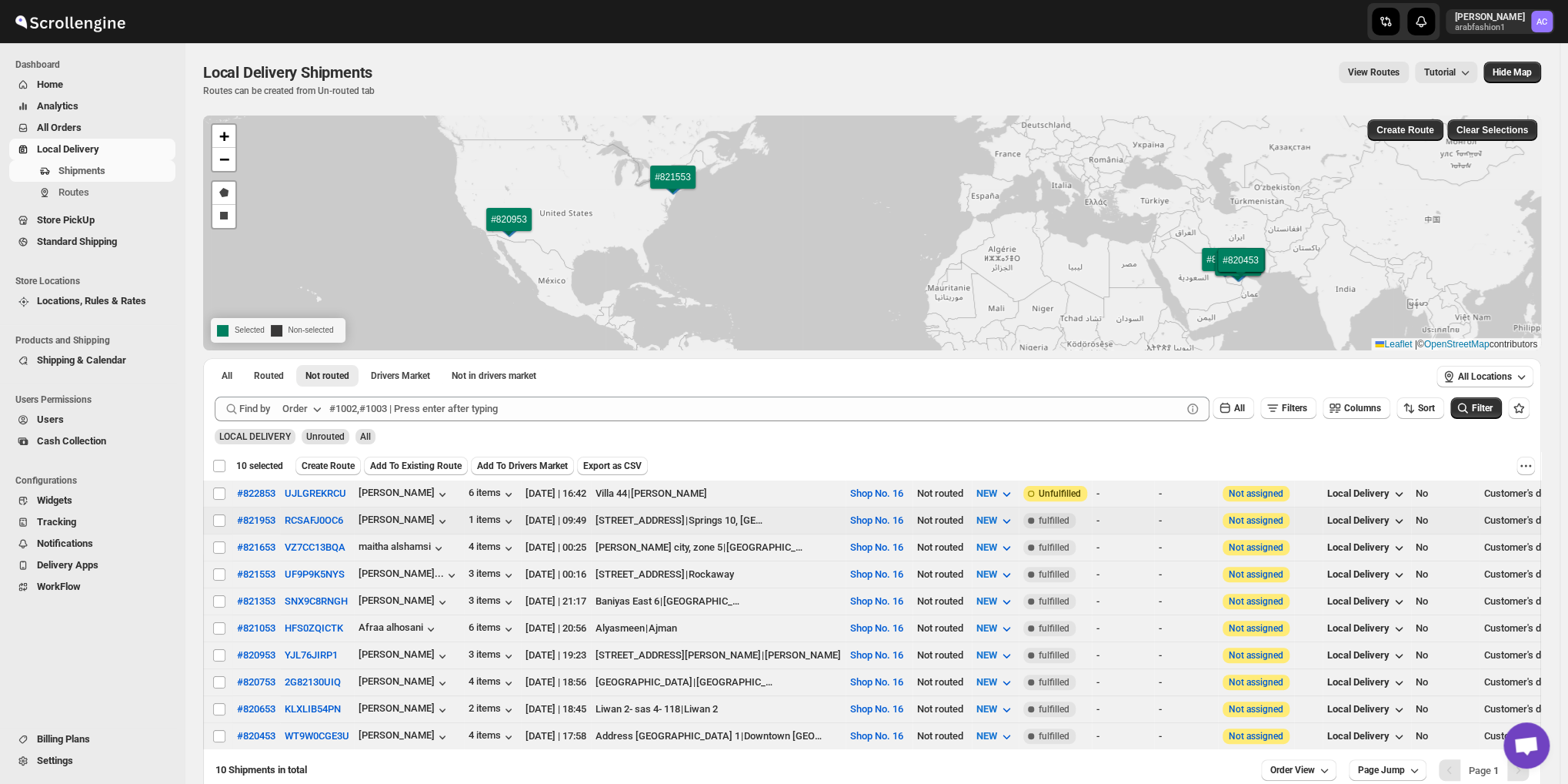
checkbox input "false"
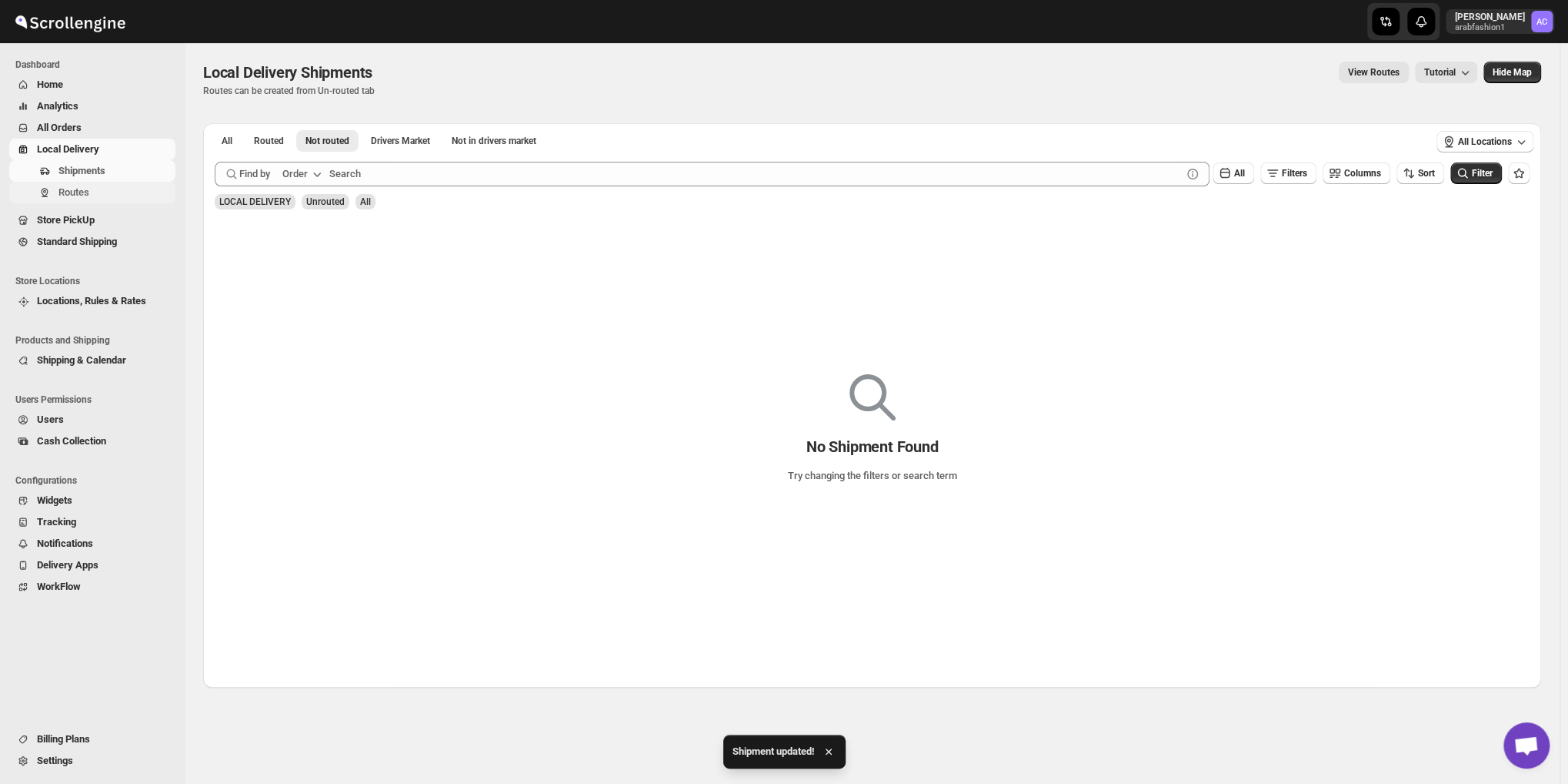
click at [38, 187] on icon "Navigation" at bounding box center [44, 192] width 12 height 12
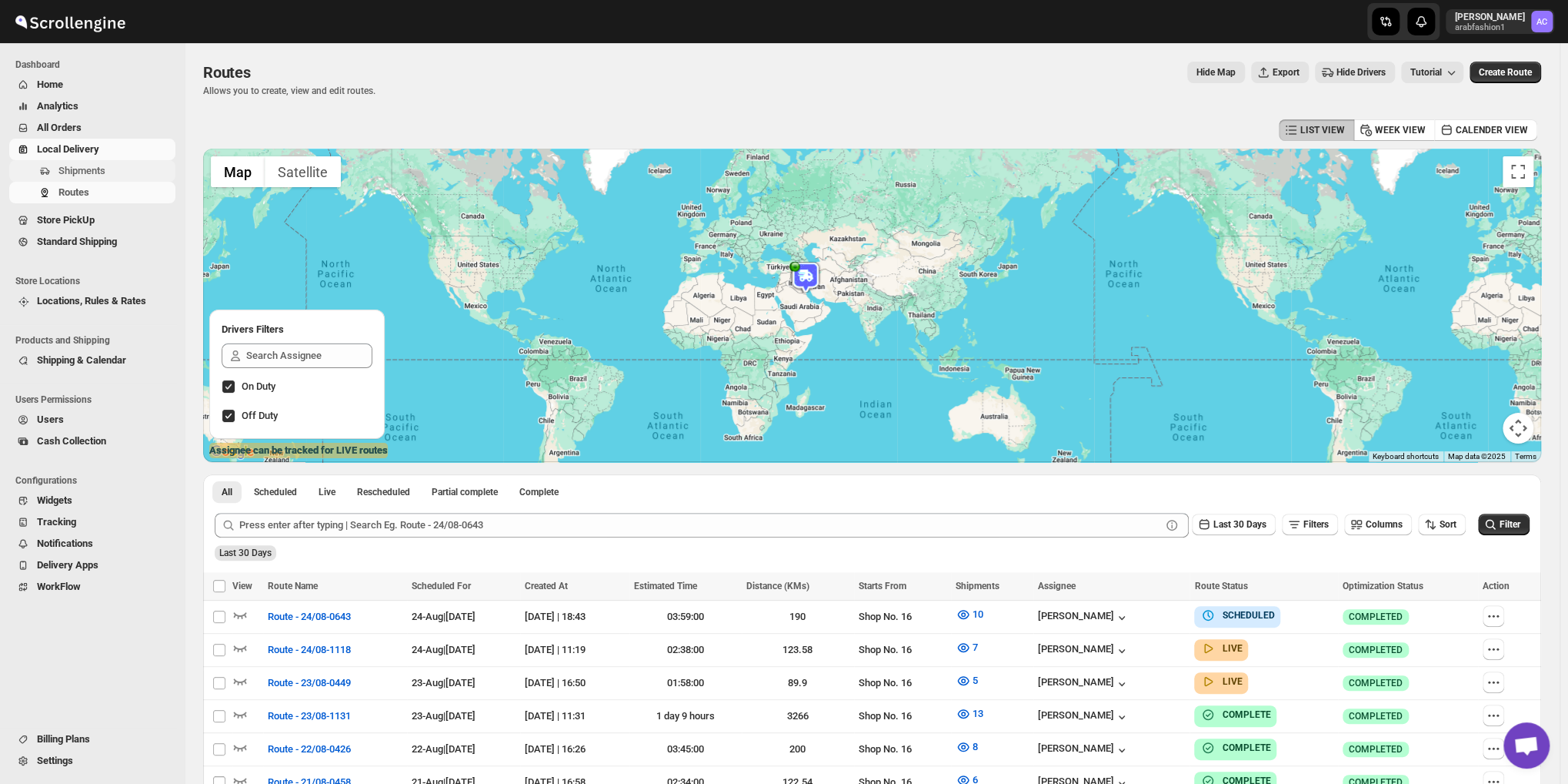
click at [92, 175] on span "Shipments" at bounding box center [82, 170] width 47 height 11
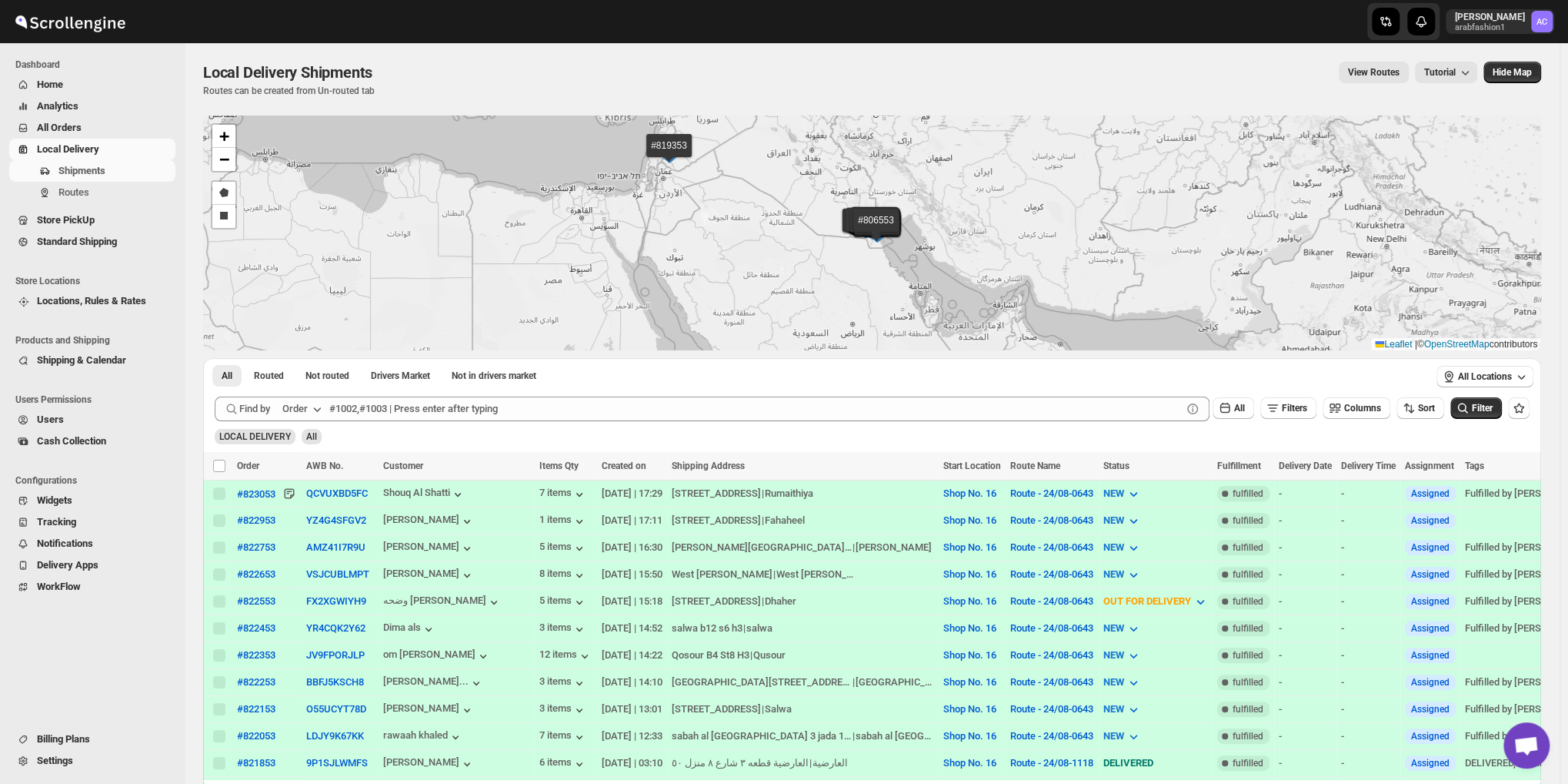
scroll to position [385, 0]
